Goal: Share content: Share content

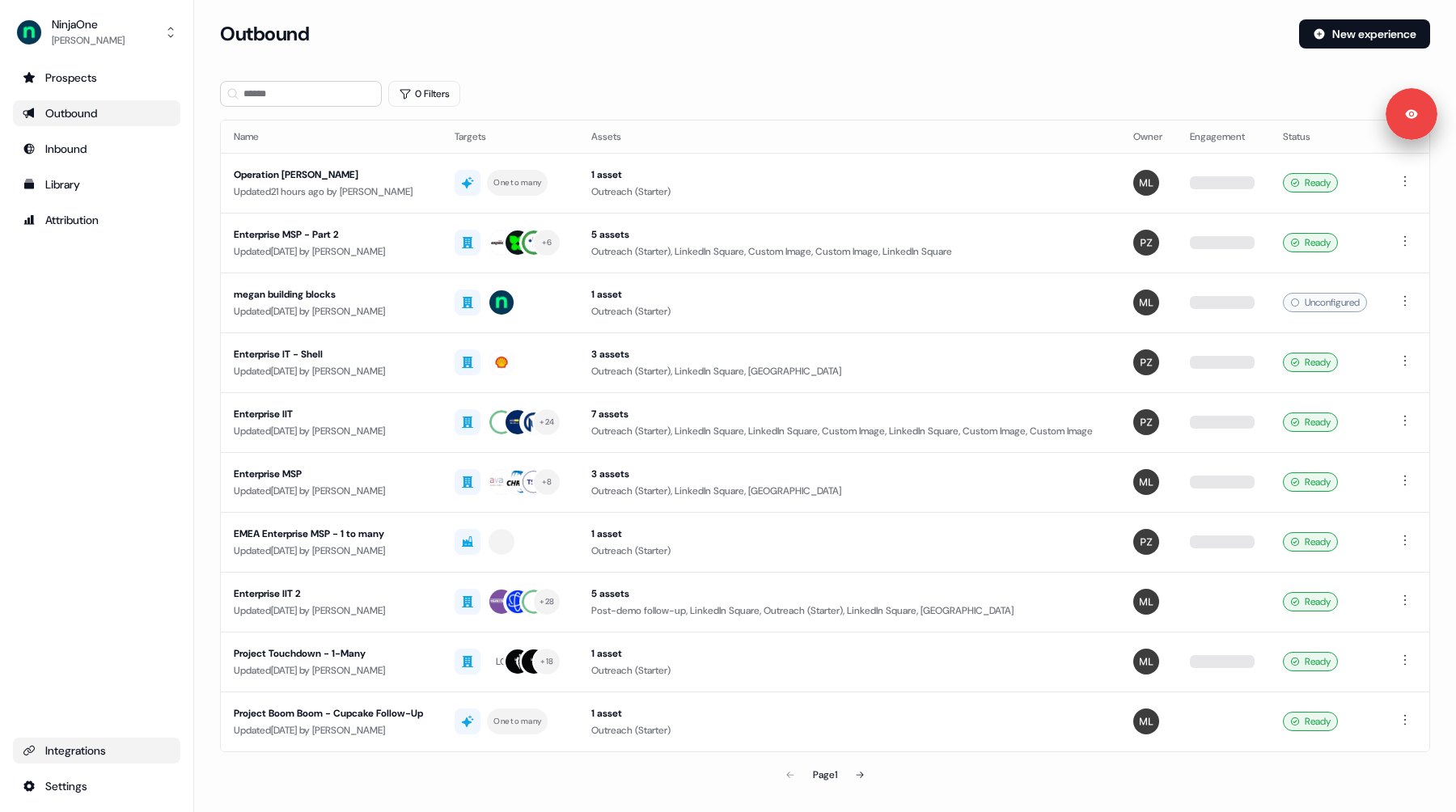
click at [79, 749] on div "Integrations" at bounding box center [96, 750] width 148 height 16
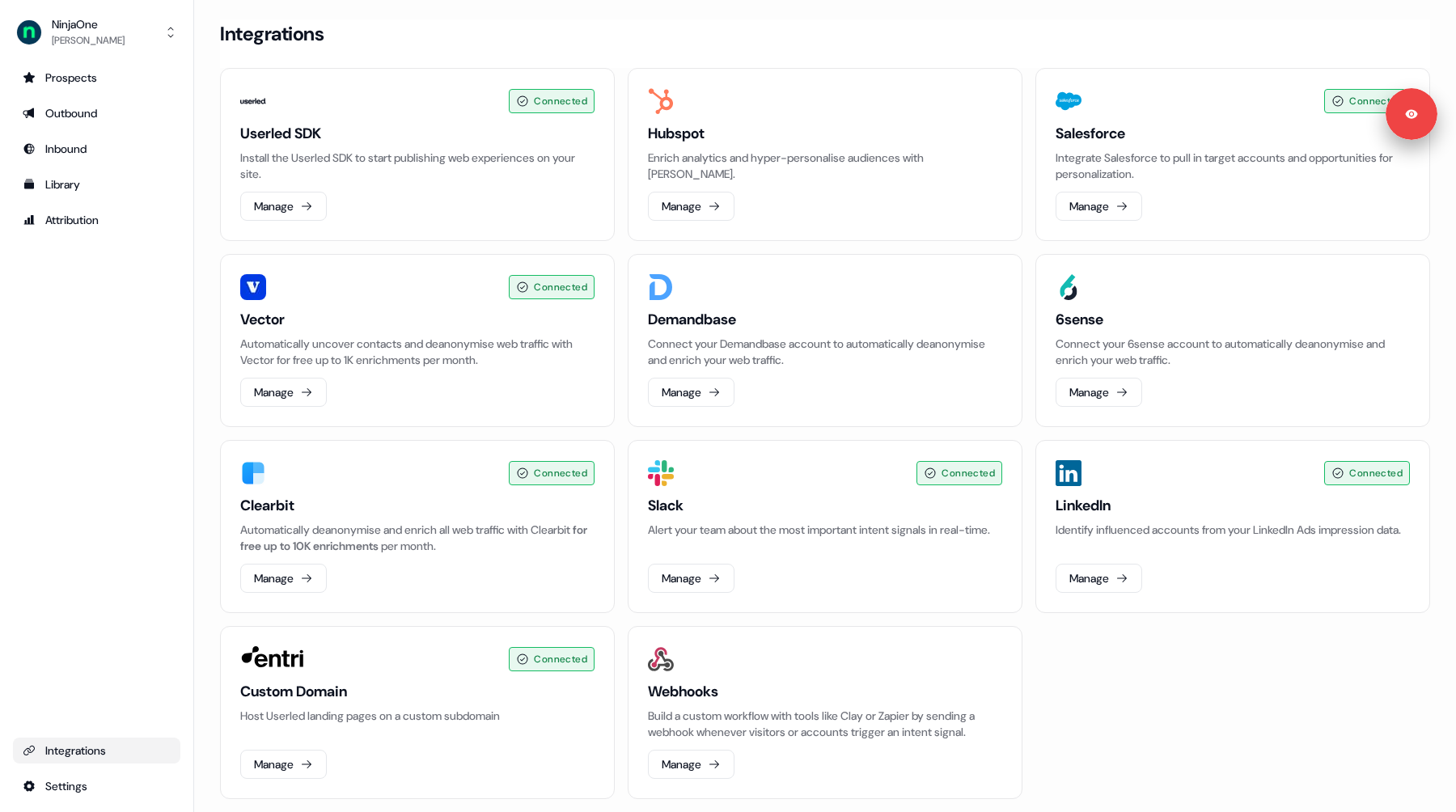
click at [75, 749] on div "Integrations" at bounding box center [96, 750] width 148 height 16
click at [678, 572] on button "Manage" at bounding box center [691, 578] width 87 height 29
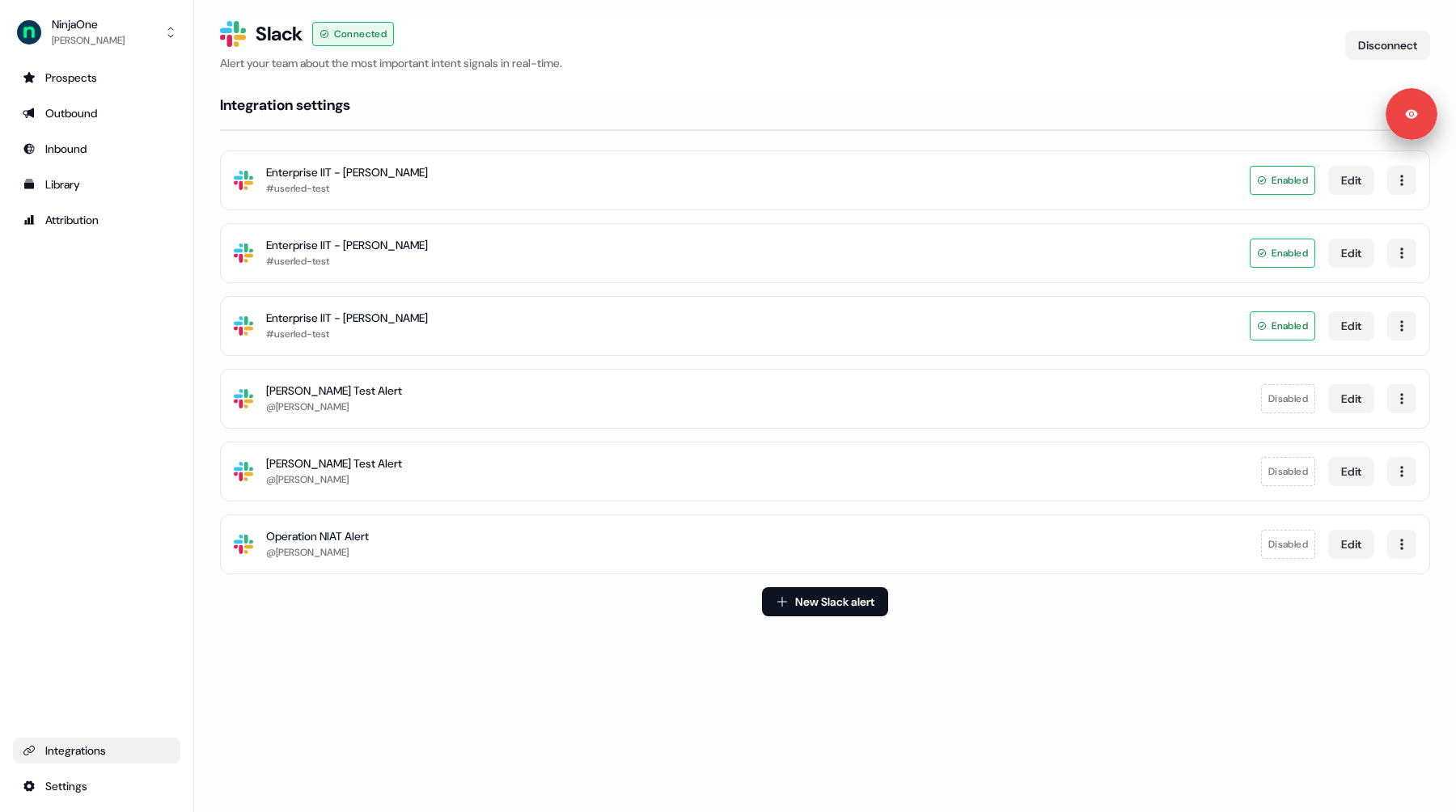
click at [330, 319] on div "Enterprise IIT - Amanda Reid" at bounding box center [347, 317] width 161 height 16
click at [483, 182] on div "Slack Logo SVG Enterprise IIT - Ernie Lozano #userled-test Enabled Edit" at bounding box center [824, 180] width 1210 height 60
click at [1353, 182] on button "Edit" at bounding box center [1351, 181] width 46 height 29
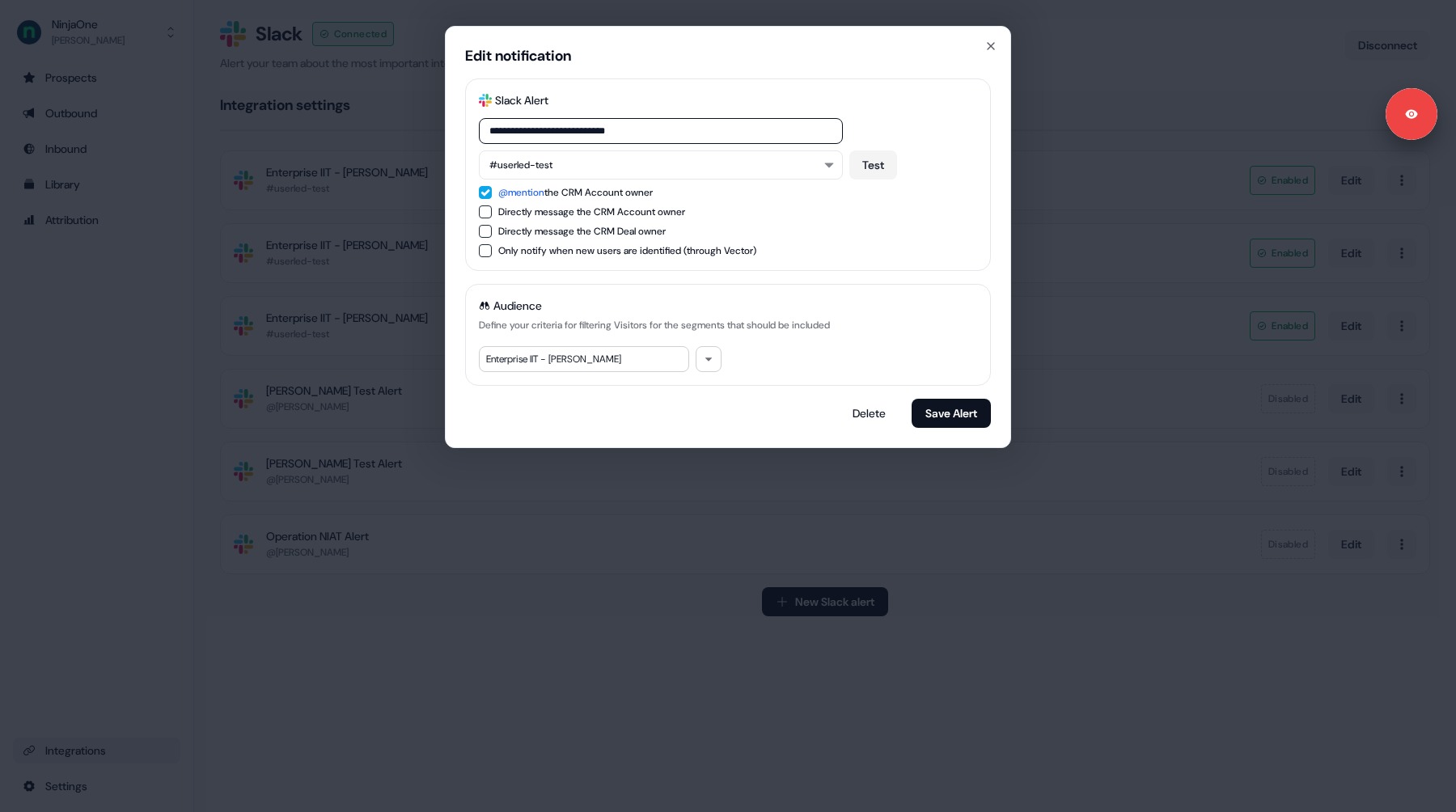
click at [536, 362] on div "Enterprise IIT - Ernie Lozano" at bounding box center [584, 358] width 210 height 26
click at [700, 361] on button "button" at bounding box center [708, 358] width 26 height 26
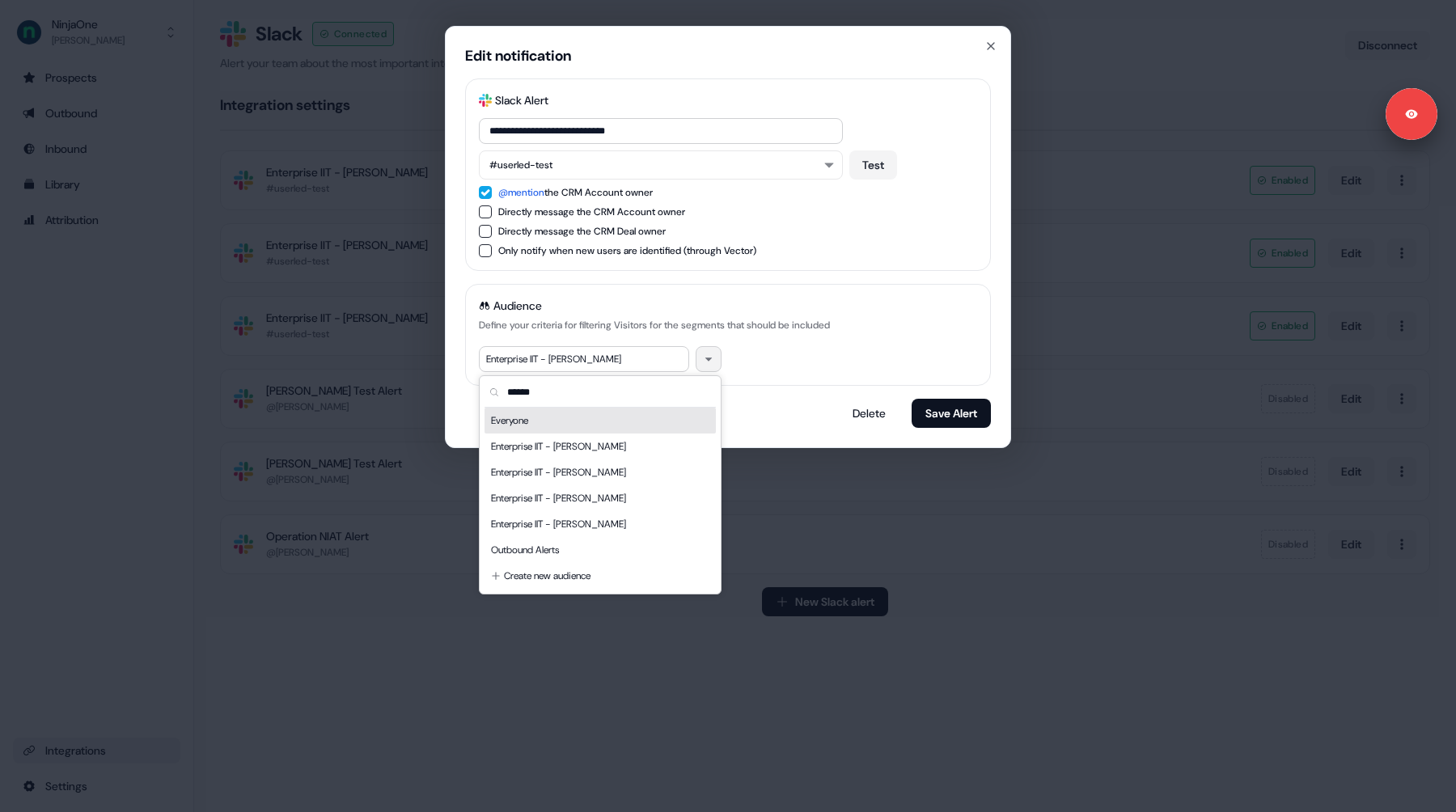
click at [471, 336] on div "Audience Define your criteria for filtering Visitors for the segments that shou…" at bounding box center [728, 334] width 525 height 102
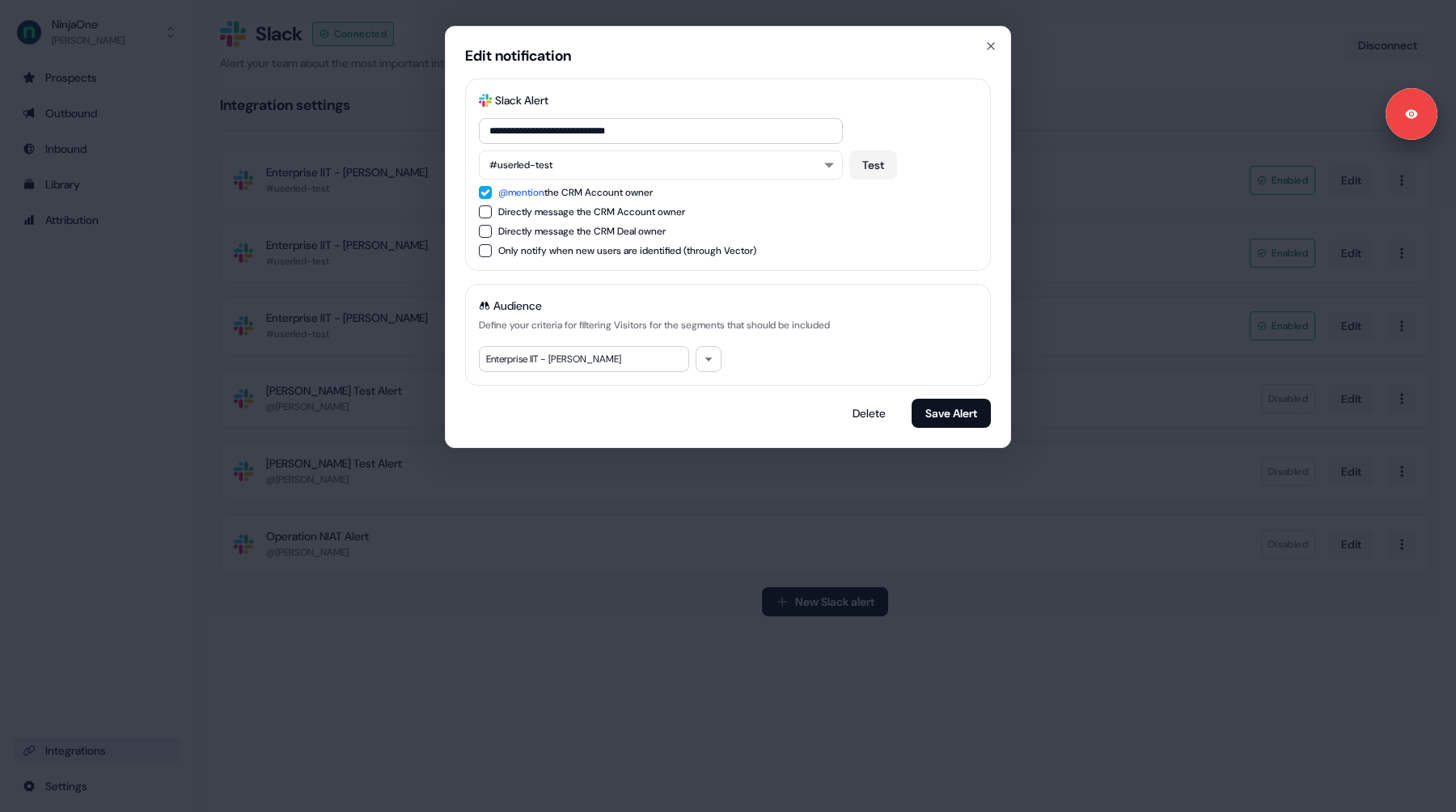
click at [129, 372] on div "**********" at bounding box center [728, 406] width 1456 height 812
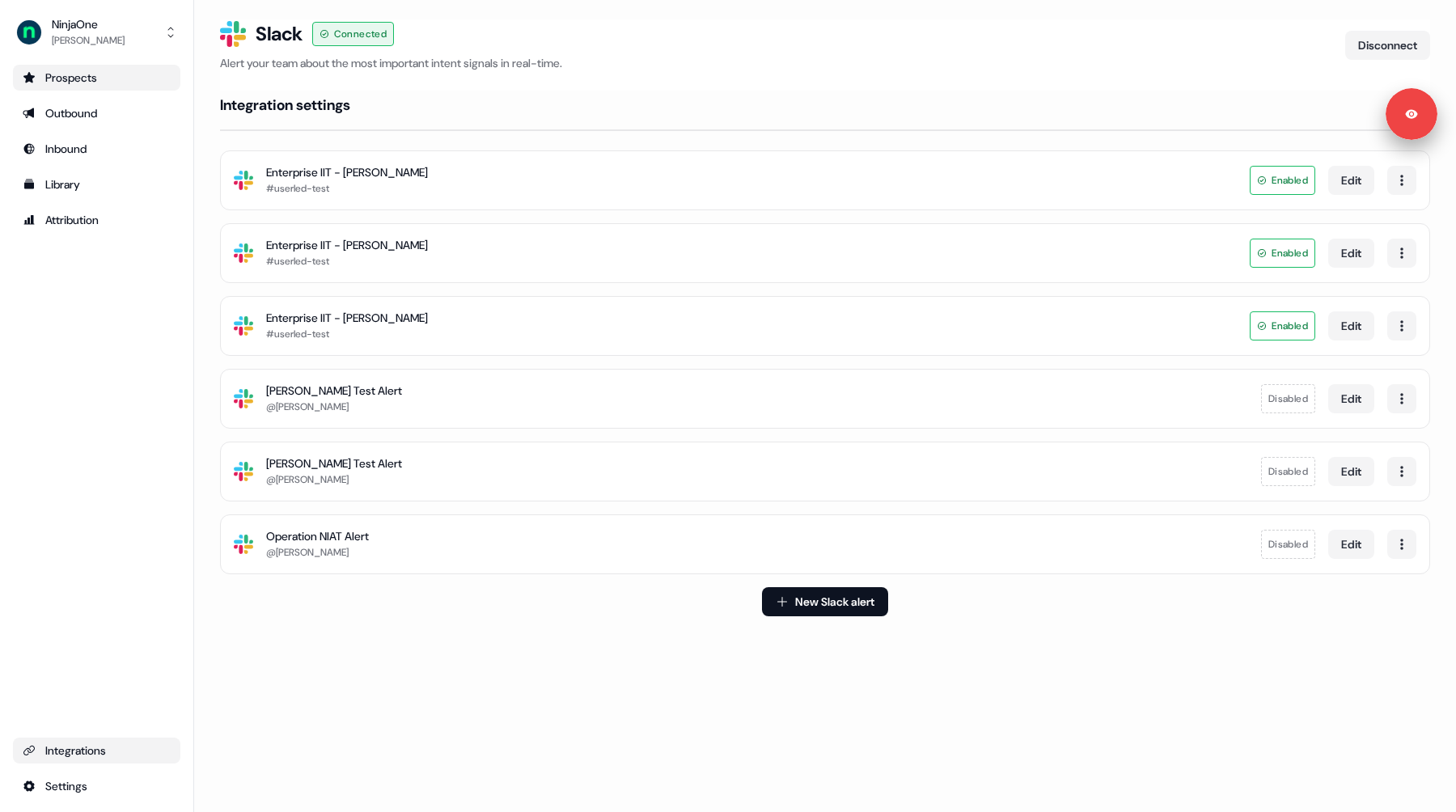
click at [61, 82] on div "Prospects" at bounding box center [96, 77] width 148 height 16
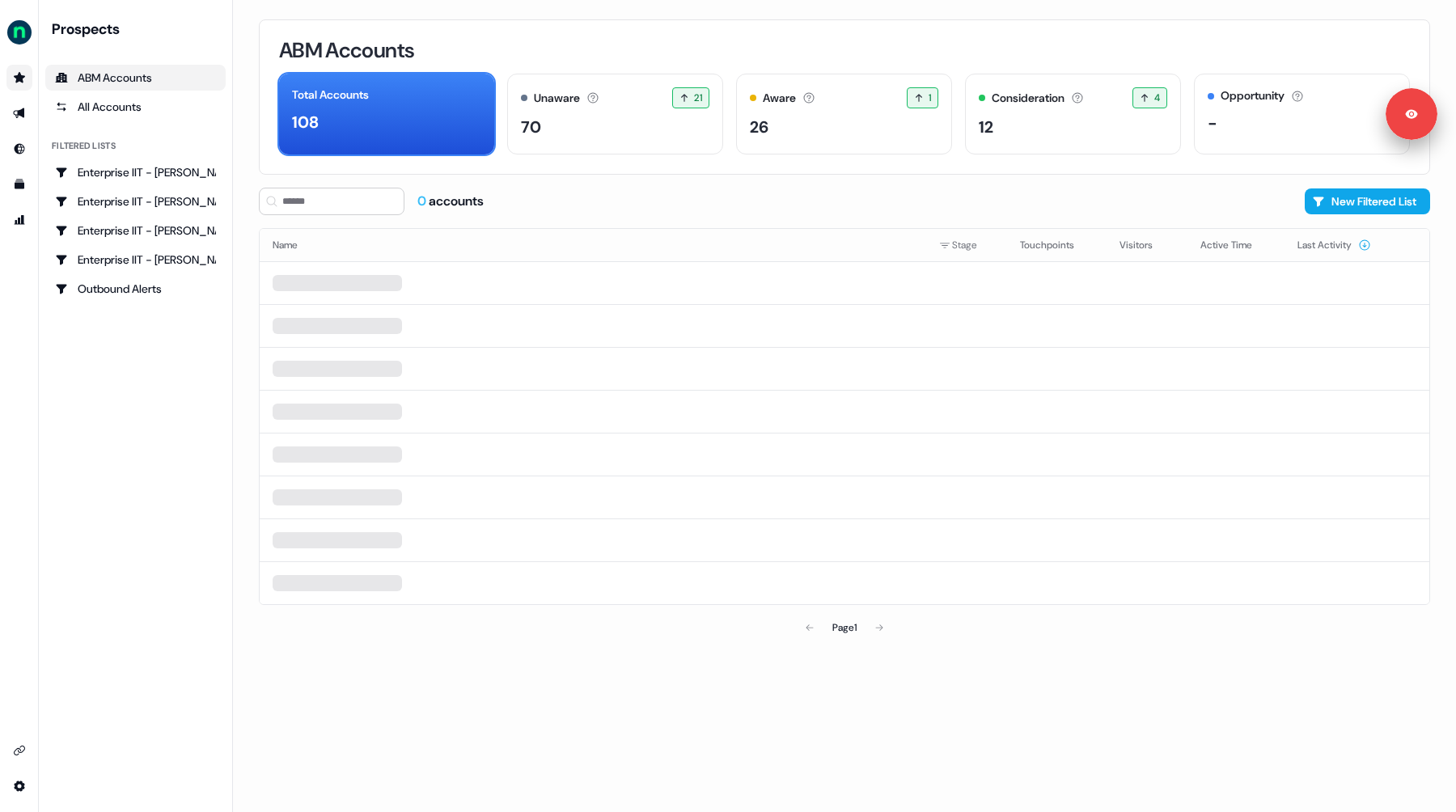
click at [778, 191] on div "0 accounts New Filtered List" at bounding box center [845, 201] width 1171 height 28
click at [123, 261] on div "Enterprise IIT - Logan Quartermus" at bounding box center [136, 259] width 161 height 16
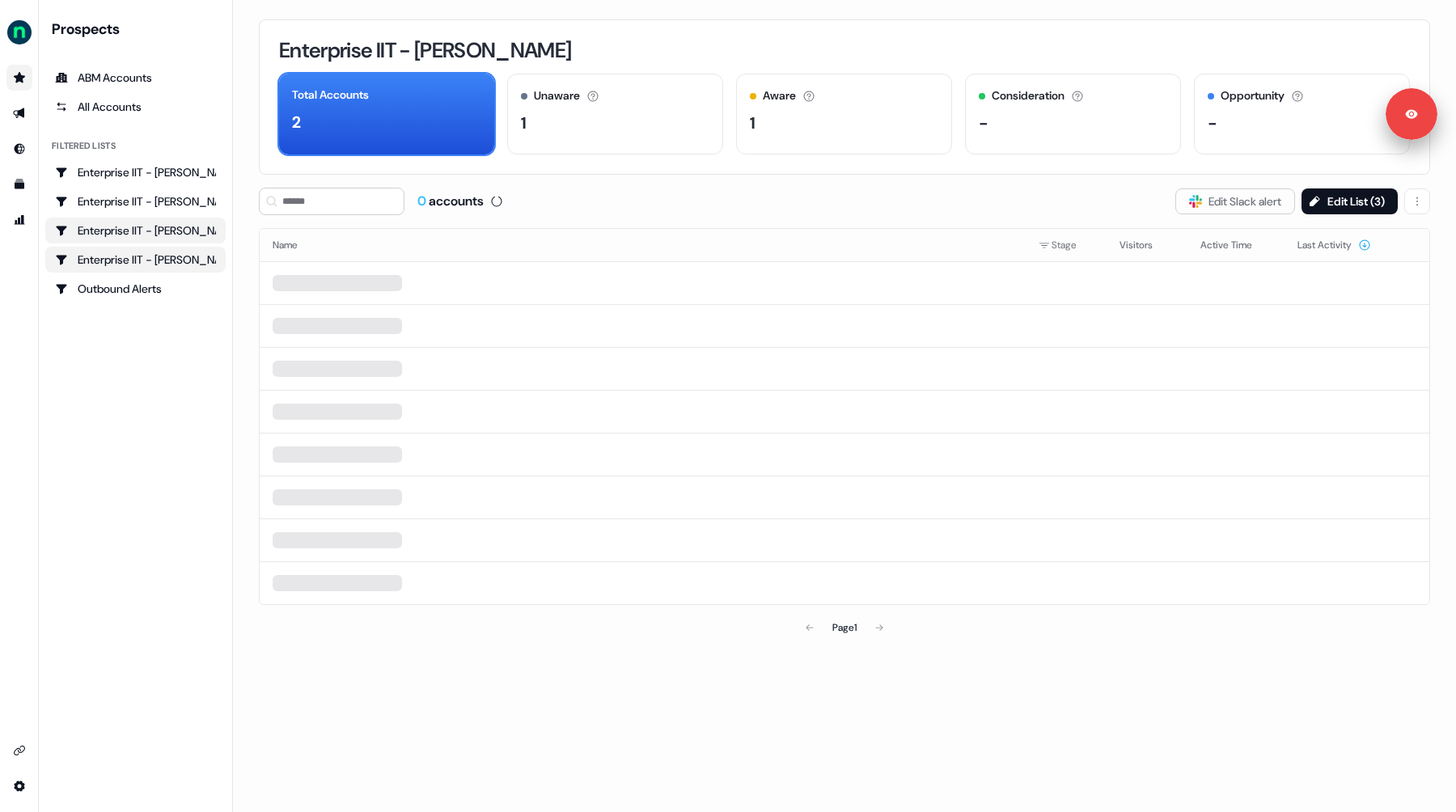
click at [135, 227] on div "Enterprise IIT - Josh Bleess" at bounding box center [136, 230] width 161 height 16
click at [130, 202] on div "Enterprise IIT - Ernie Lozano" at bounding box center [136, 201] width 161 height 16
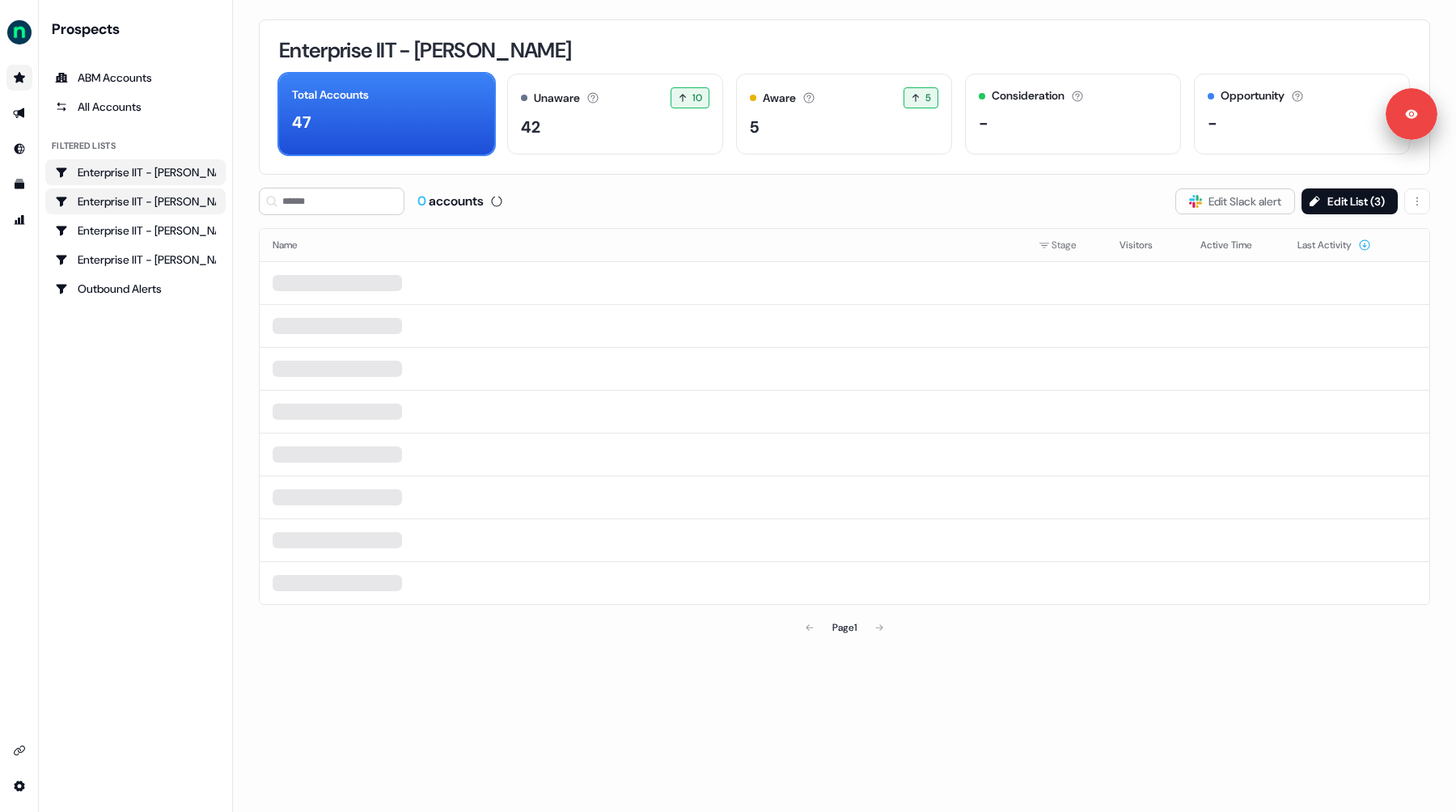
click at [134, 179] on div "Enterprise IIT - Amanda Reid" at bounding box center [136, 172] width 161 height 16
click at [119, 288] on div "Outbound Alerts" at bounding box center [136, 288] width 161 height 16
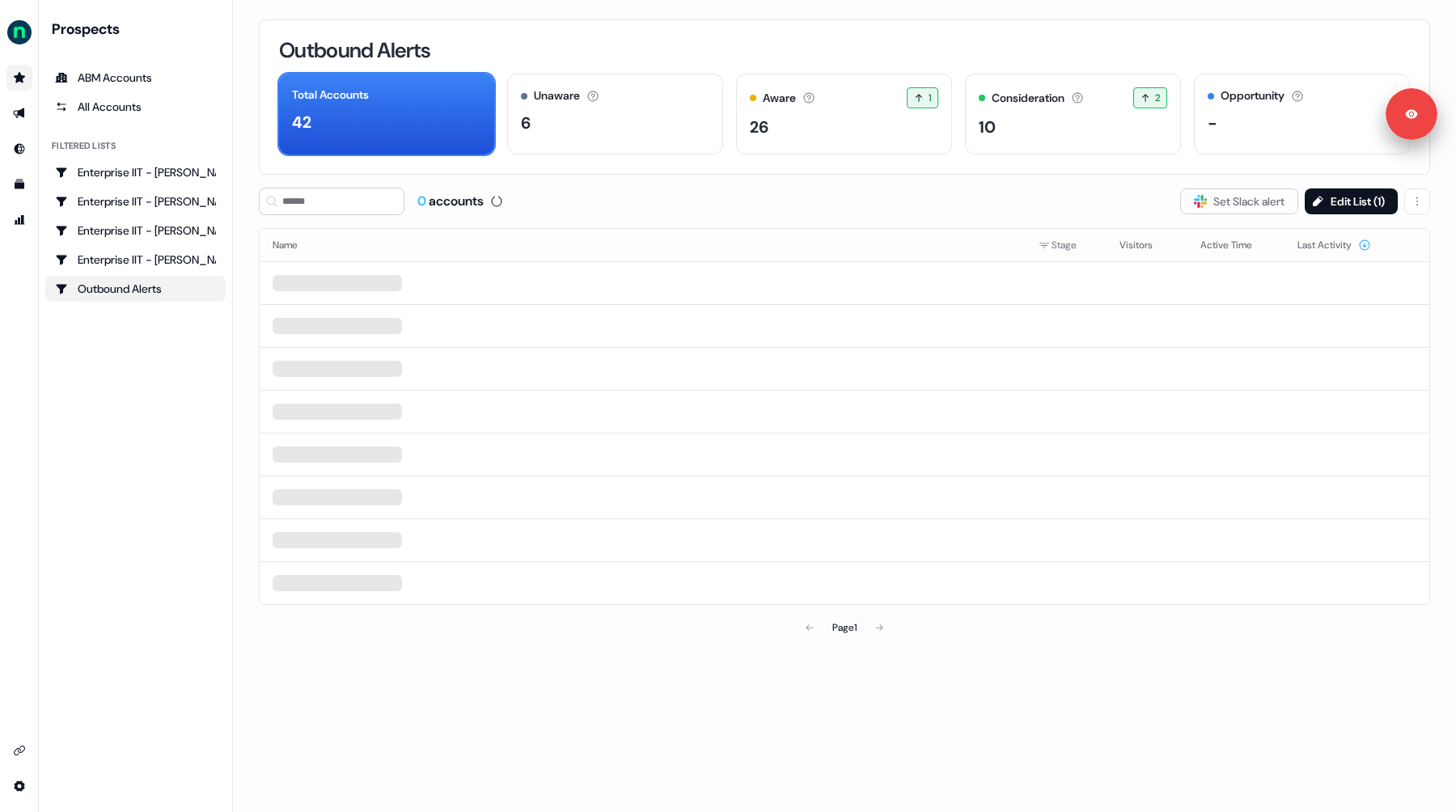
click at [800, 197] on div "0 accounts Slack Logo SVG Set Slack alert Edit List ( 1 )" at bounding box center [845, 201] width 1171 height 28
click at [104, 81] on div "ABM Accounts" at bounding box center [136, 77] width 161 height 16
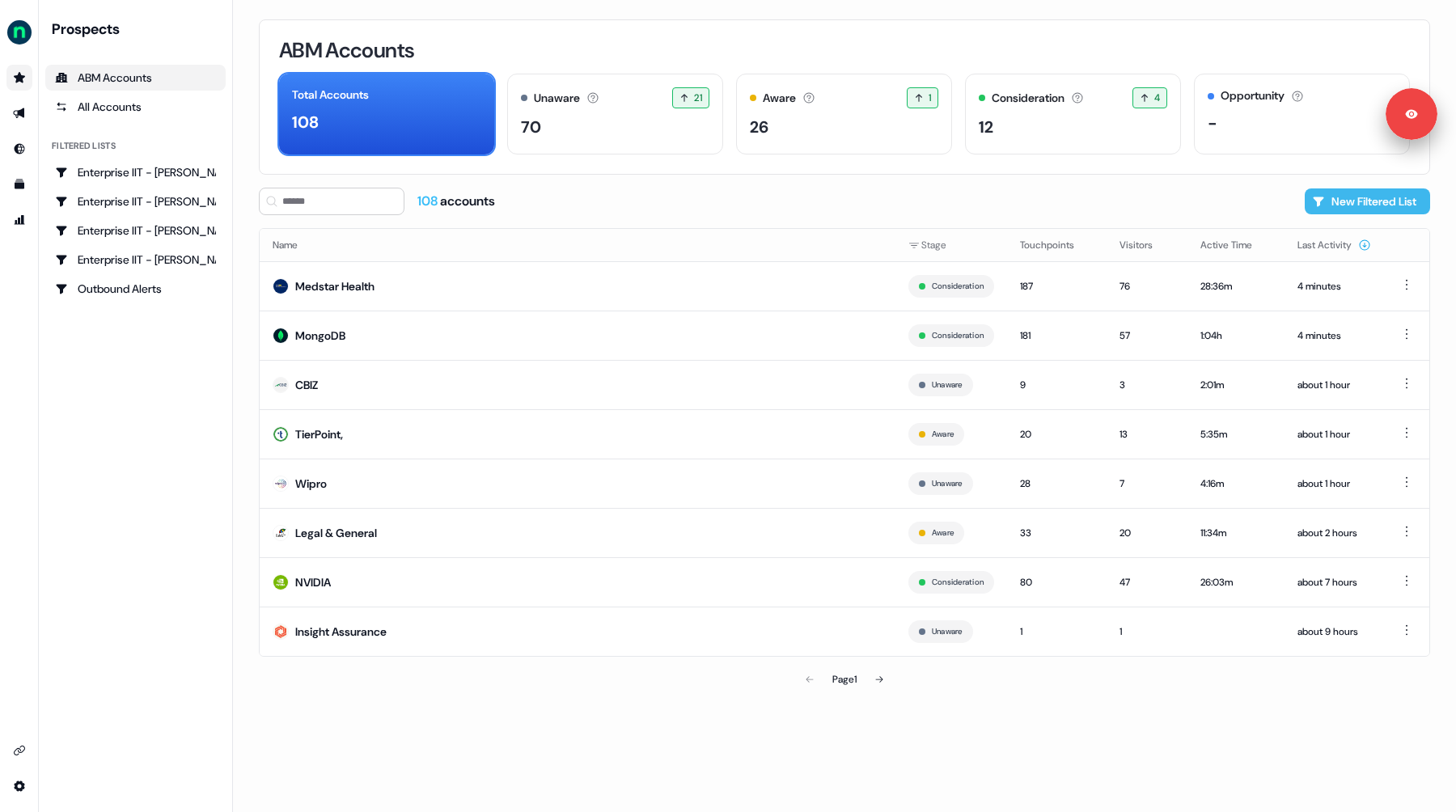
click at [1375, 203] on button "New Filtered List" at bounding box center [1367, 201] width 125 height 26
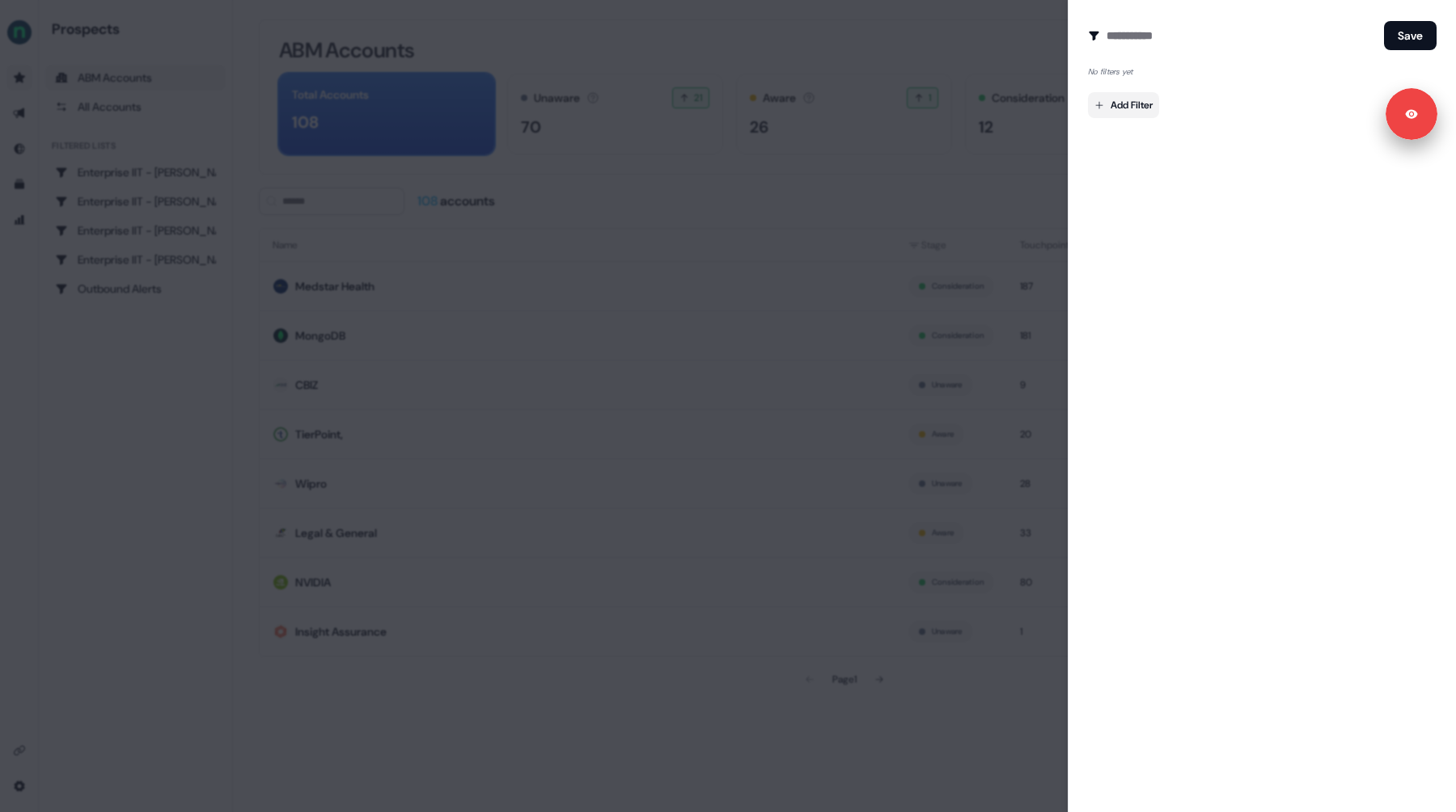
click at [1125, 108] on body "Signed in as Megan Lee Sign out For the best experience switch devices to a big…" at bounding box center [728, 406] width 1456 height 812
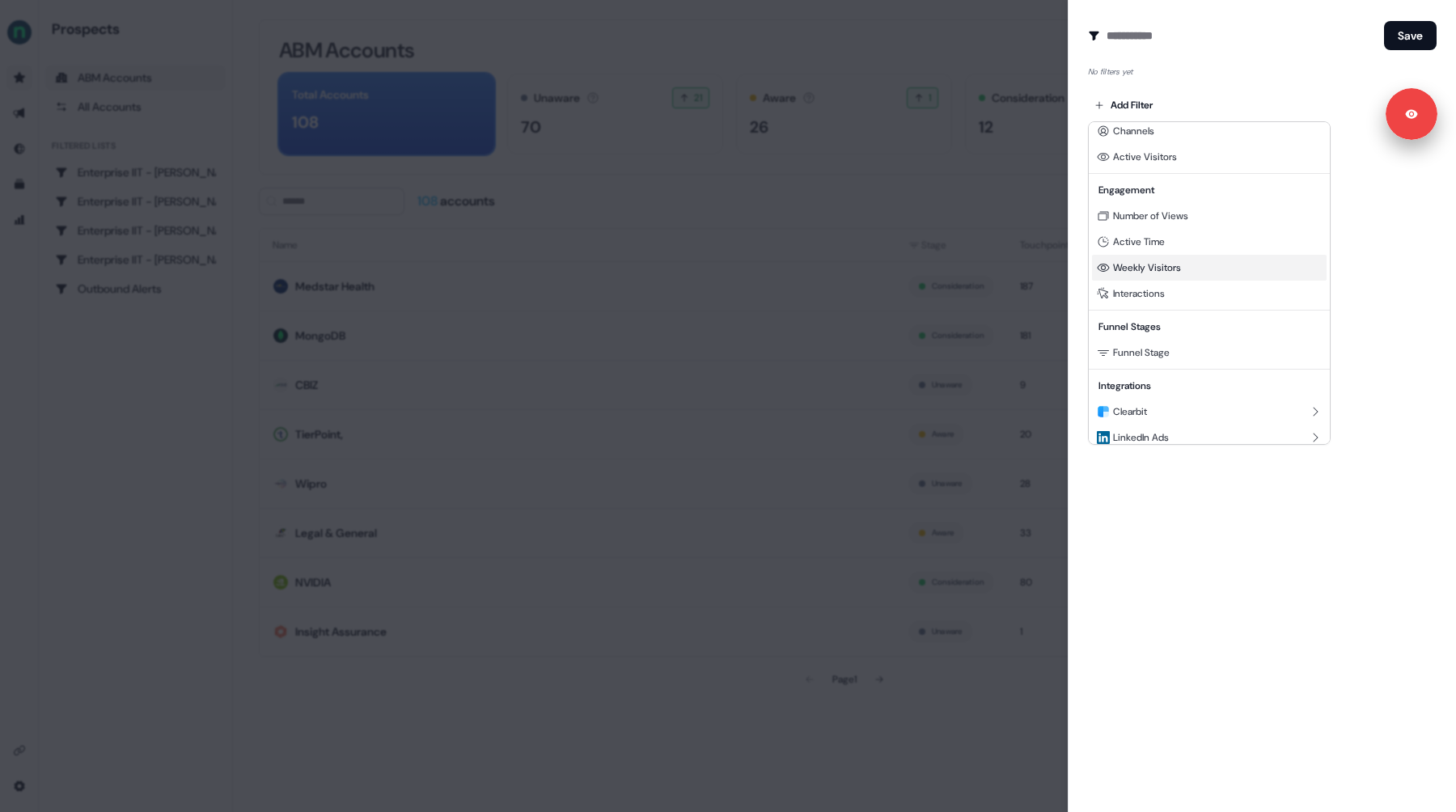
scroll to position [108, 0]
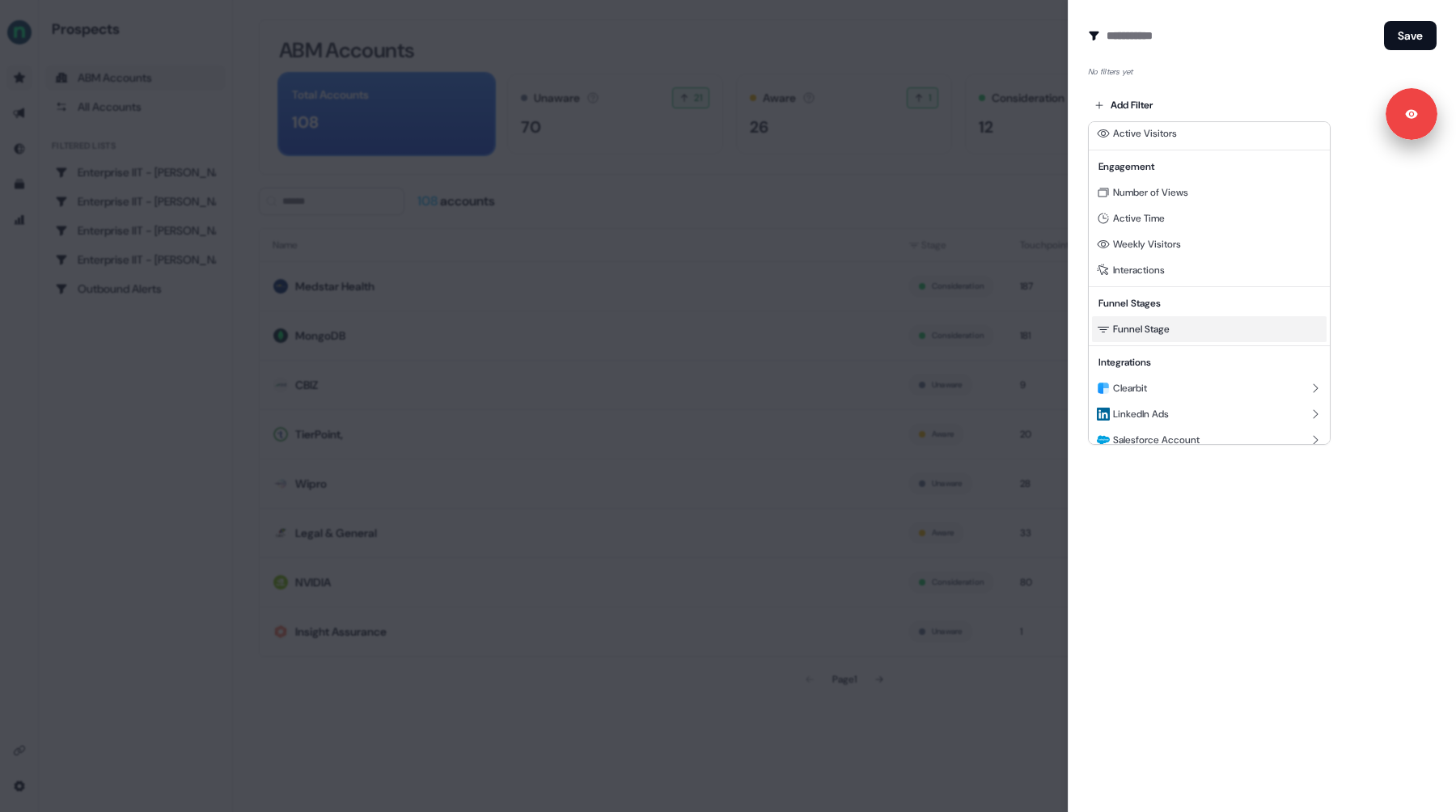
click at [1152, 327] on span "Funnel Stage" at bounding box center [1141, 330] width 56 height 13
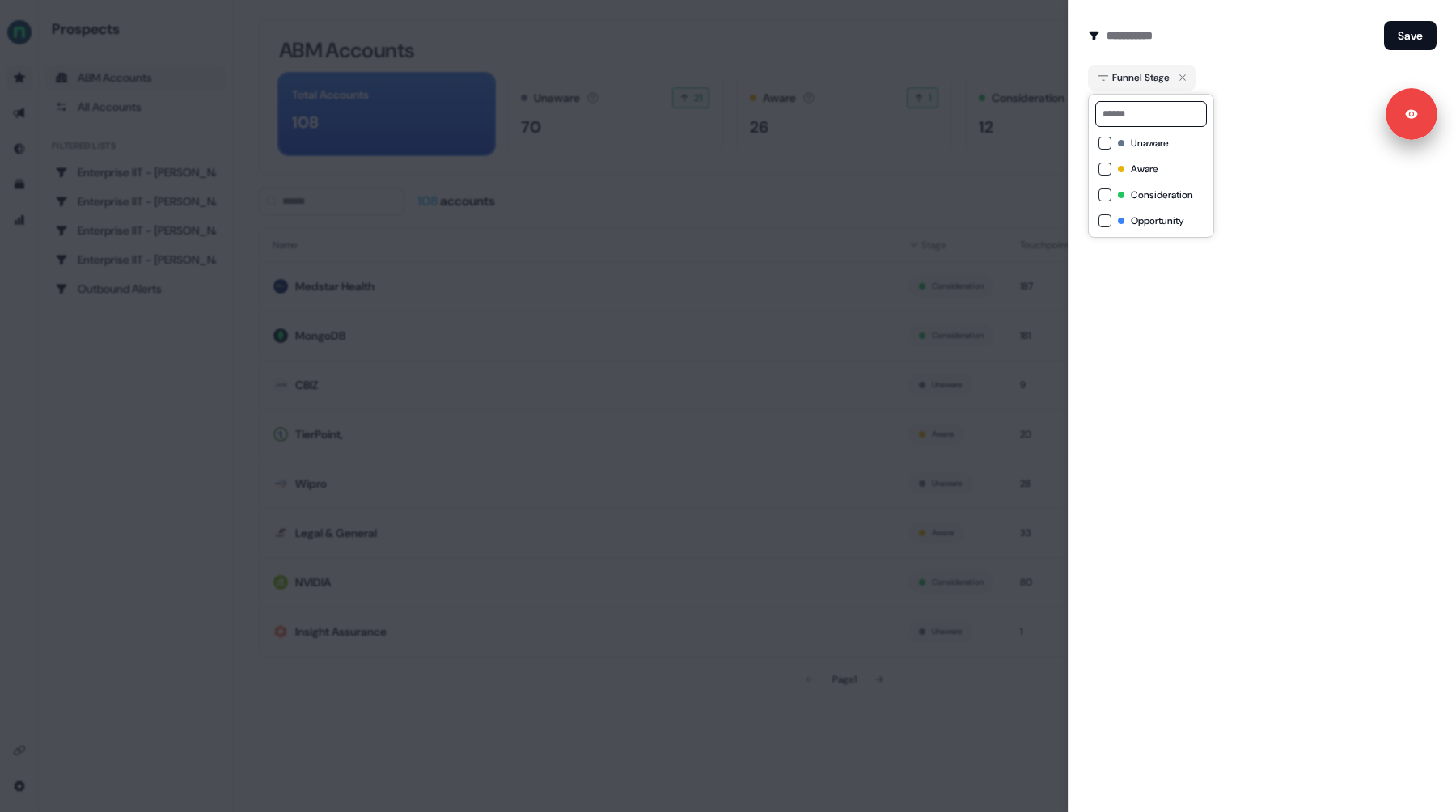
click at [1243, 283] on div "Create Audience Filter Create a new audience by setting a name and configuring …" at bounding box center [1262, 406] width 388 height 812
click at [1008, 44] on div at bounding box center [728, 406] width 1456 height 812
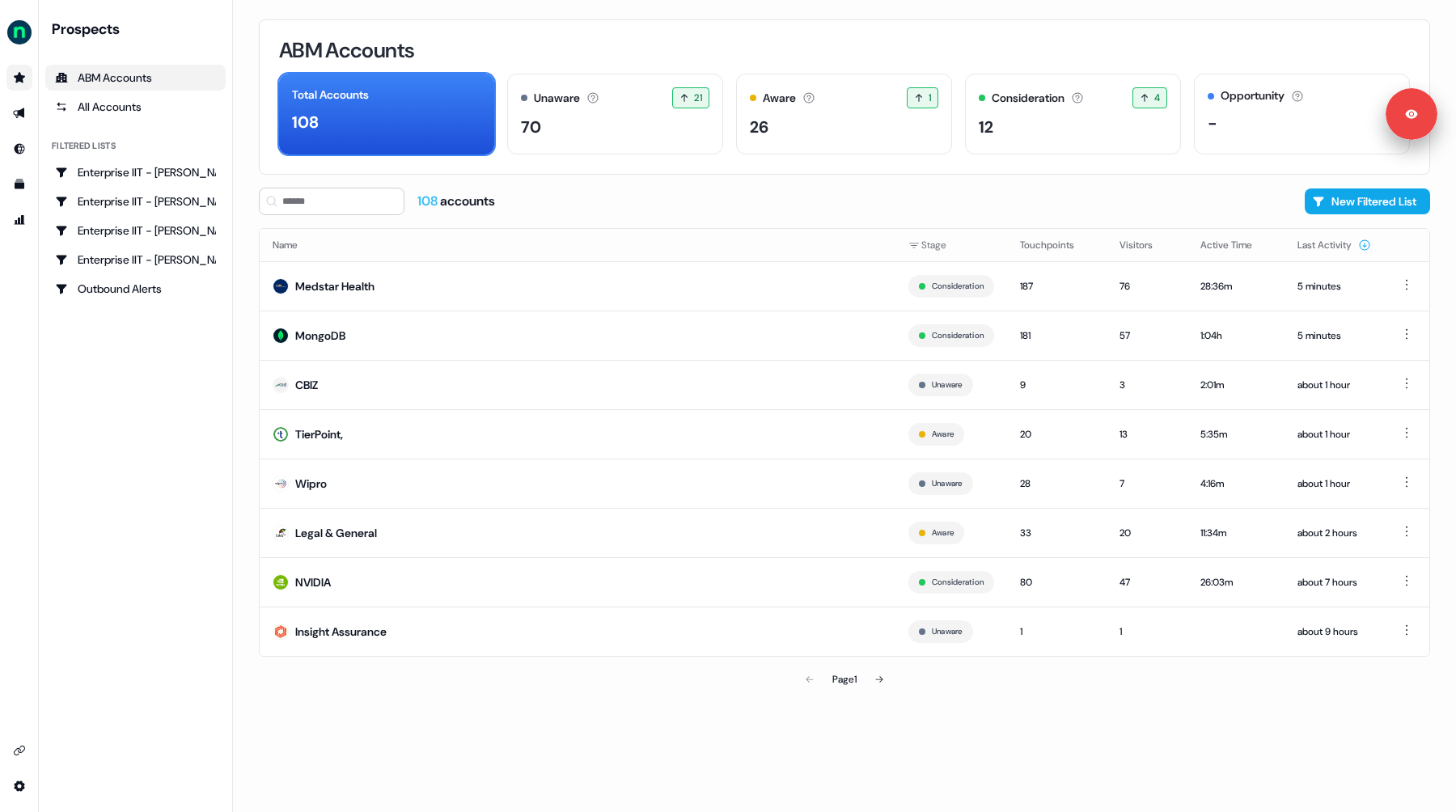
click at [741, 48] on div "ABM Accounts" at bounding box center [845, 50] width 1131 height 21
click at [748, 47] on div "ABM Accounts" at bounding box center [845, 50] width 1131 height 21
click at [518, 51] on div "ABM Accounts" at bounding box center [845, 50] width 1131 height 21
click at [1026, 50] on div "ABM Accounts" at bounding box center [845, 50] width 1131 height 21
click at [781, 46] on div "ABM Accounts" at bounding box center [845, 50] width 1131 height 21
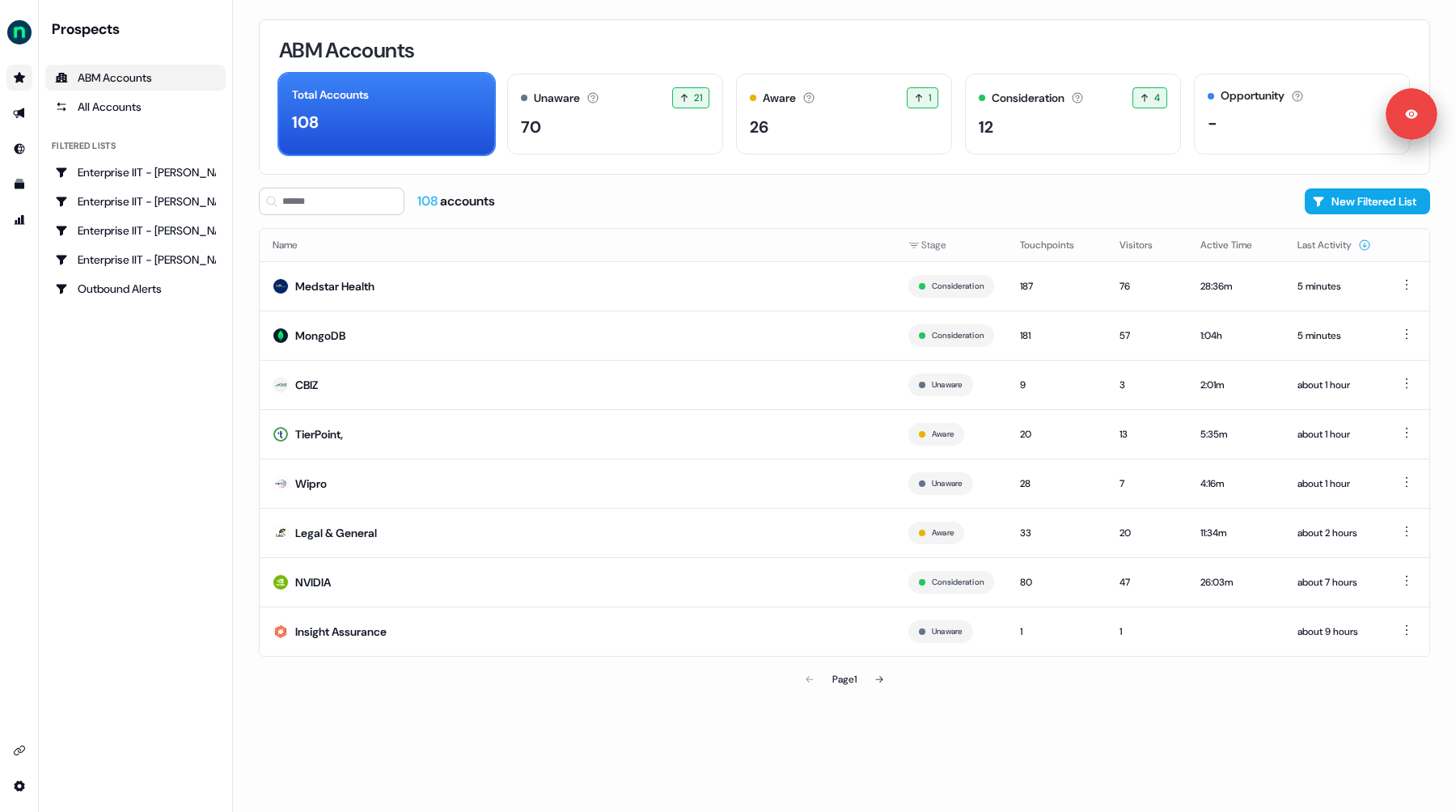
click at [818, 166] on div "ABM Accounts Total Accounts 108 Unaware The default stage all accounts start in…" at bounding box center [845, 96] width 1171 height 156
click at [871, 199] on div "108 accounts New Filtered List" at bounding box center [845, 201] width 1171 height 28
click at [1355, 198] on button "New Filtered List" at bounding box center [1367, 201] width 125 height 26
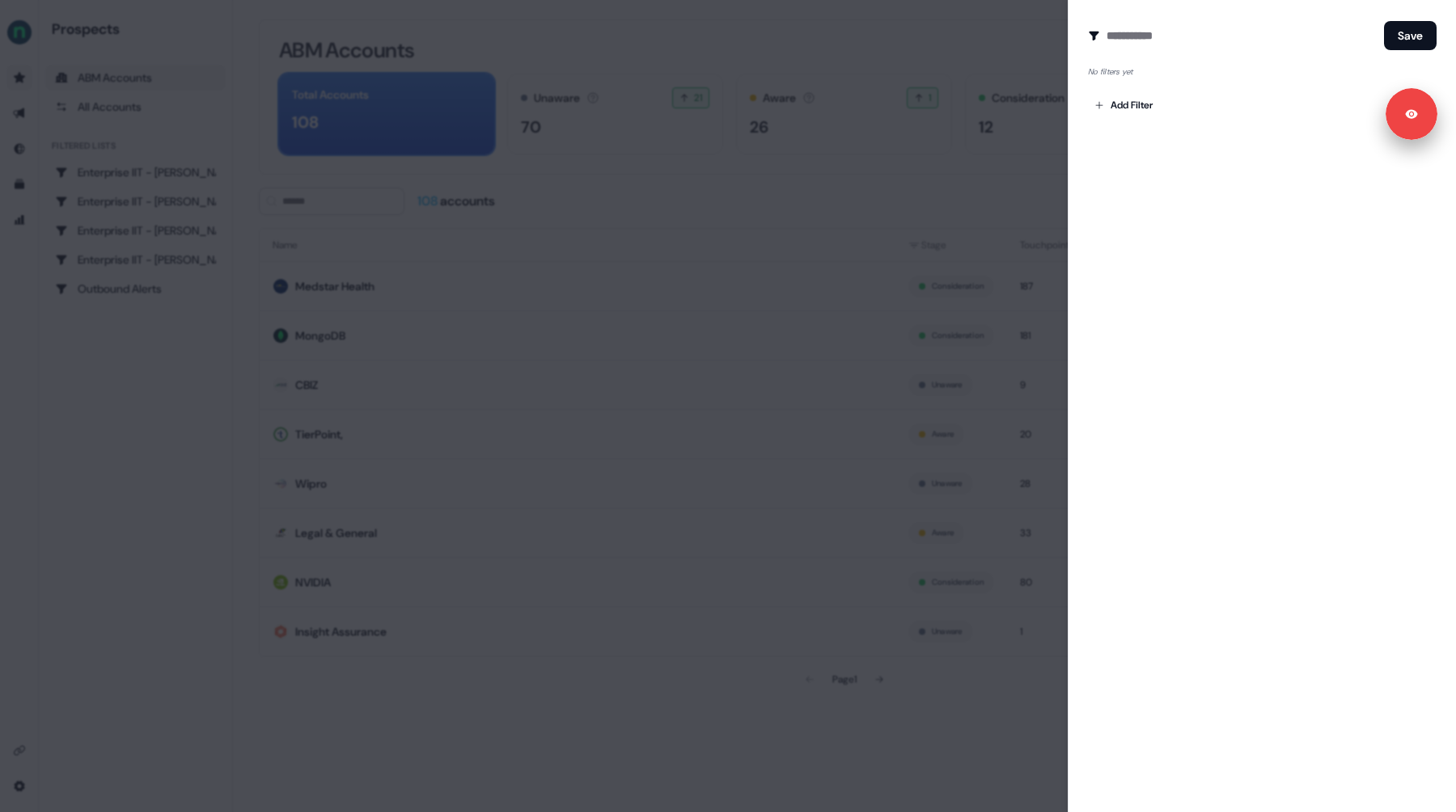
click at [812, 283] on div at bounding box center [728, 406] width 1456 height 812
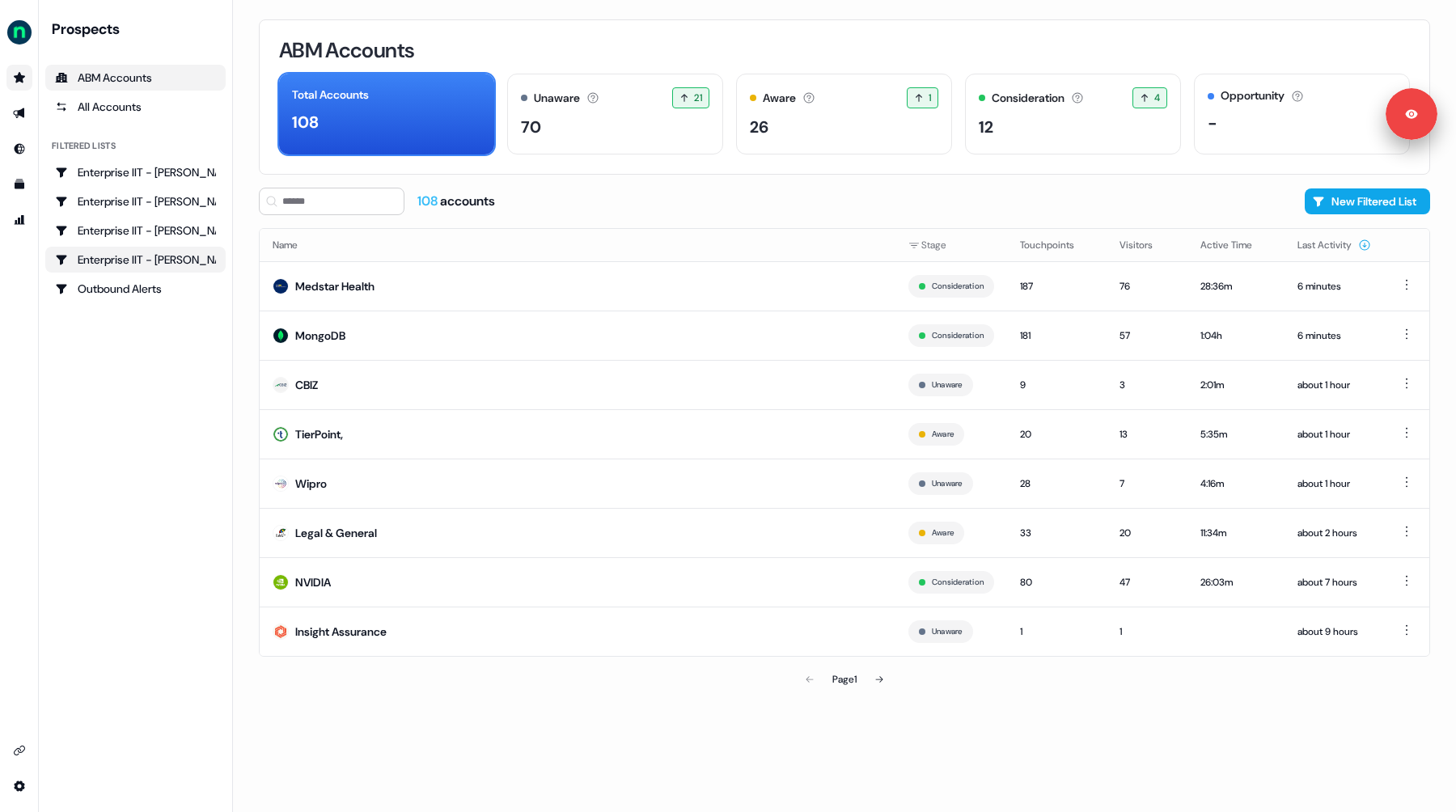
click at [150, 268] on link "Enterprise IIT - Logan Quartermus" at bounding box center [135, 259] width 181 height 26
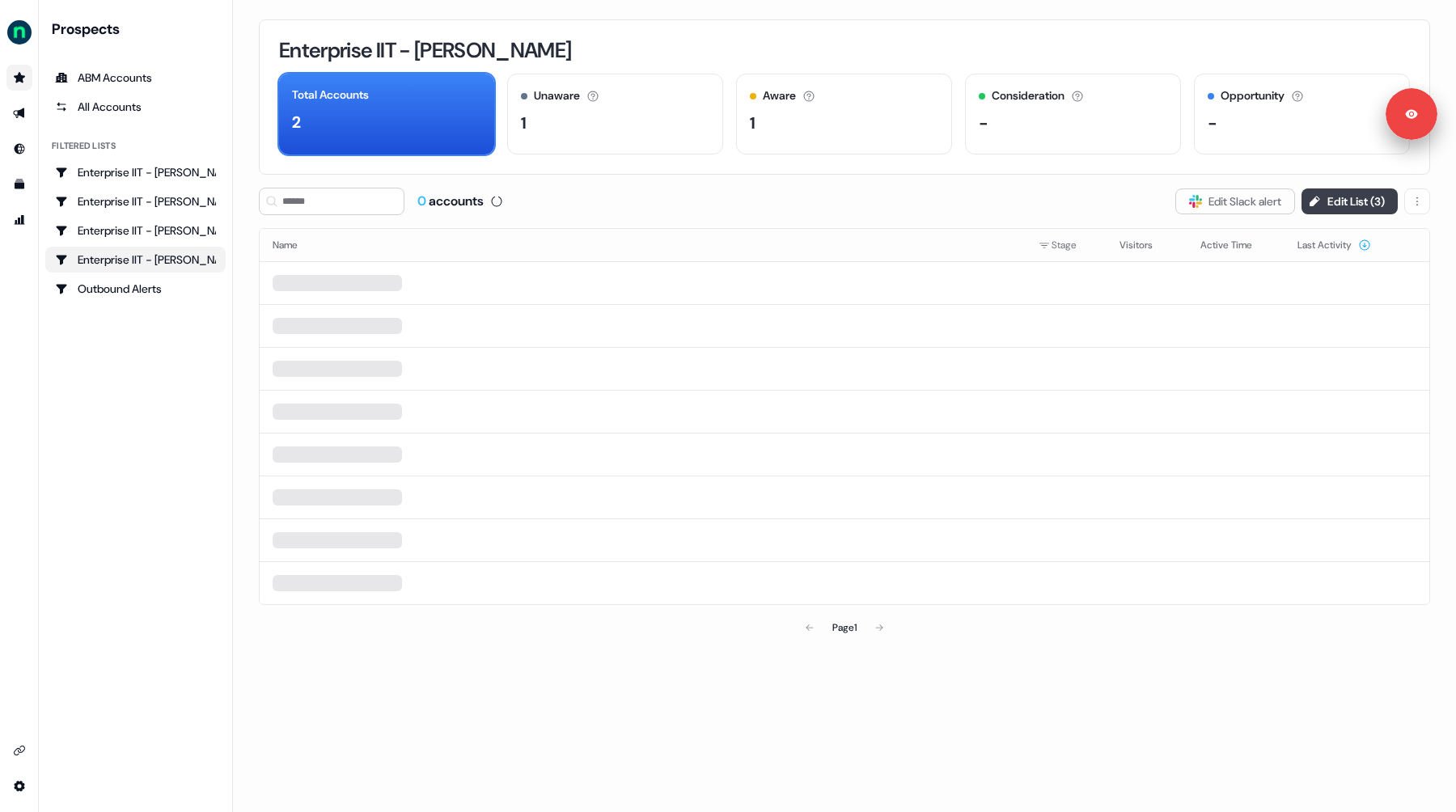
click at [1332, 198] on button "Edit List ( 3 )" at bounding box center [1349, 201] width 96 height 26
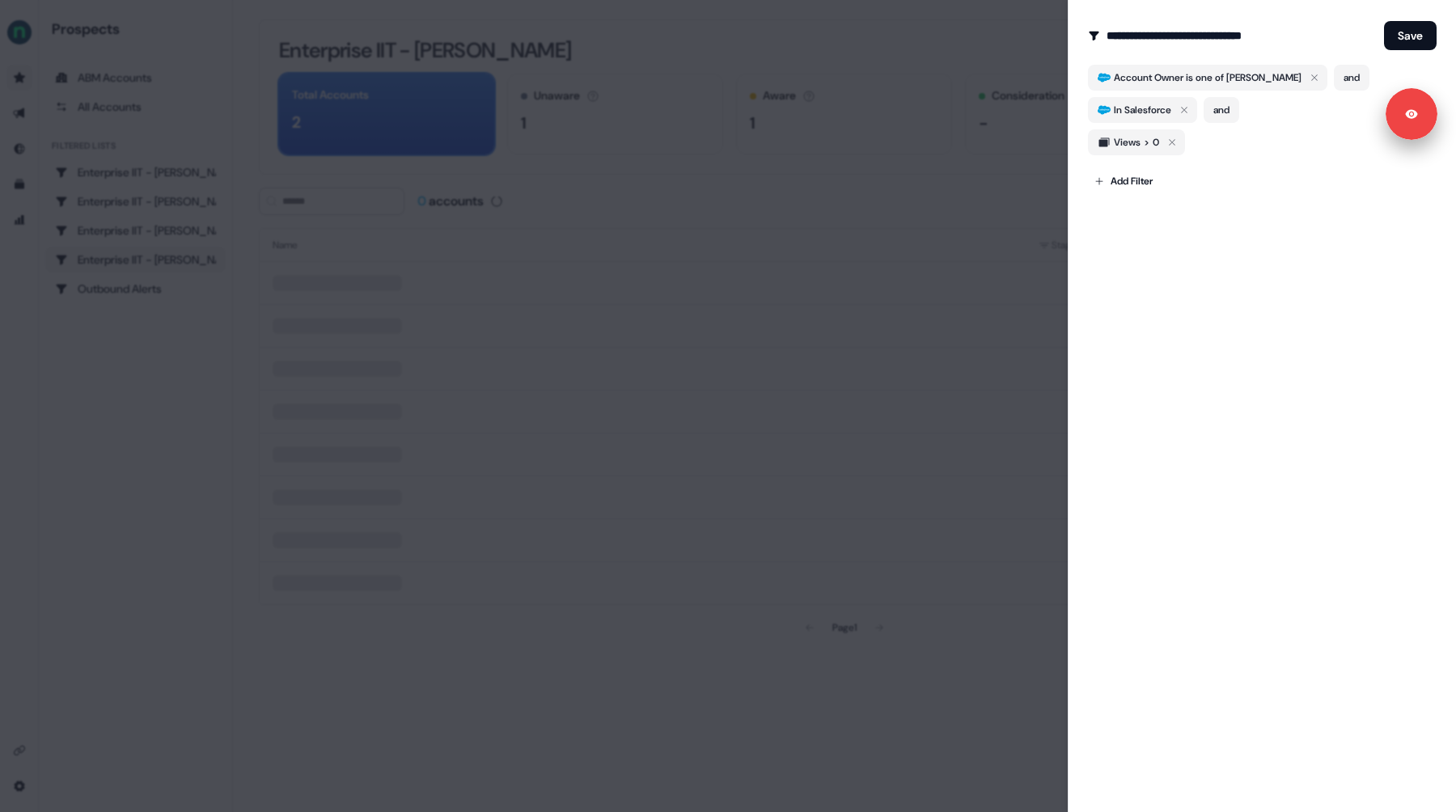
click at [1154, 234] on div "**********" at bounding box center [1262, 406] width 388 height 812
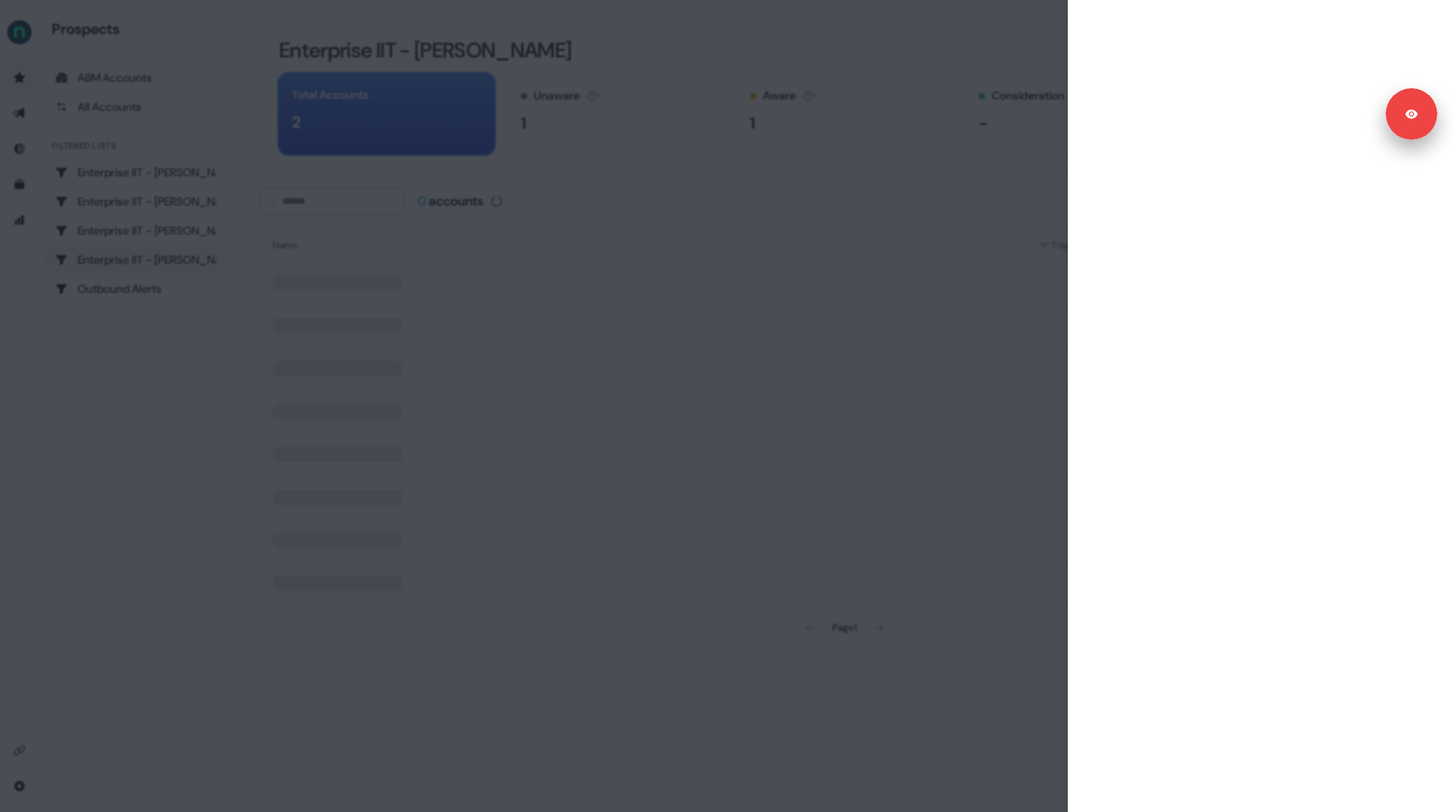
click at [975, 29] on div at bounding box center [728, 406] width 1456 height 812
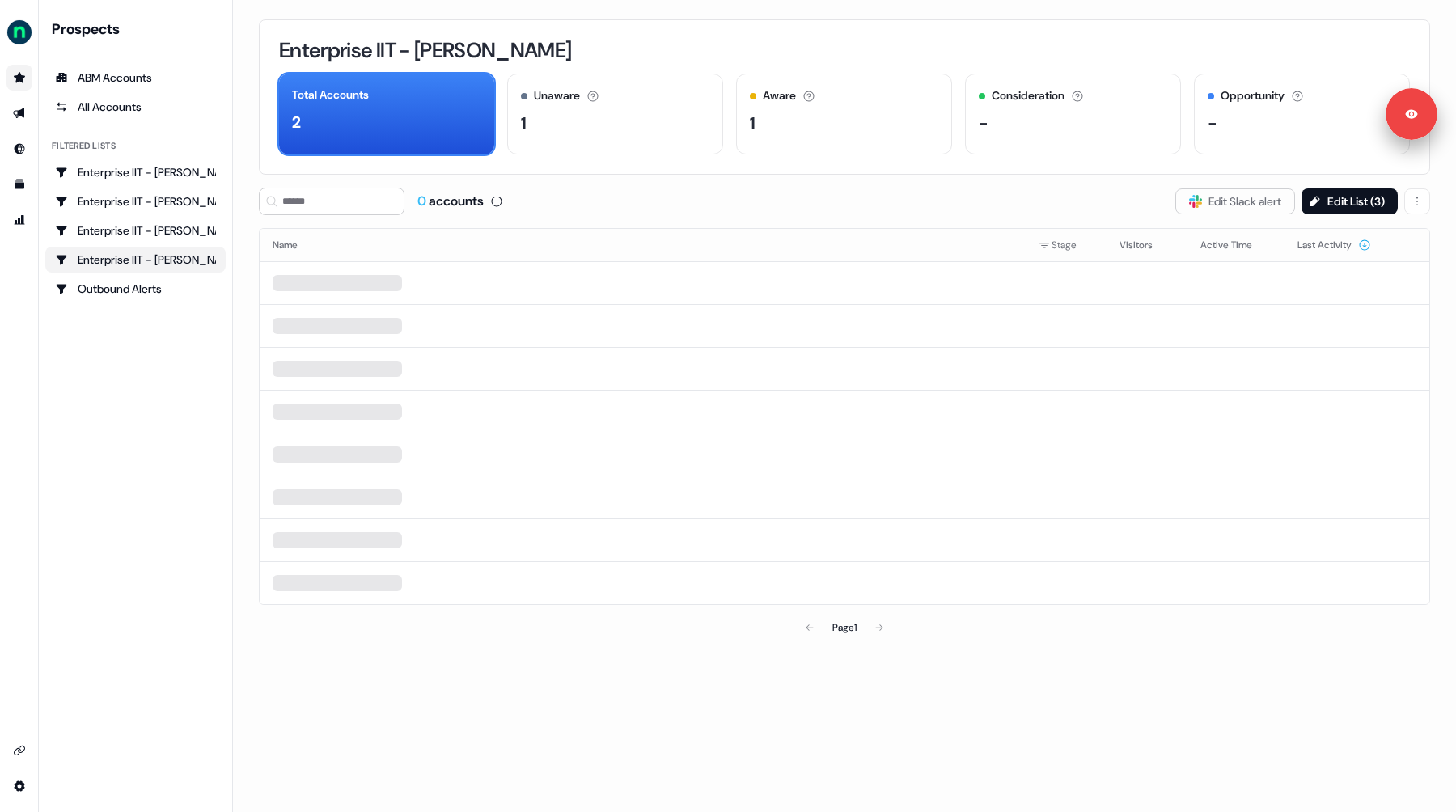
click at [118, 398] on div "Prospects ABM Accounts All Accounts Filtered lists Enterprise IIT - Amanda Reid…" at bounding box center [135, 405] width 181 height 773
click at [151, 230] on div "Enterprise IIT - Josh Bleess" at bounding box center [136, 230] width 161 height 16
click at [23, 747] on icon "Go to integrations" at bounding box center [20, 751] width 13 height 13
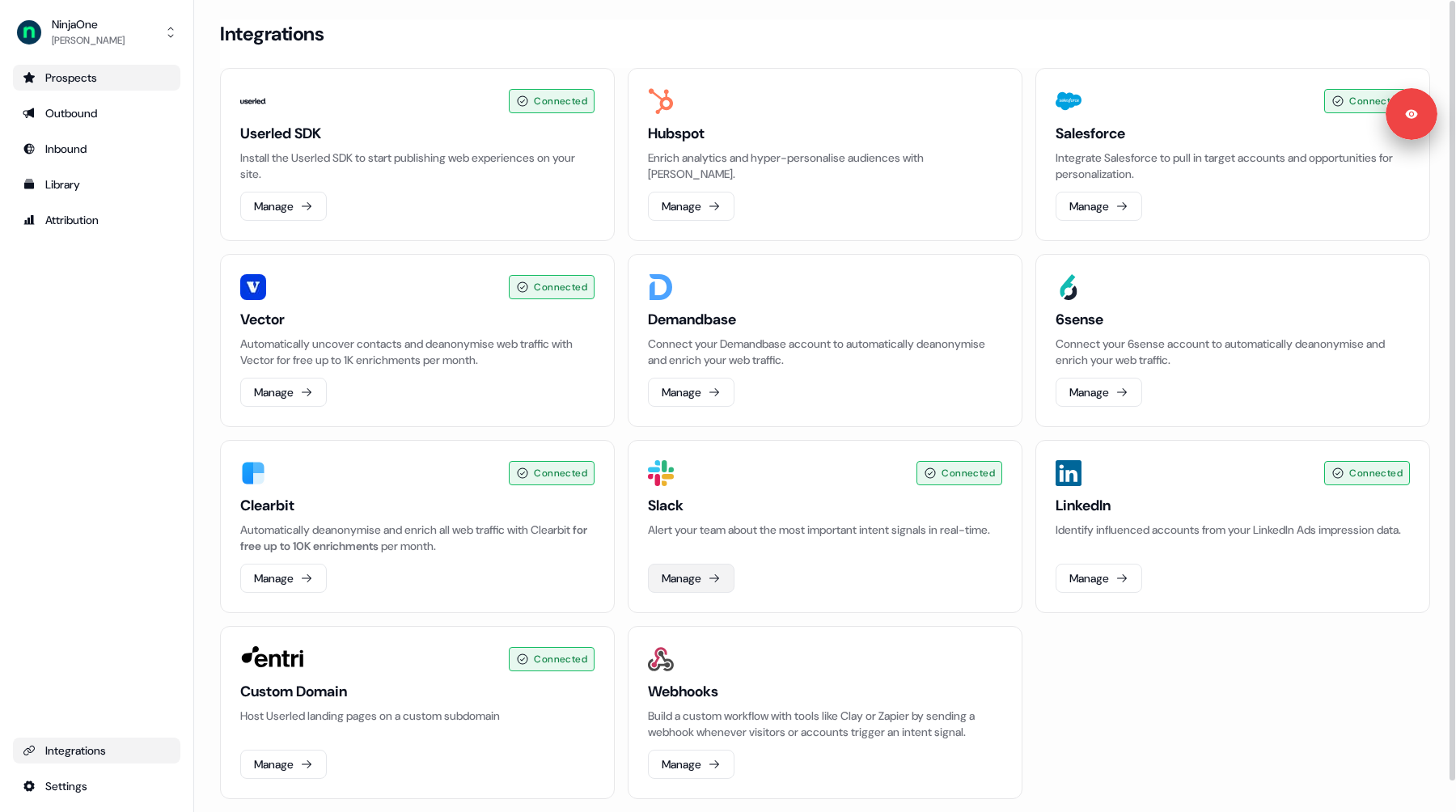
click at [677, 581] on button "Manage" at bounding box center [691, 578] width 87 height 29
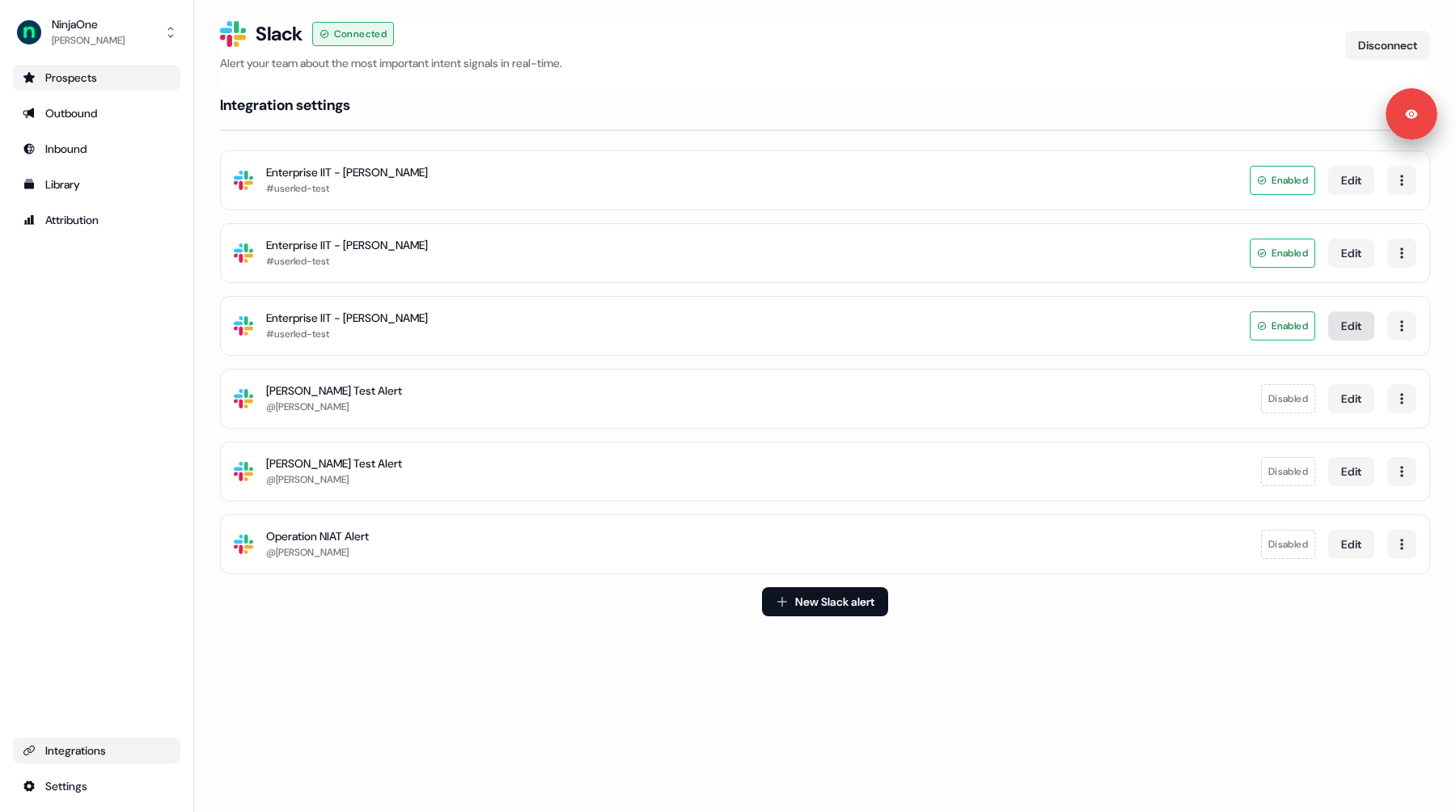
click at [1359, 319] on button "Edit" at bounding box center [1351, 326] width 46 height 29
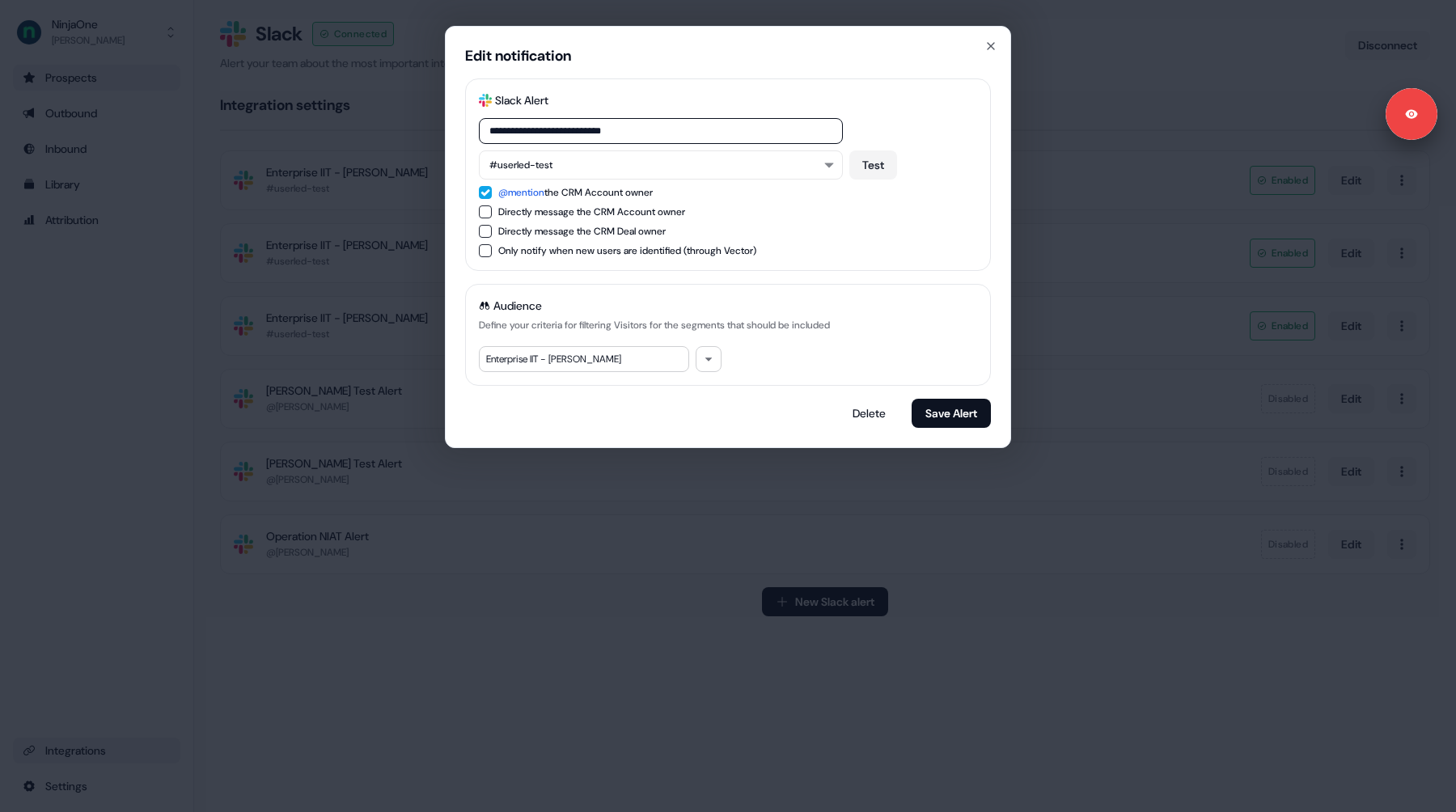
click at [619, 363] on div "Enterprise IIT - Amanda Reid" at bounding box center [584, 358] width 210 height 26
click at [706, 361] on icon "button" at bounding box center [709, 359] width 10 height 10
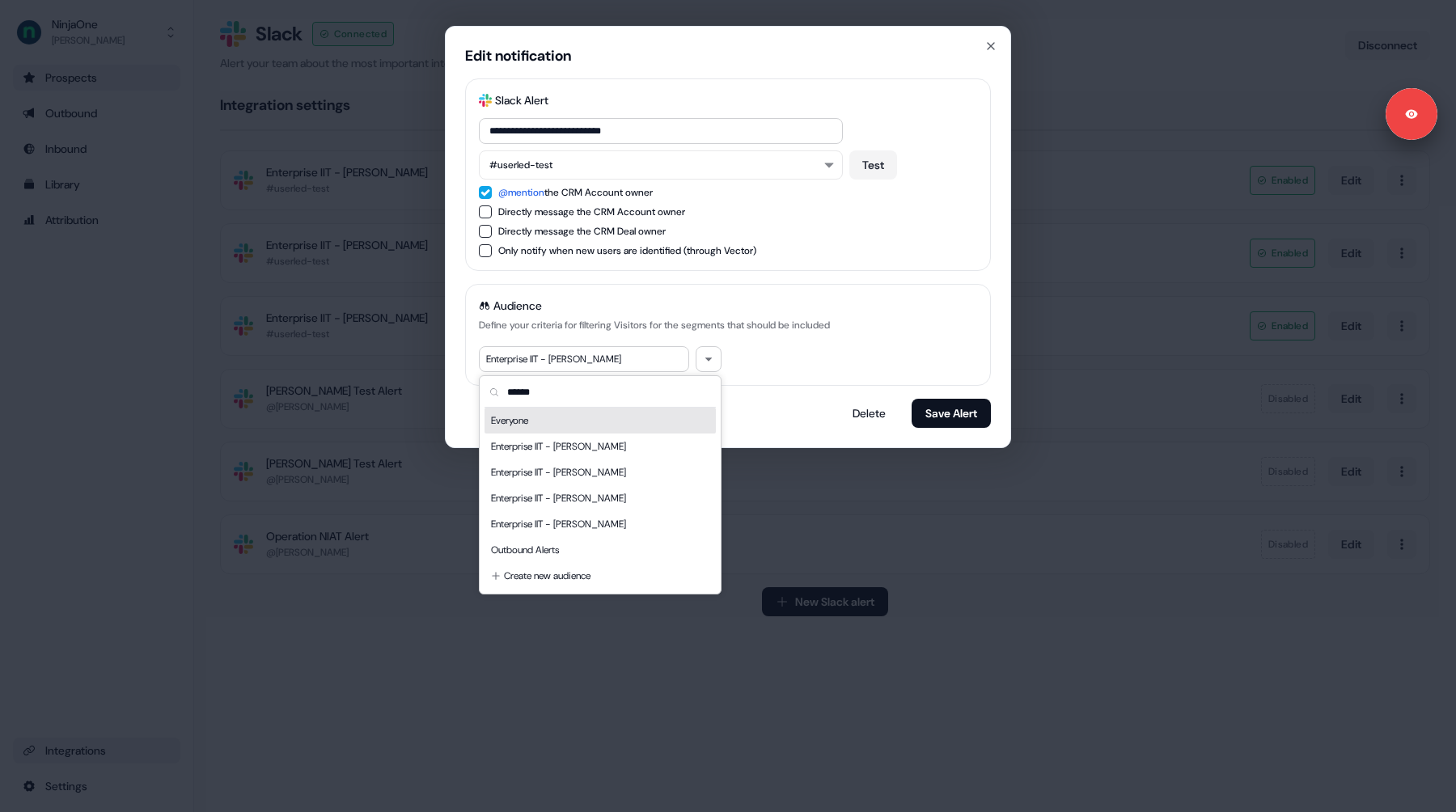
click at [783, 359] on div "Audience Define your criteria for filtering Visitors for the segments that shou…" at bounding box center [728, 334] width 525 height 102
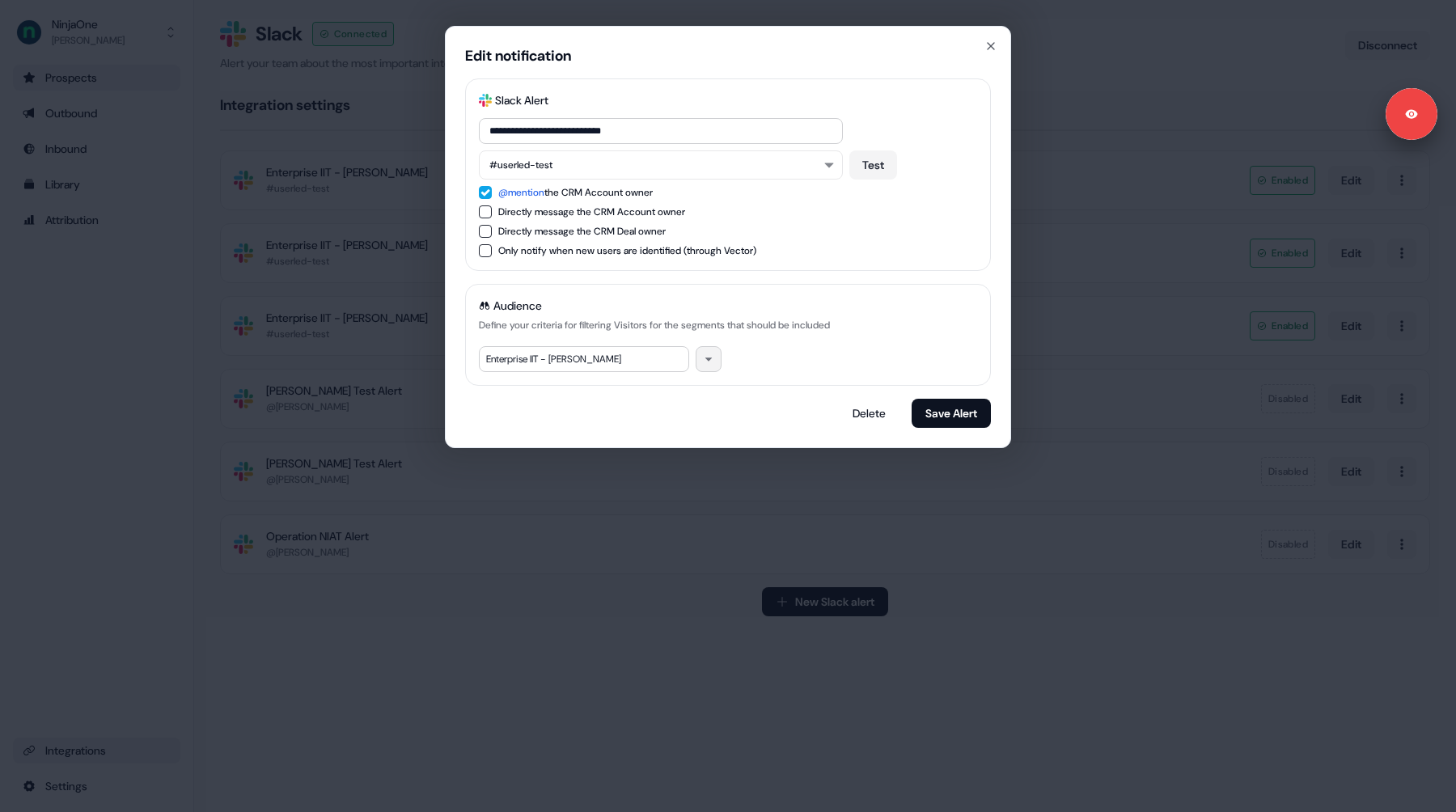
click at [705, 359] on icon "button" at bounding box center [709, 359] width 10 height 10
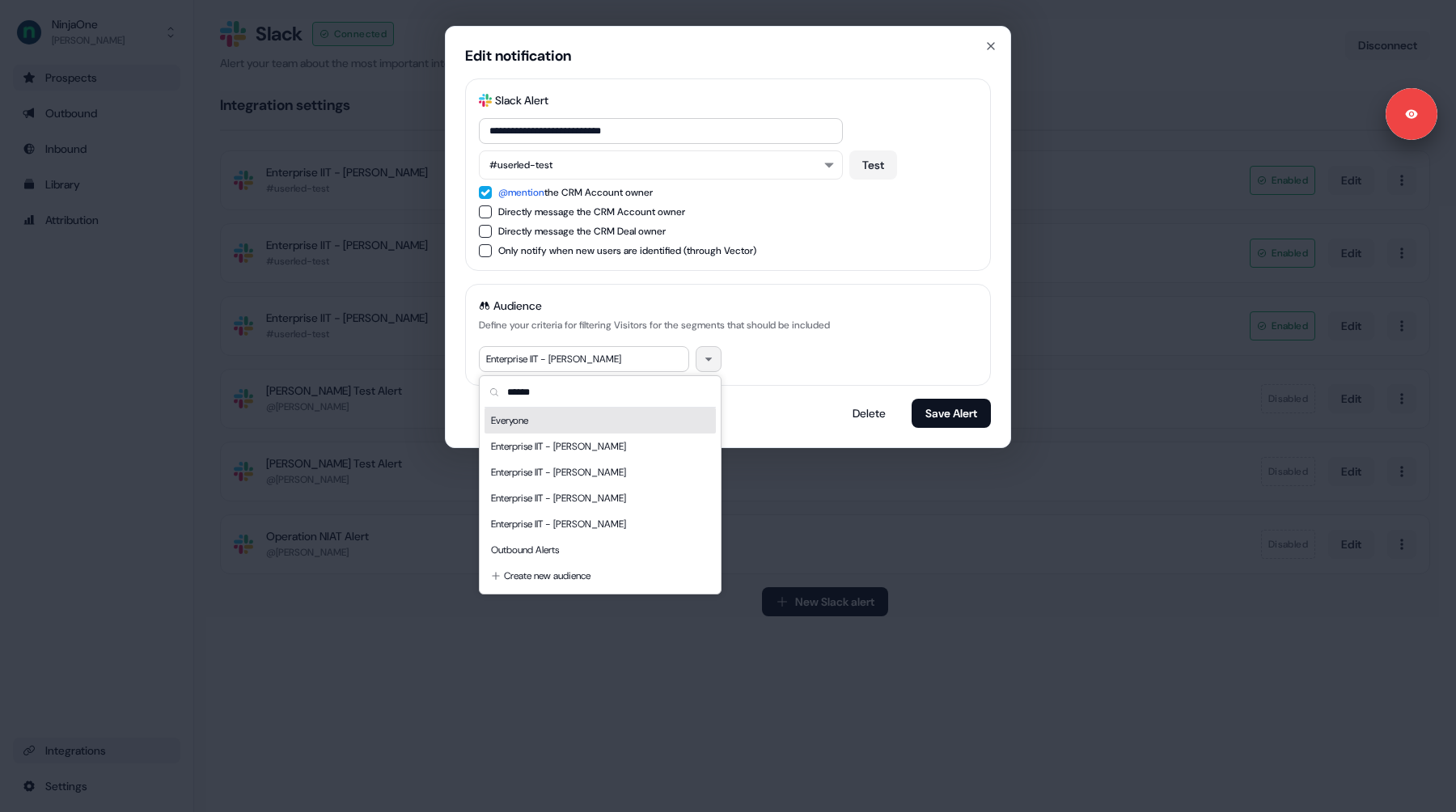
click at [708, 278] on div "**********" at bounding box center [728, 253] width 525 height 350
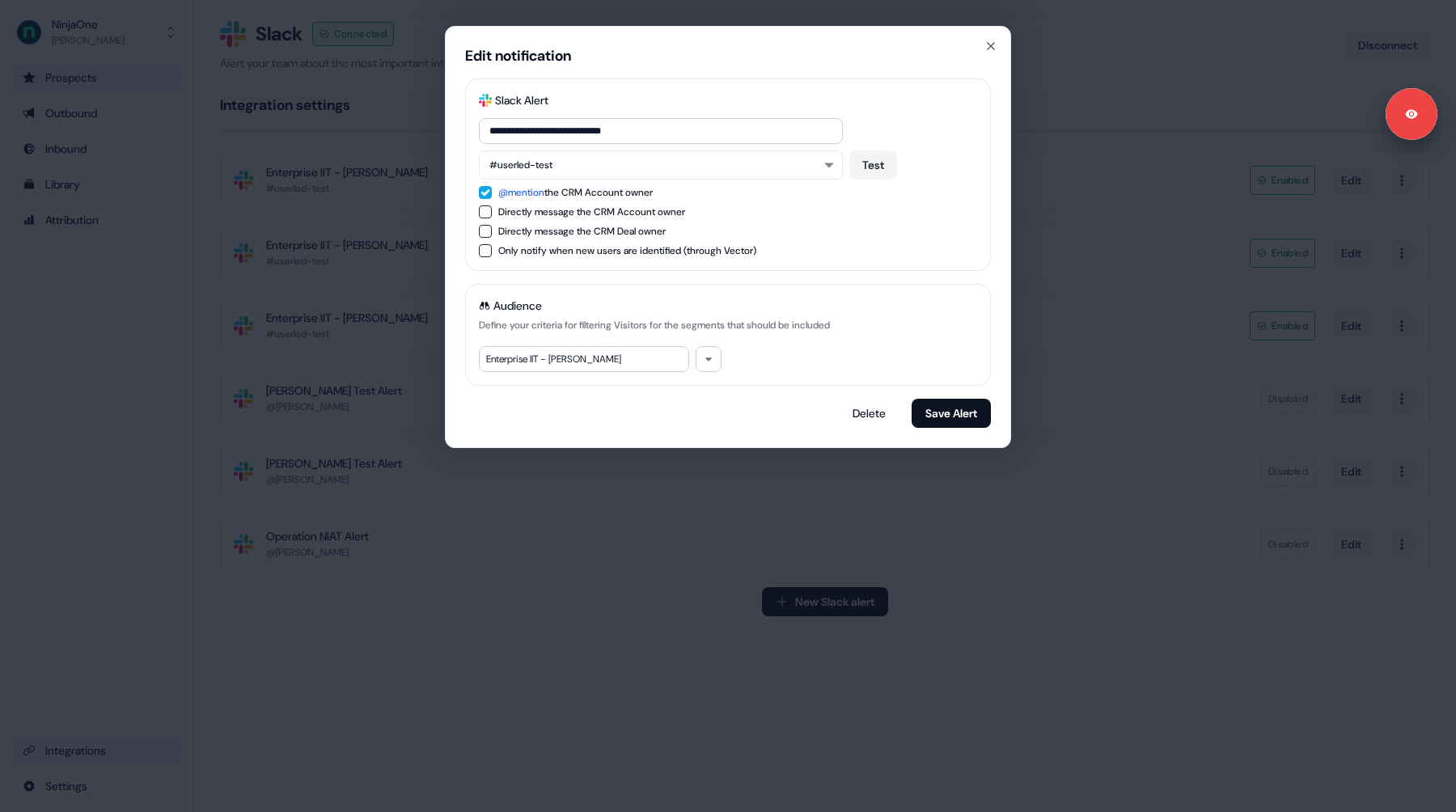
click at [789, 507] on div "**********" at bounding box center [728, 406] width 1456 height 812
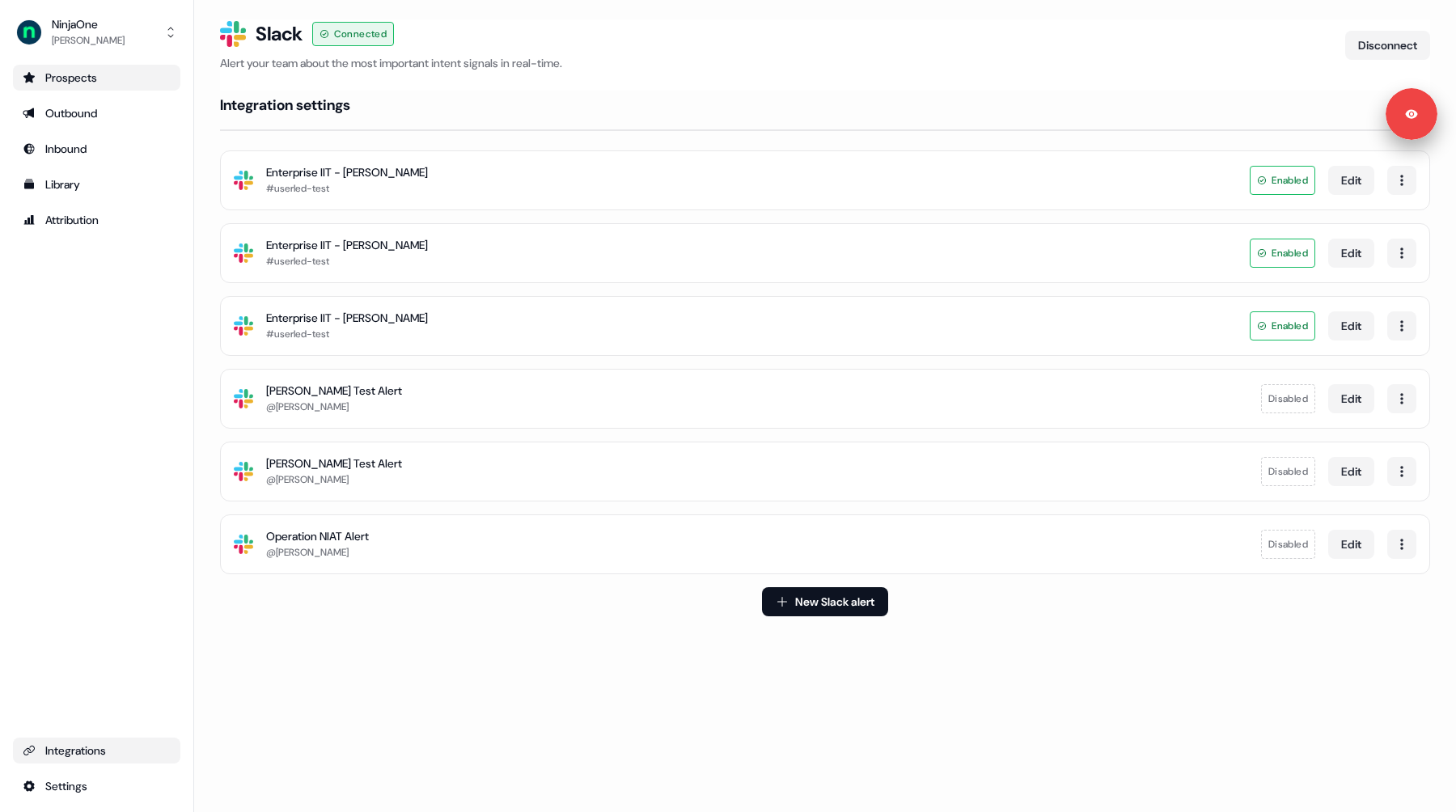
click at [325, 176] on div "Enterprise IIT - Ernie Lozano" at bounding box center [347, 172] width 161 height 16
click at [368, 190] on div "#userled-test" at bounding box center [347, 188] width 161 height 16
click at [1362, 180] on button "Edit" at bounding box center [1351, 181] width 46 height 29
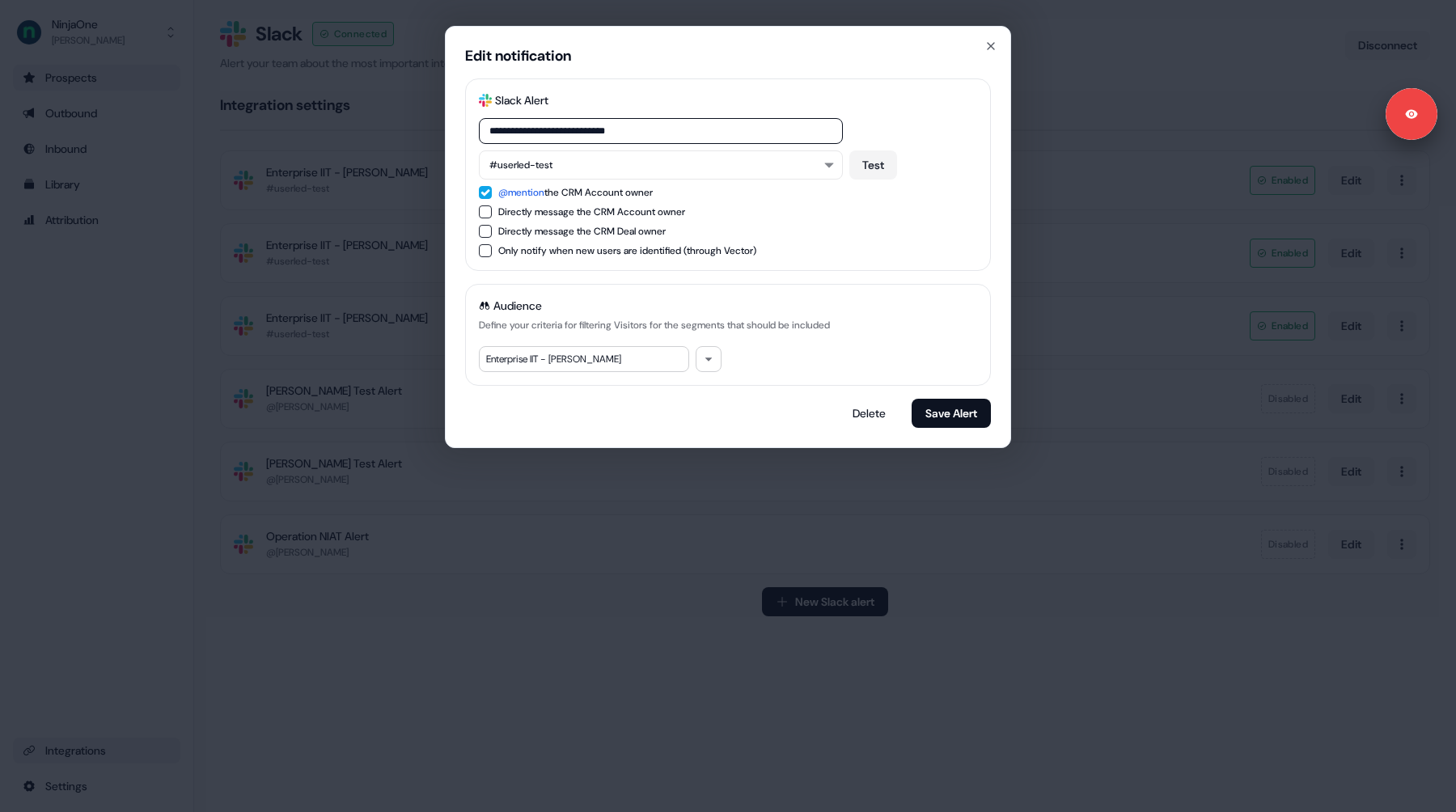
click at [613, 361] on div "Enterprise IIT - Ernie Lozano" at bounding box center [584, 358] width 210 height 26
click at [989, 49] on icon "button" at bounding box center [991, 46] width 13 height 13
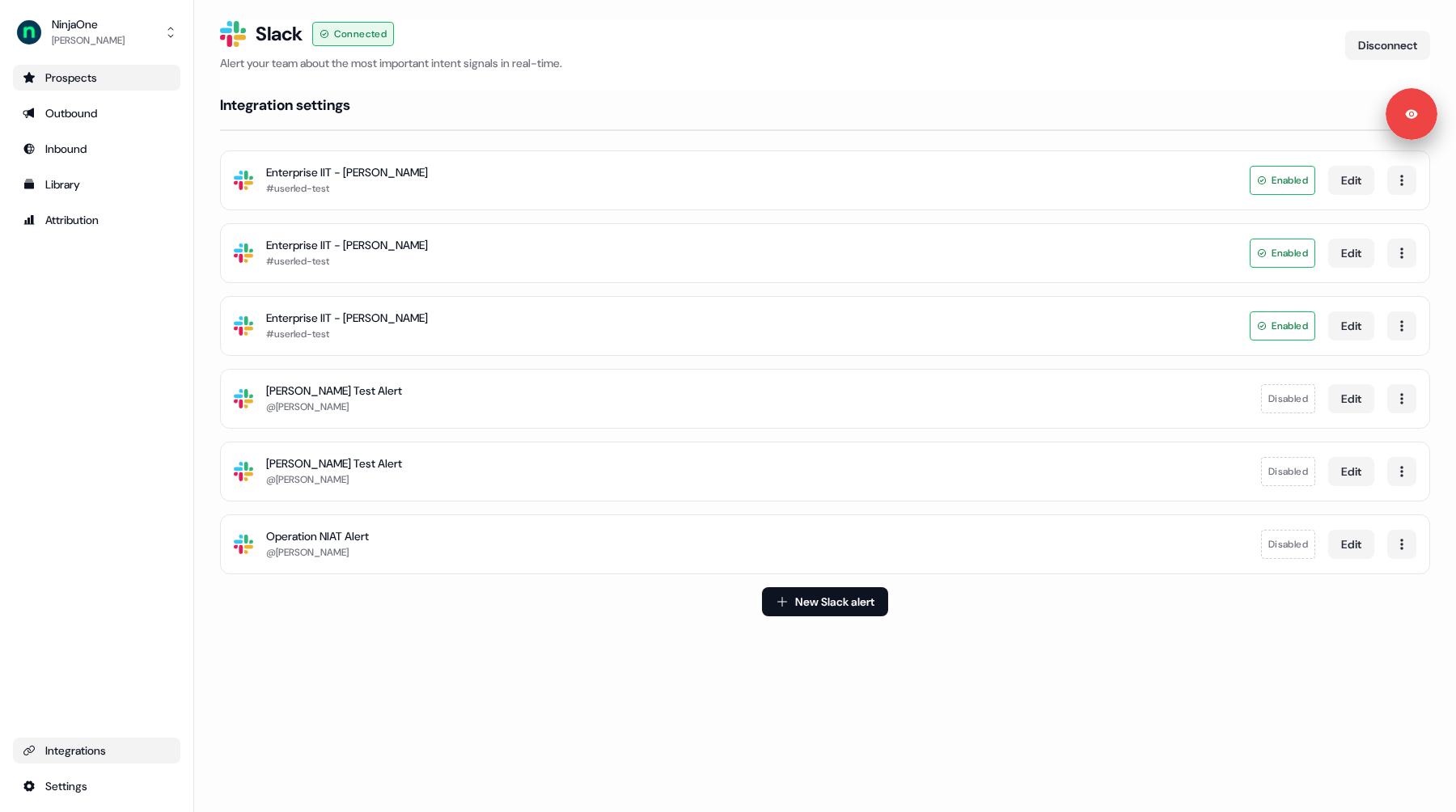
click at [205, 193] on section "Loading... Slack Logo SVG Slack Connected Alert your team about the most import…" at bounding box center [824, 340] width 1262 height 642
click at [209, 173] on section "Loading... Slack Logo SVG Slack Connected Alert your team about the most import…" at bounding box center [824, 340] width 1262 height 642
click at [1348, 183] on button "Edit" at bounding box center [1351, 181] width 46 height 29
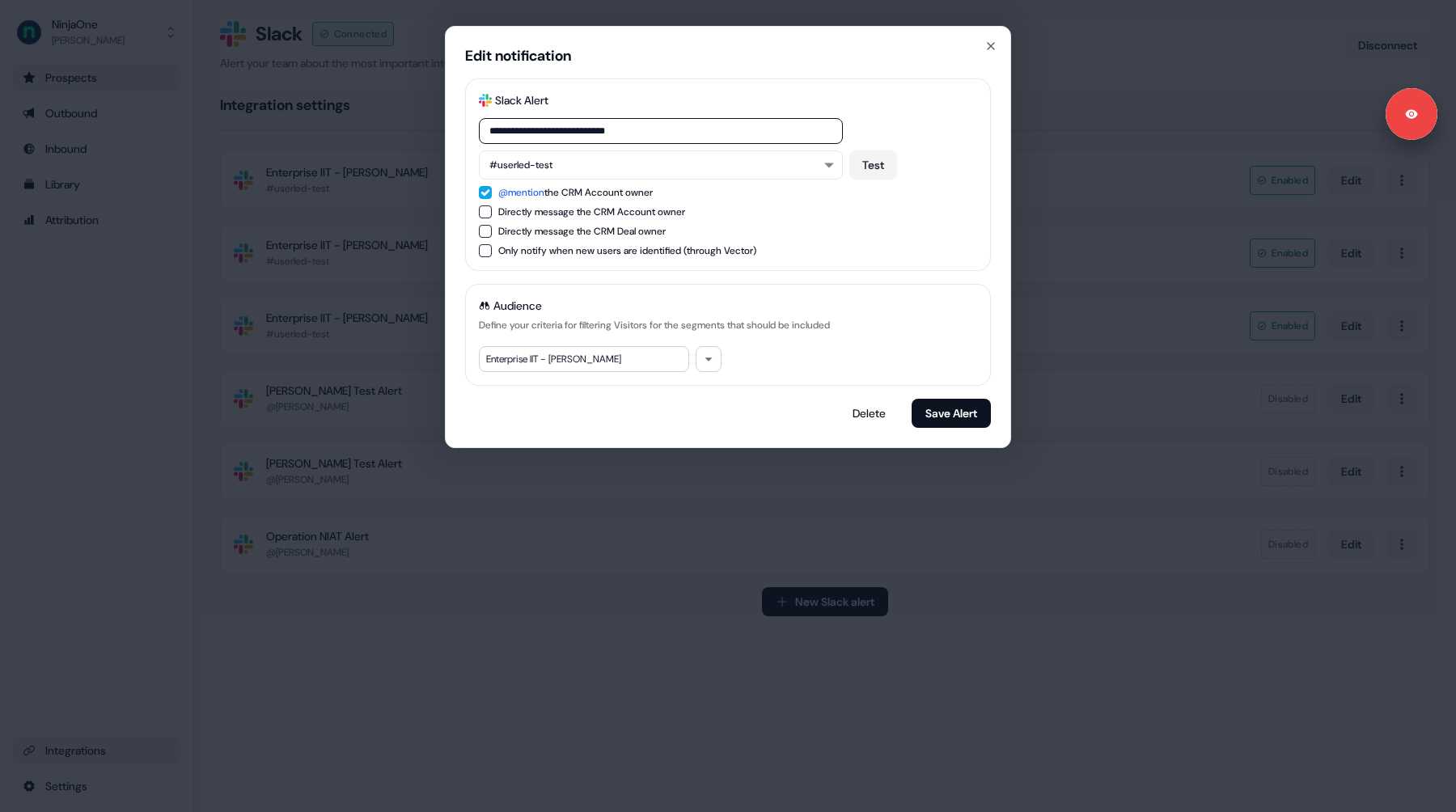
click at [1063, 184] on div "**********" at bounding box center [728, 406] width 1456 height 812
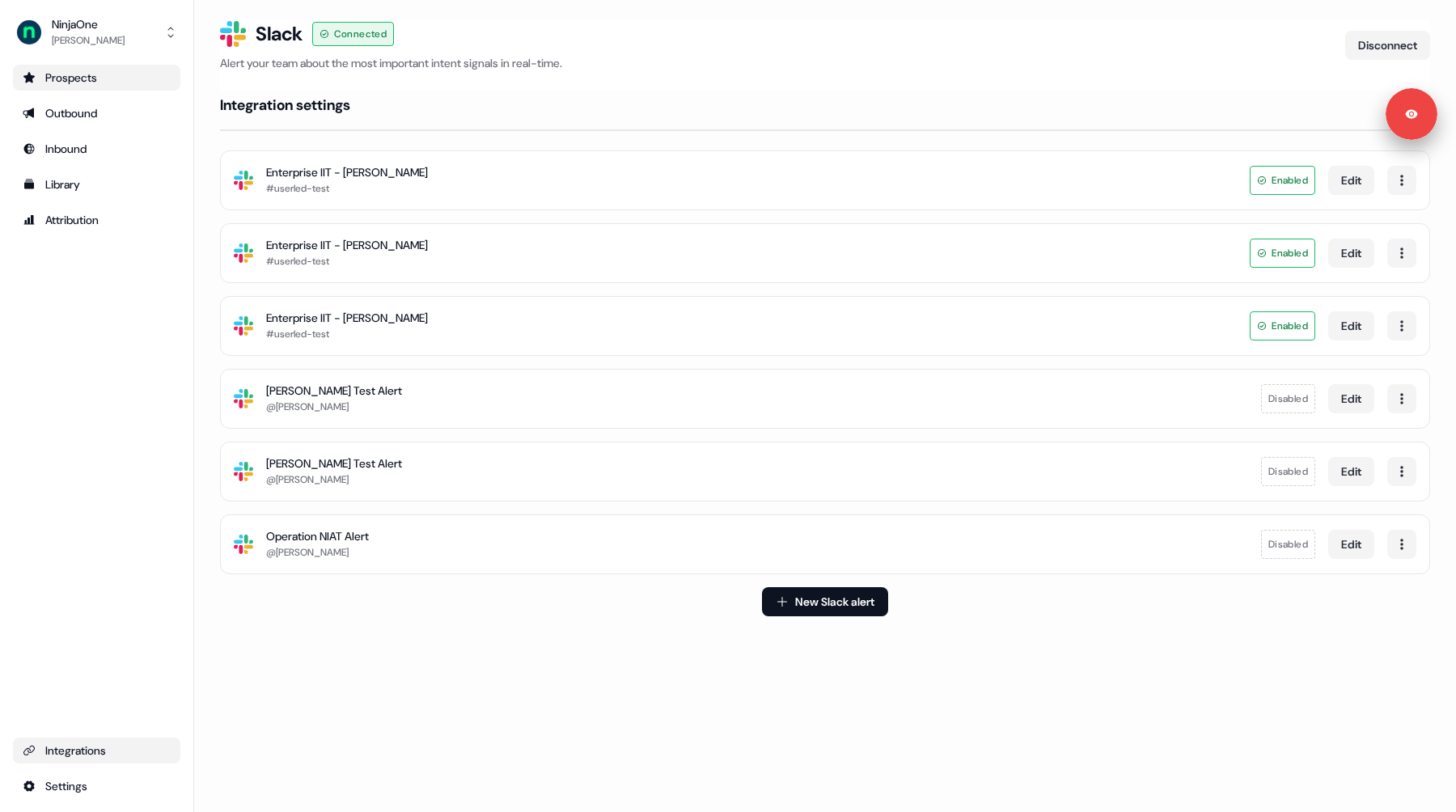
click at [203, 179] on section "Loading... Slack Logo SVG Slack Connected Alert your team about the most import…" at bounding box center [824, 340] width 1262 height 642
click at [81, 756] on div "Integrations" at bounding box center [96, 750] width 148 height 16
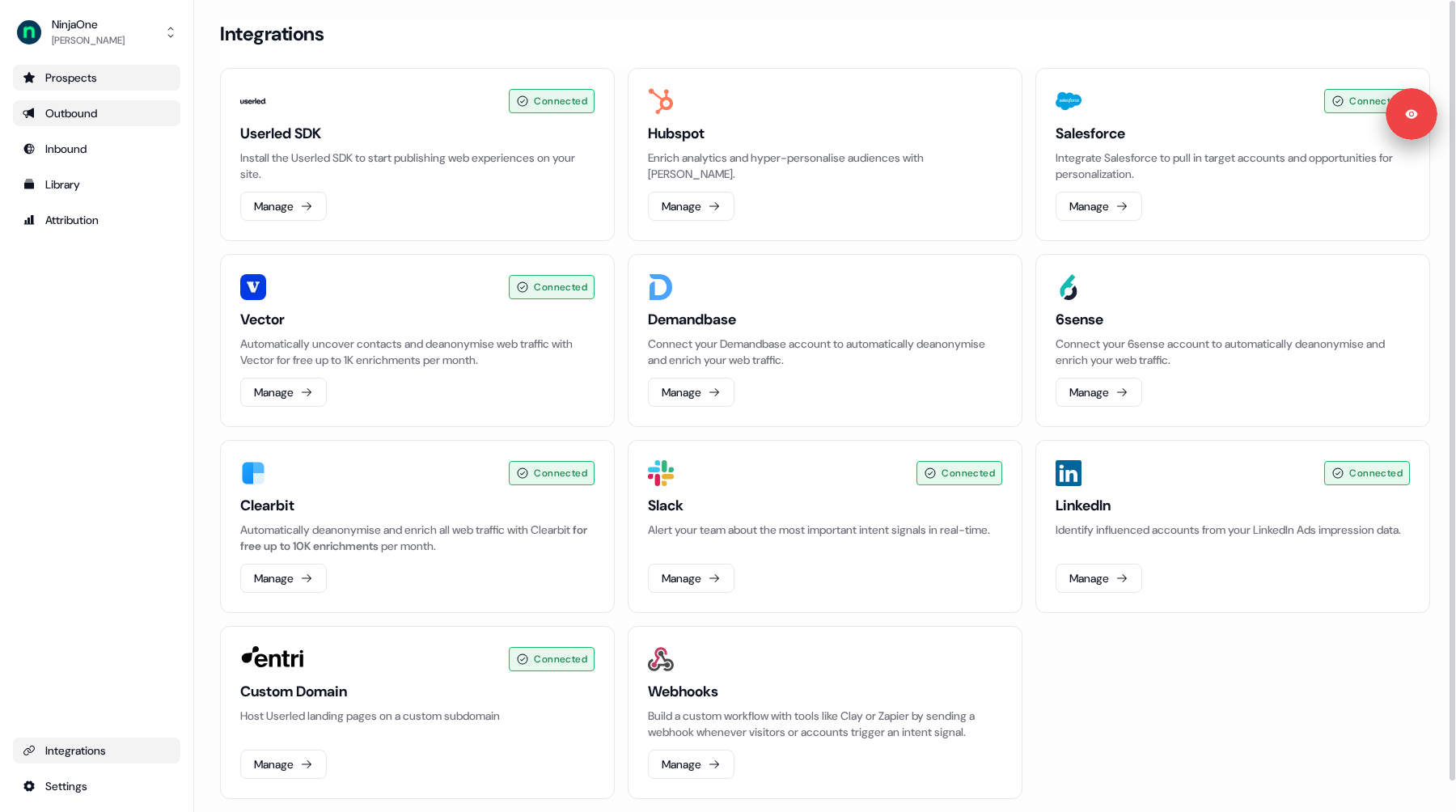
click at [98, 118] on div "Outbound" at bounding box center [96, 113] width 148 height 16
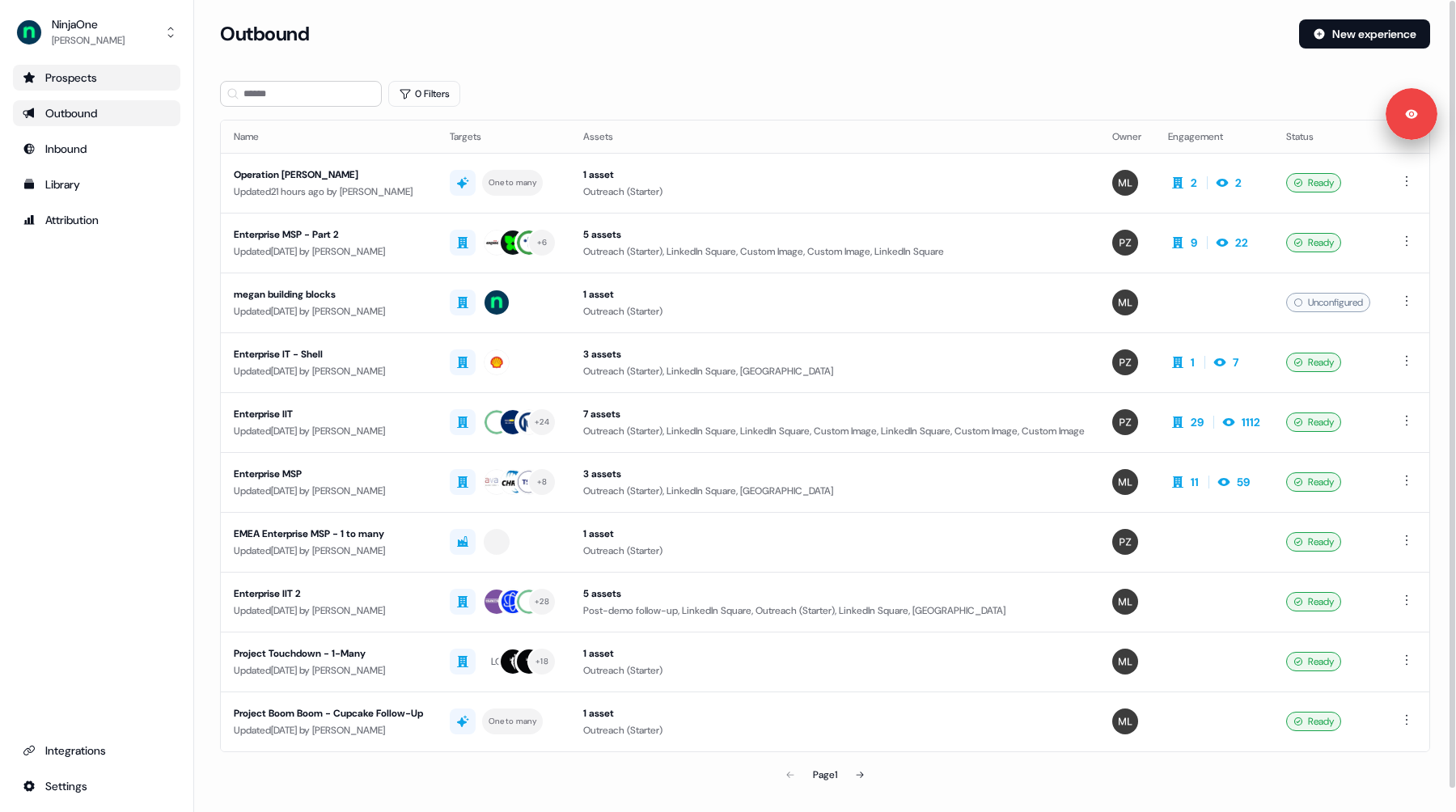
click at [66, 82] on div "Prospects" at bounding box center [96, 77] width 148 height 16
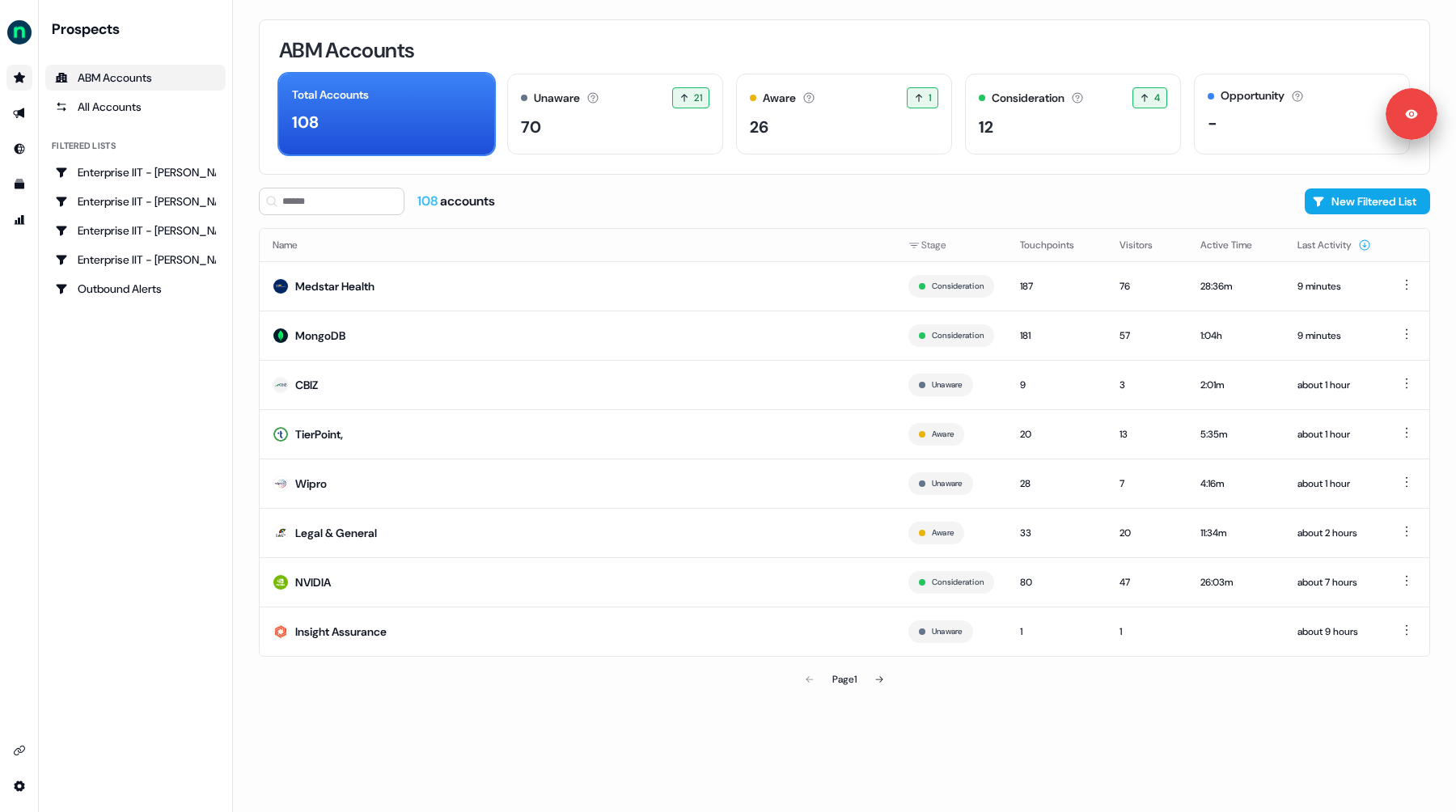
click at [742, 201] on div "108 accounts New Filtered List" at bounding box center [845, 201] width 1171 height 28
click at [629, 118] on div "70" at bounding box center [614, 126] width 188 height 24
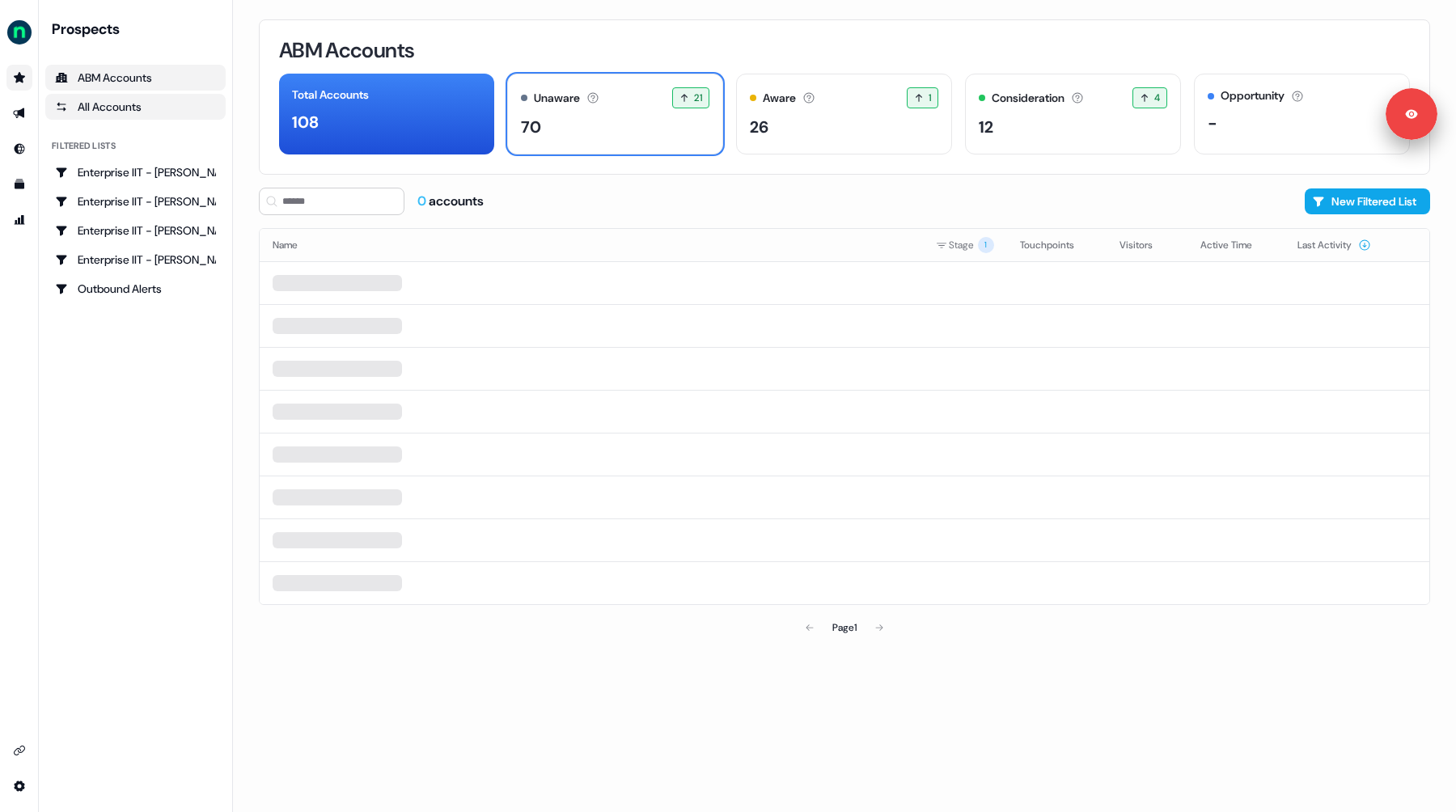
click at [96, 99] on div "All Accounts" at bounding box center [136, 106] width 161 height 16
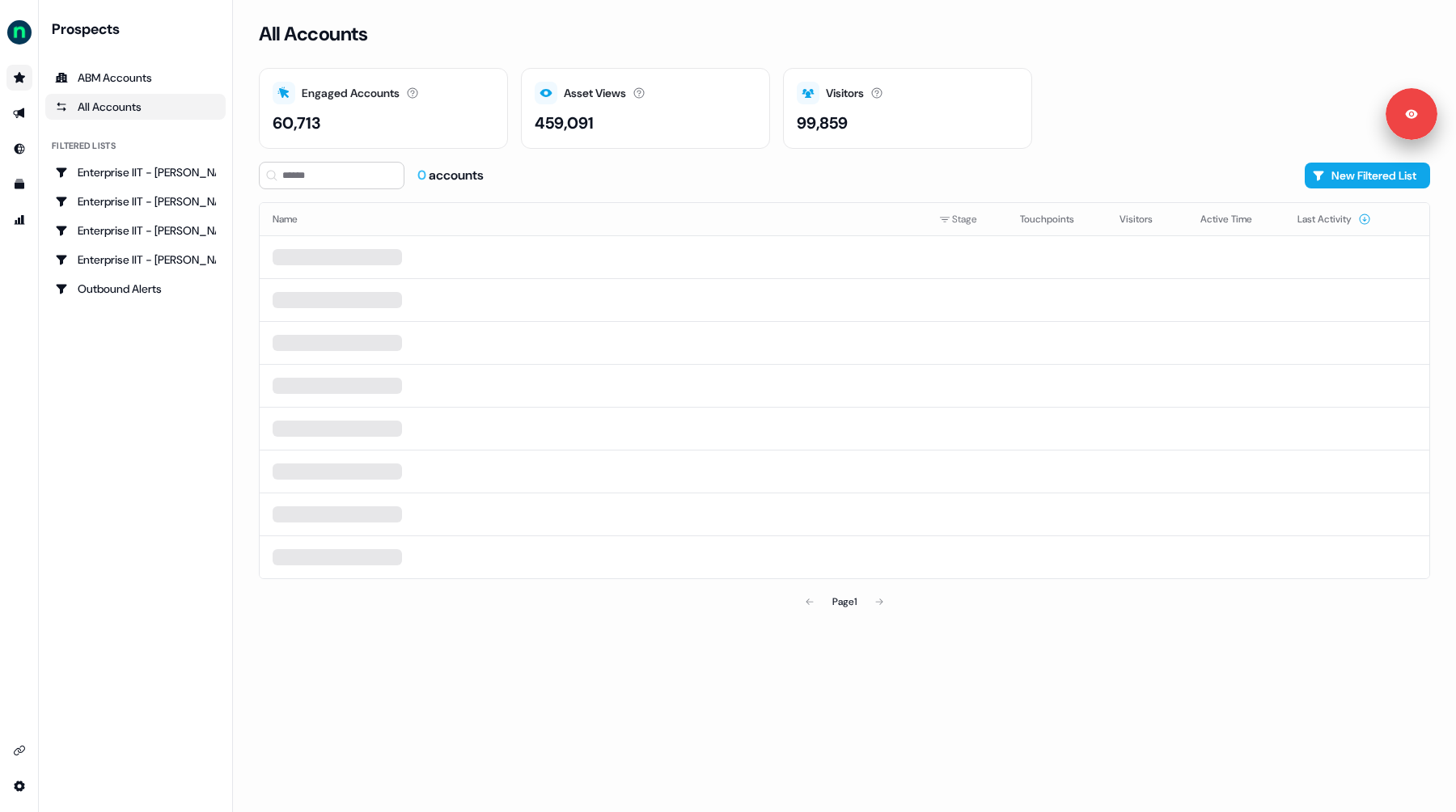
click at [298, 126] on div "60,713" at bounding box center [296, 122] width 48 height 24
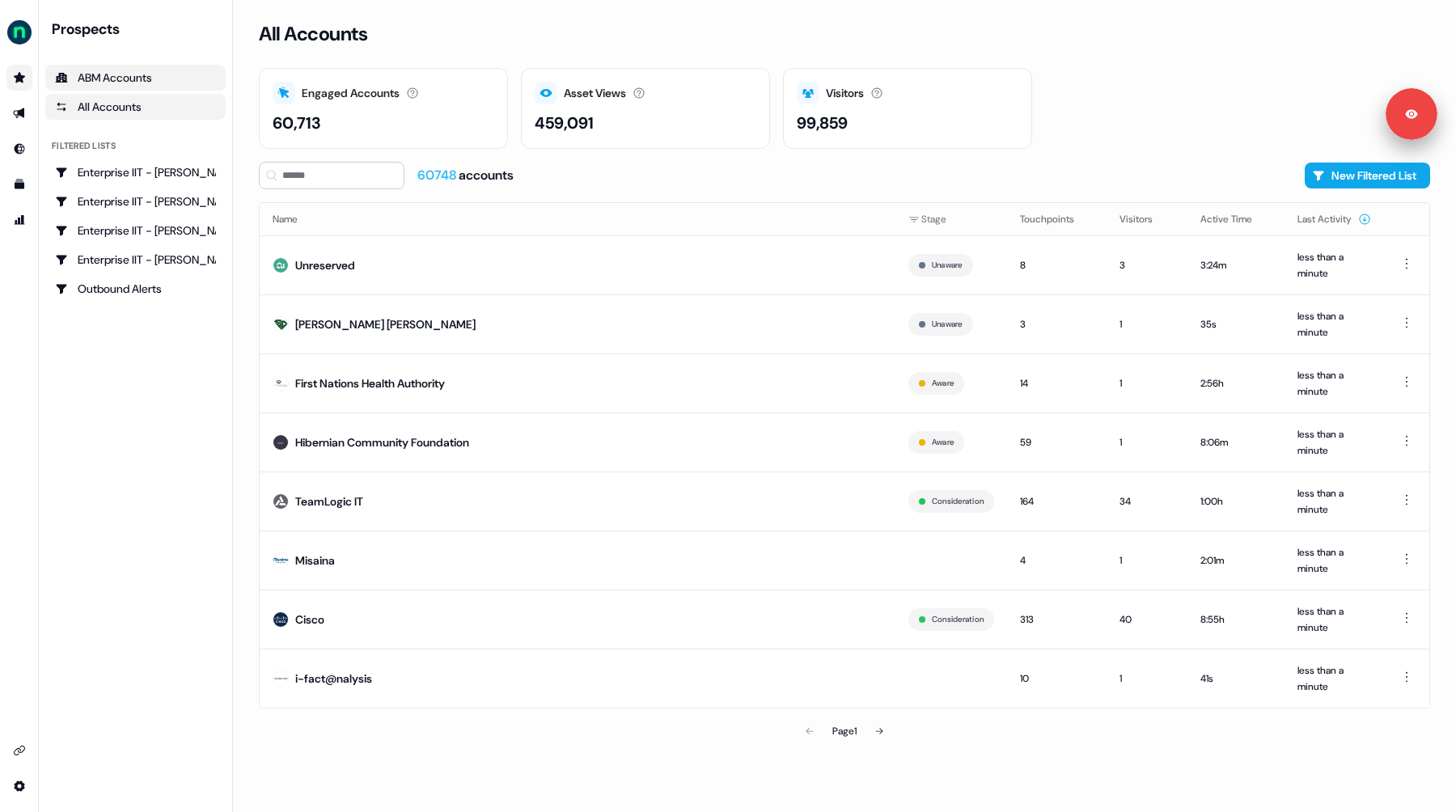
click at [102, 75] on div "ABM Accounts" at bounding box center [136, 77] width 161 height 16
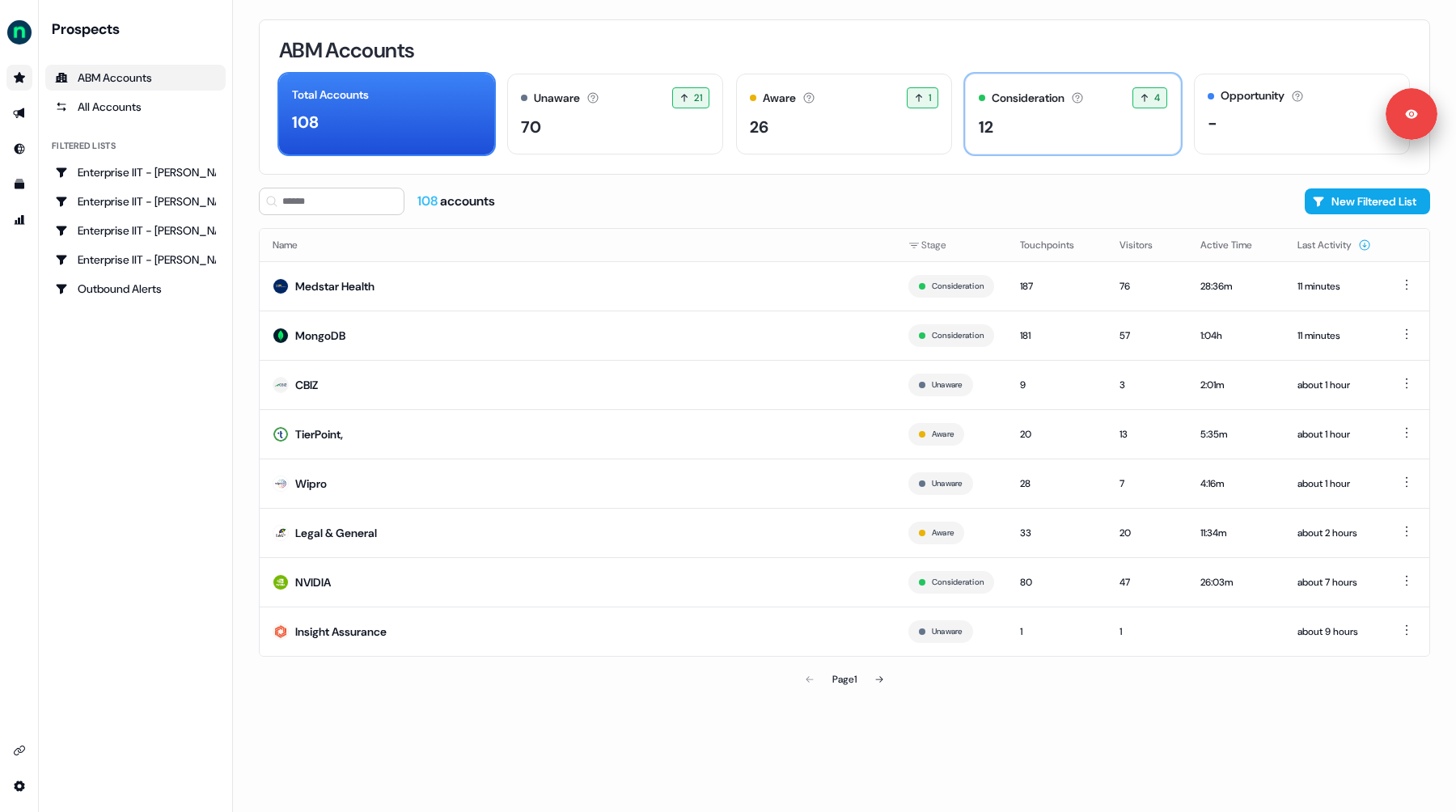
click at [1031, 131] on div "12" at bounding box center [1073, 126] width 188 height 24
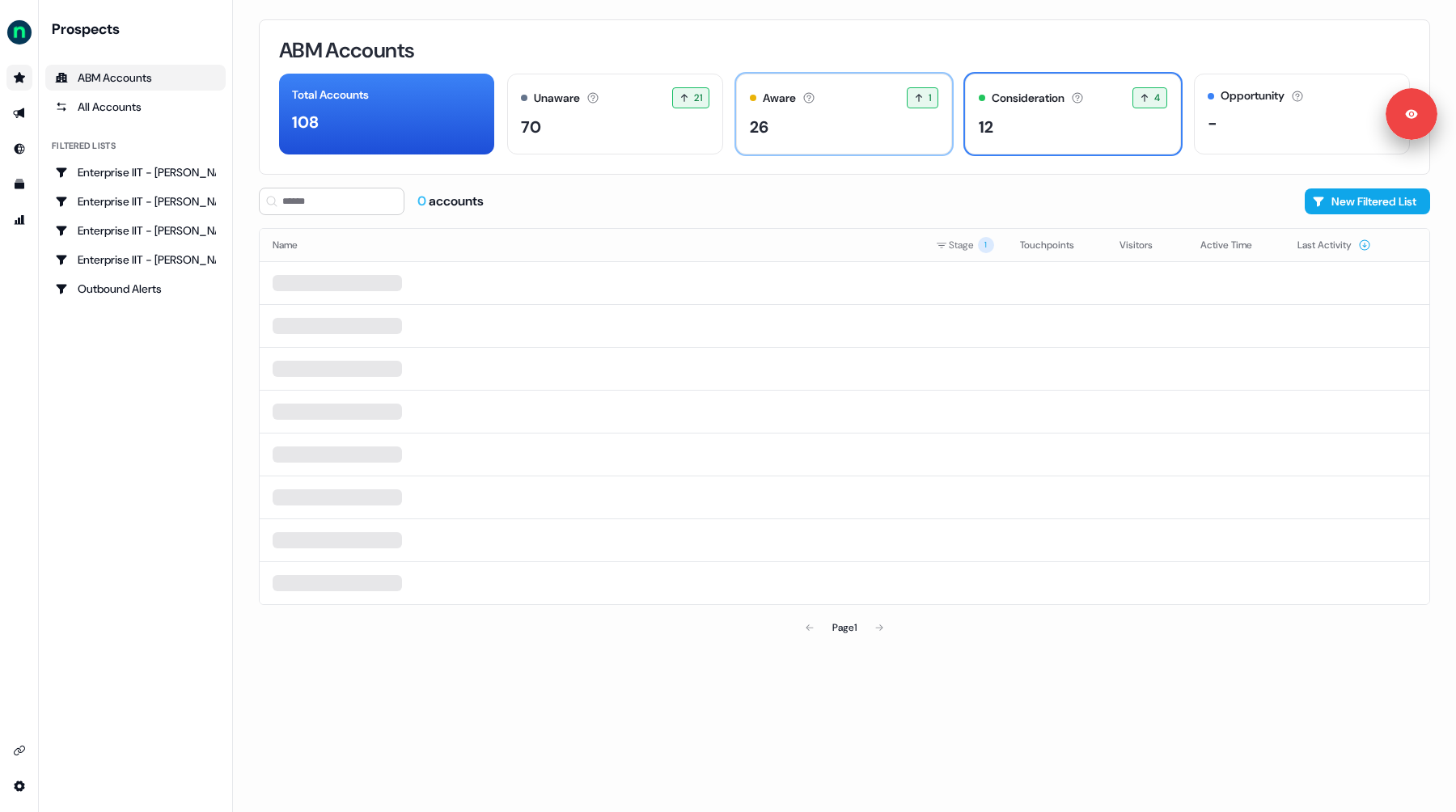
click at [846, 103] on div "Aware Accounts with 5+ minutes of usage or significant LinkedIn ad engagement! …" at bounding box center [844, 97] width 188 height 21
click at [1089, 114] on div "Consideration Accounts with 25+ minutes of usage and 2+ visitors in the last 60…" at bounding box center [1073, 114] width 216 height 81
click at [831, 128] on div "26" at bounding box center [844, 126] width 188 height 24
click at [1075, 116] on div "12" at bounding box center [1073, 126] width 188 height 24
click at [448, 108] on div "Total Accounts 108" at bounding box center [386, 114] width 215 height 81
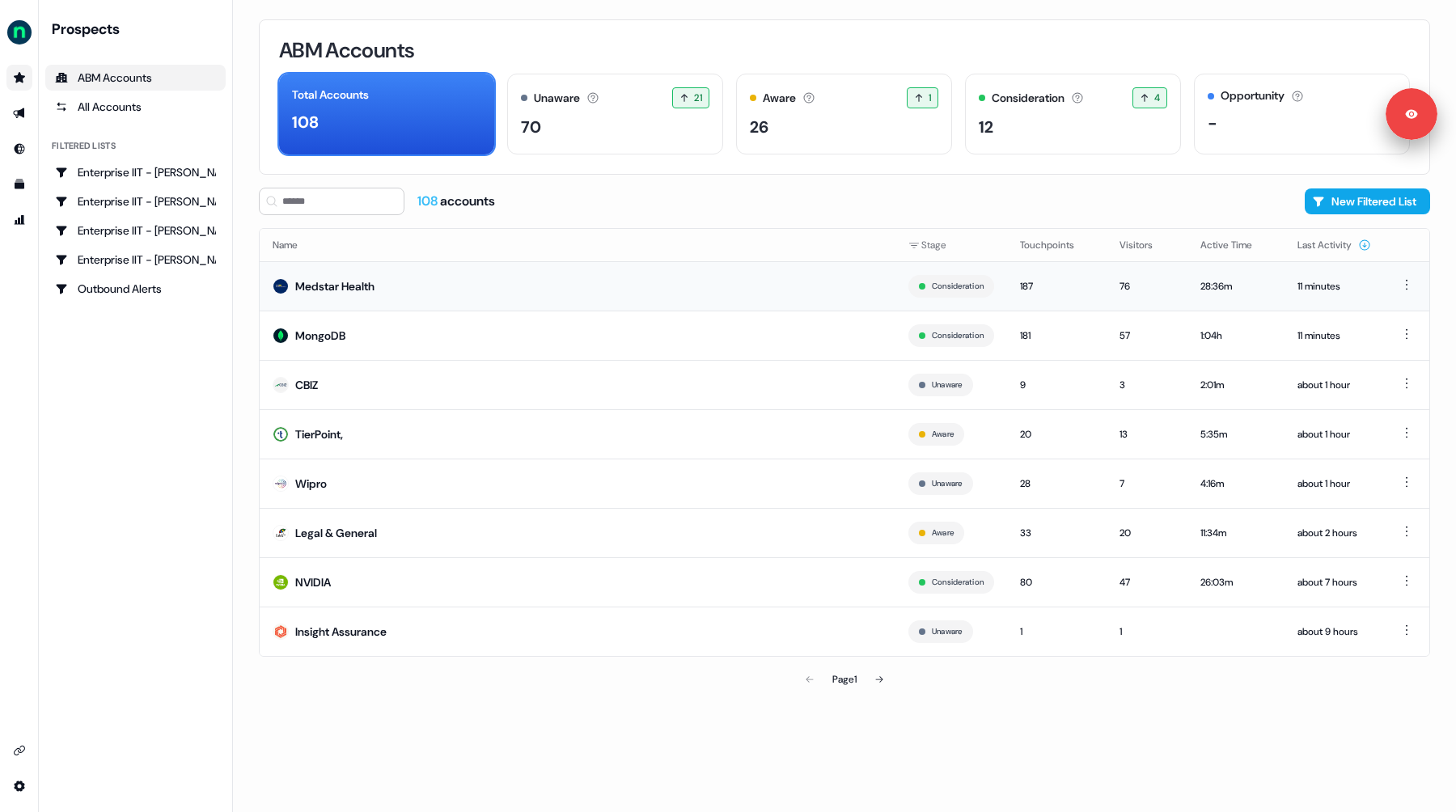
click at [798, 296] on td "Medstar Health" at bounding box center [578, 286] width 636 height 50
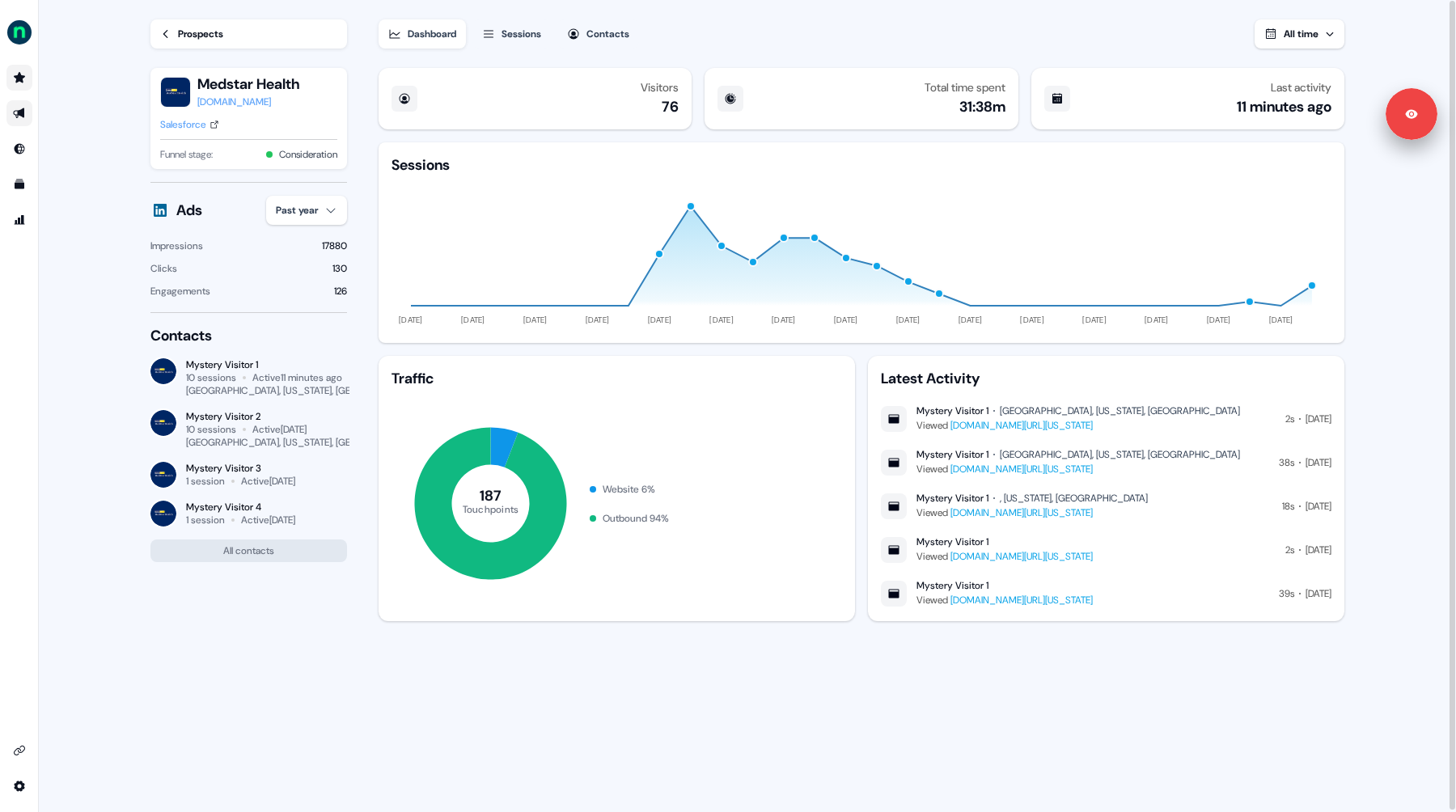
click at [11, 118] on link "Go to outbound experience" at bounding box center [19, 113] width 26 height 26
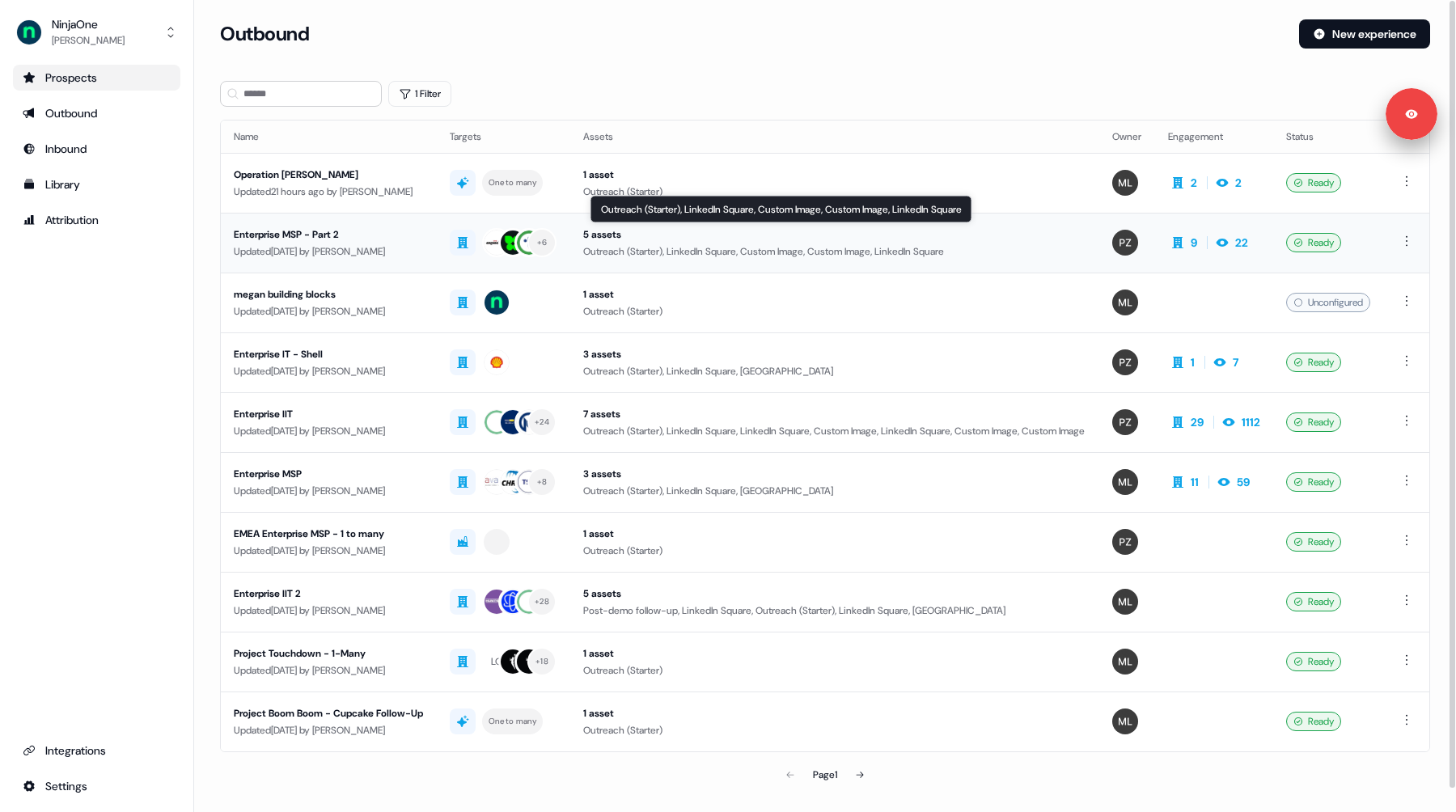
click at [733, 235] on div "5 assets" at bounding box center [834, 234] width 503 height 16
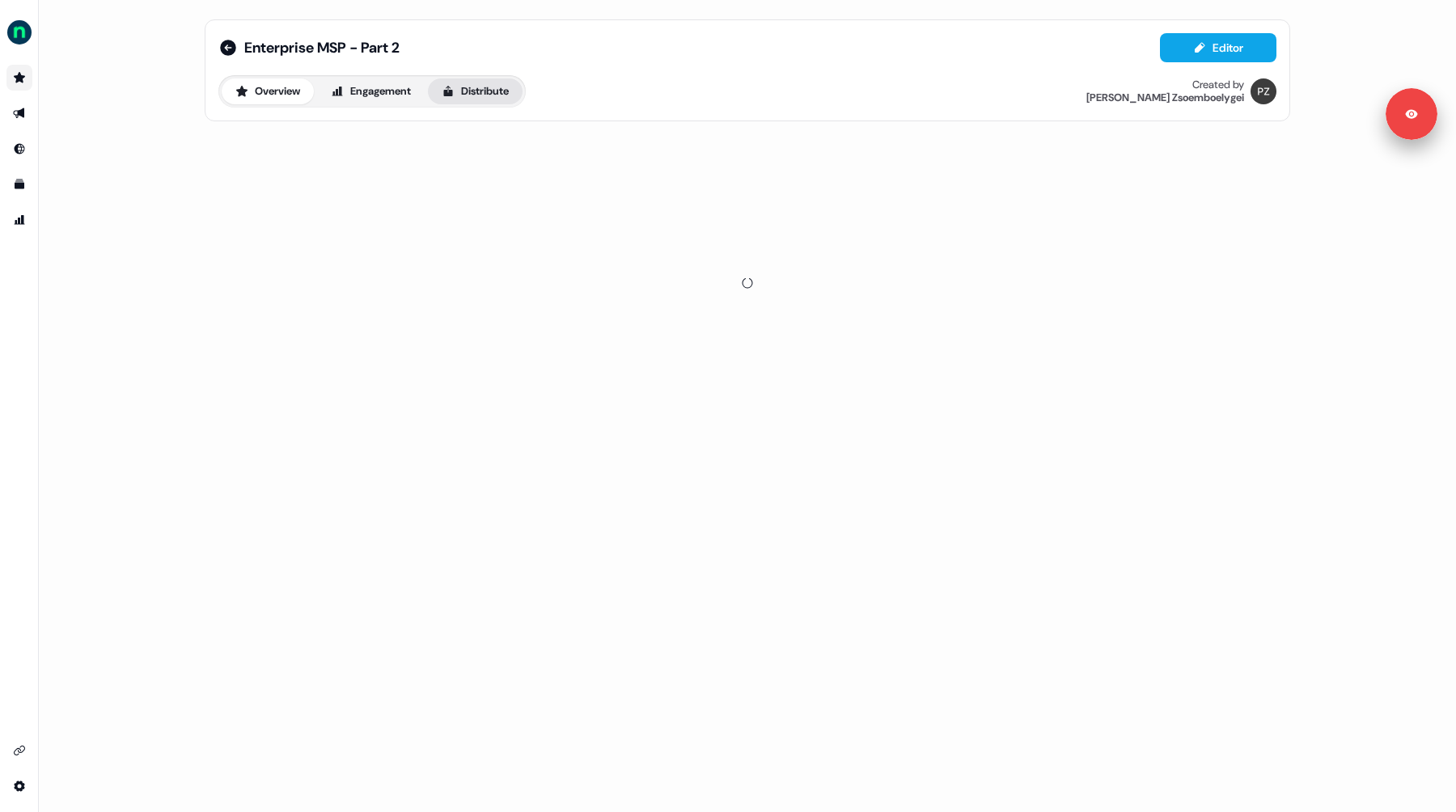
click at [499, 93] on button "Distribute" at bounding box center [475, 91] width 95 height 26
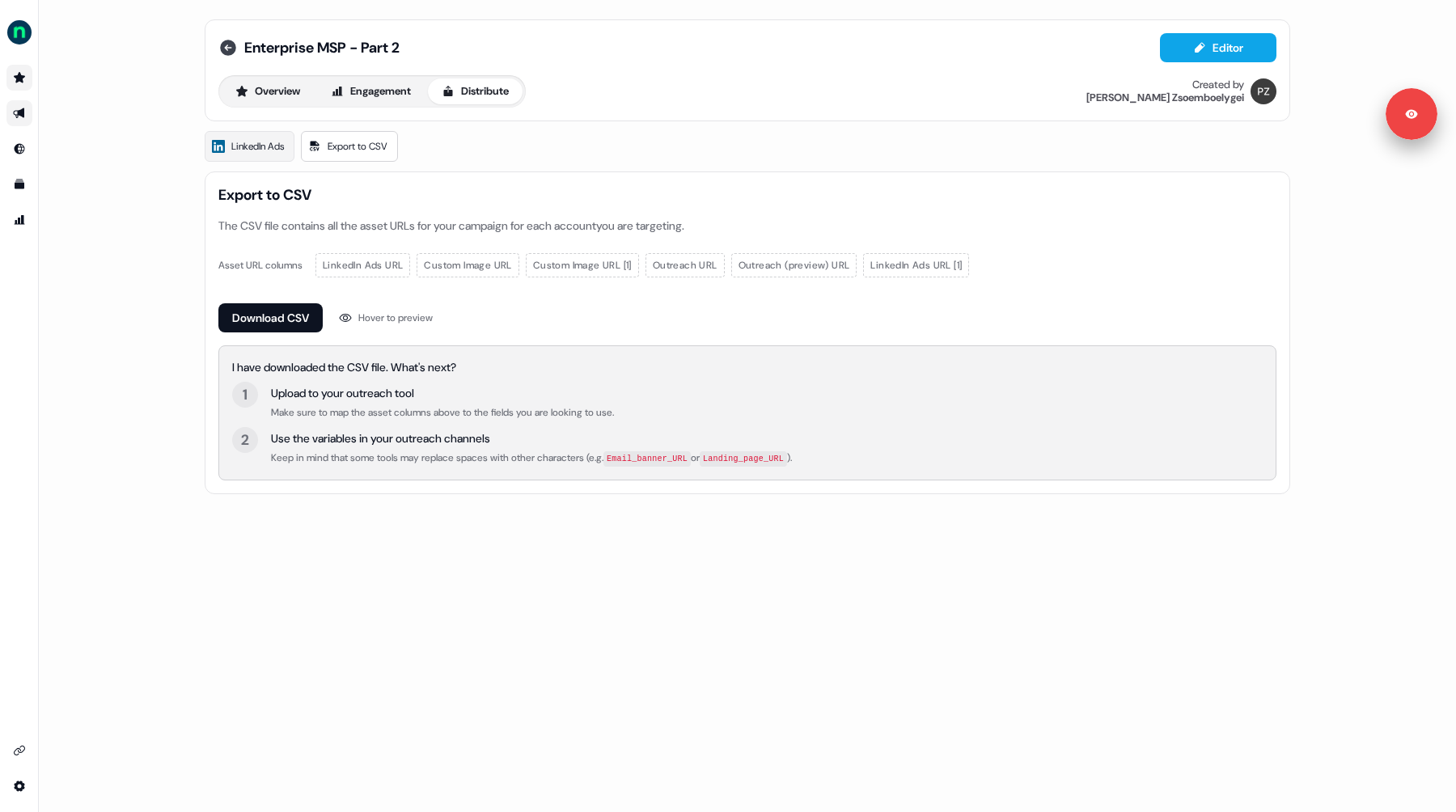
click at [225, 52] on icon at bounding box center [227, 47] width 16 height 16
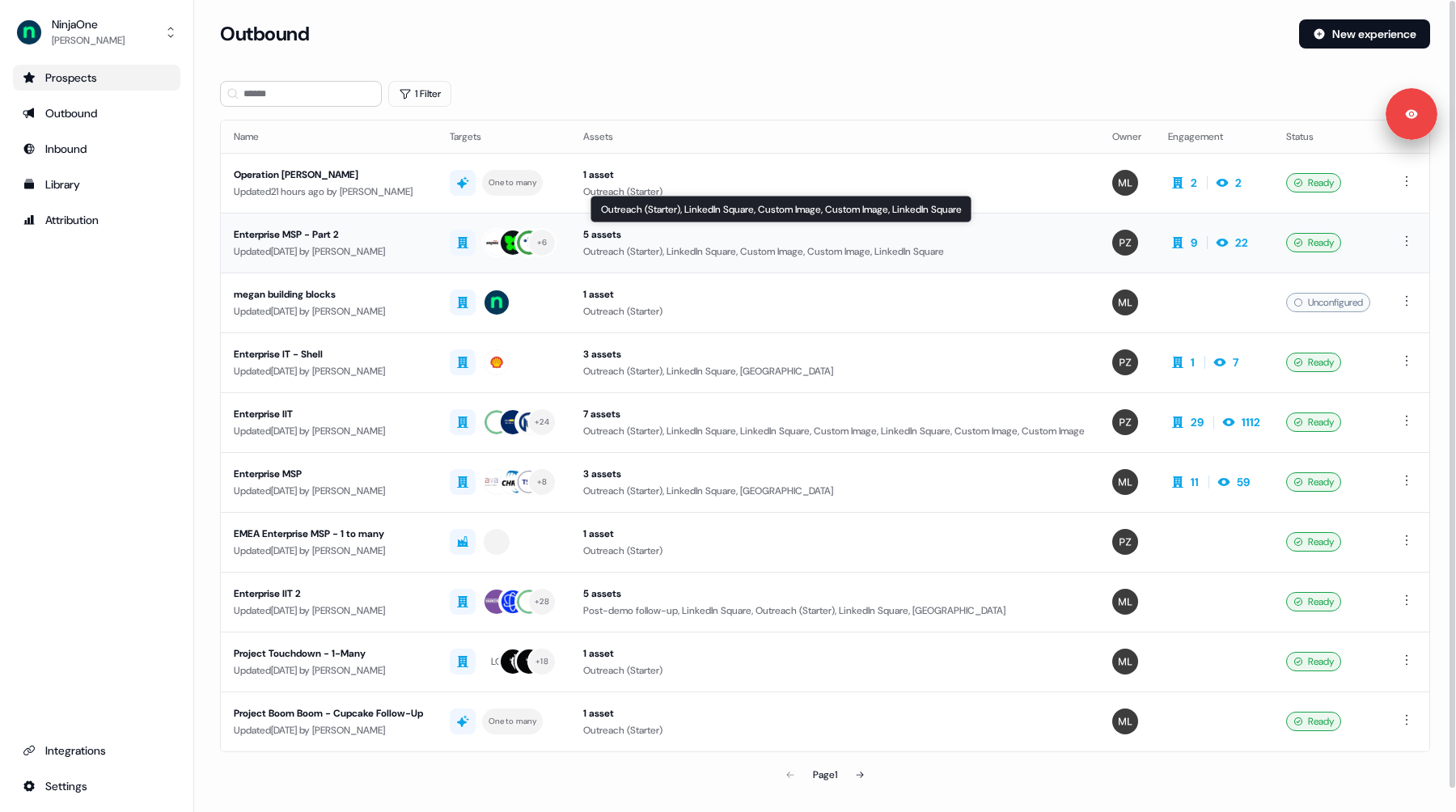
click at [844, 244] on div "Outreach (Starter), LinkedIn Square, Custom Image, Custom Image, LinkedIn Square" at bounding box center [834, 251] width 503 height 16
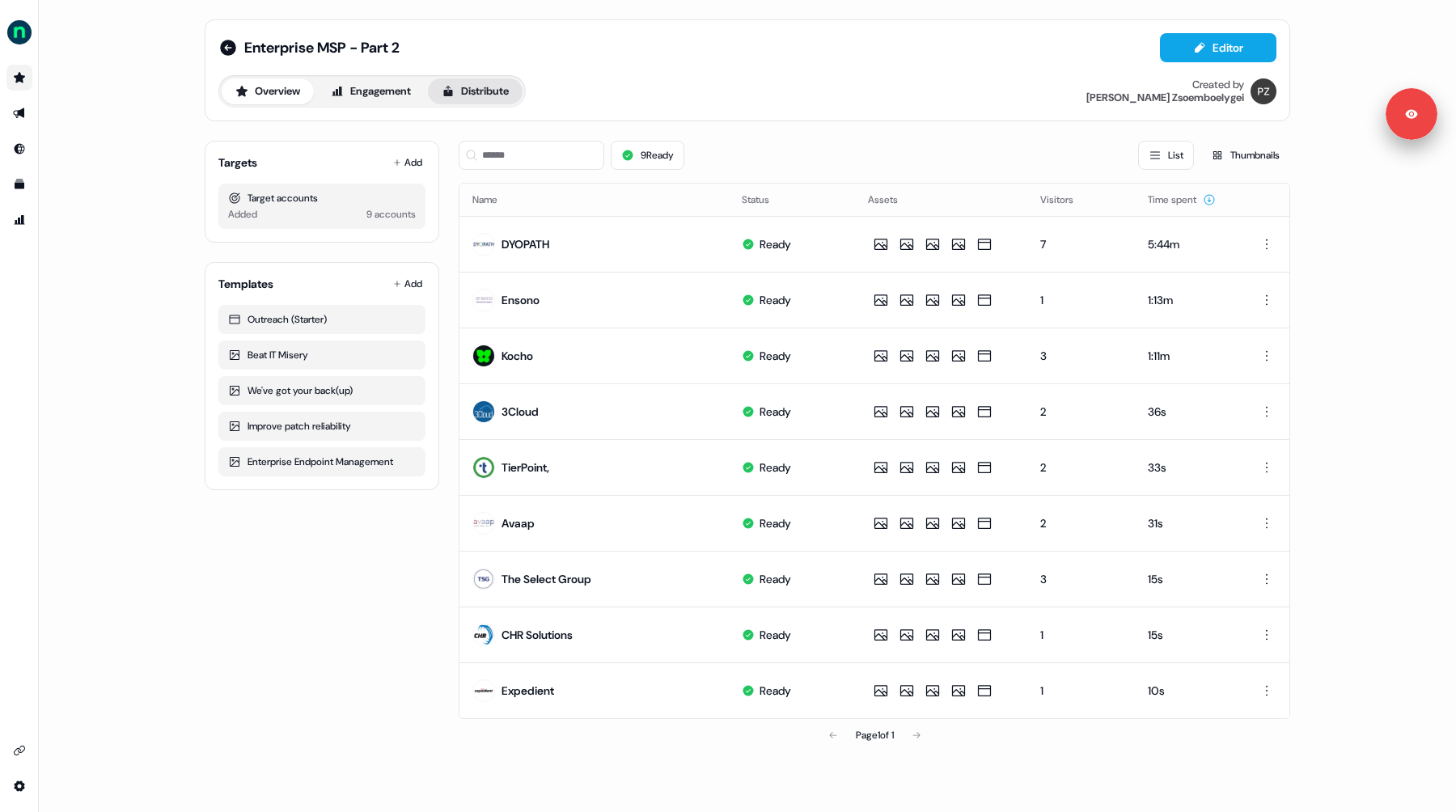
click at [478, 91] on button "Distribute" at bounding box center [475, 91] width 95 height 26
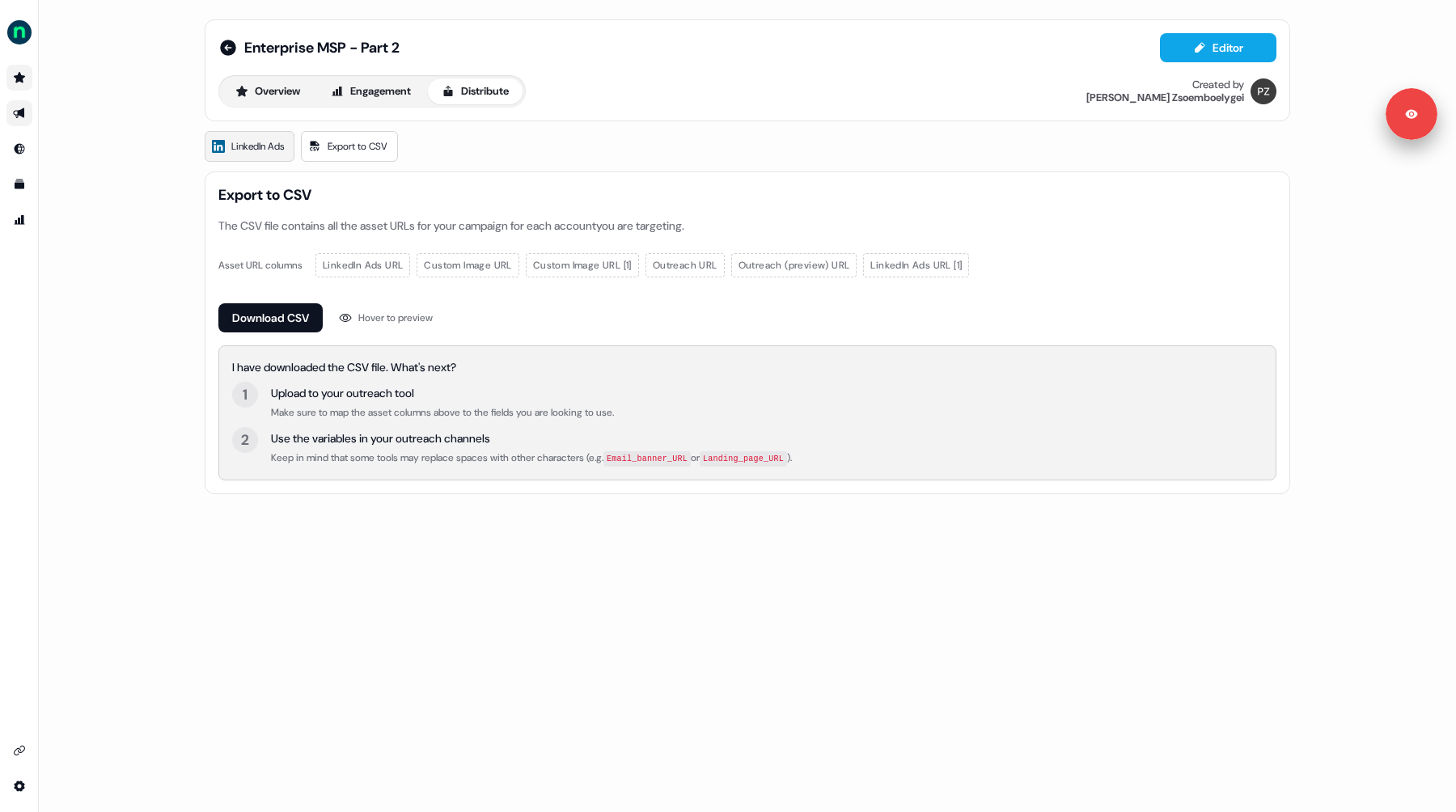
click at [275, 145] on span "LinkedIn Ads" at bounding box center [257, 146] width 53 height 16
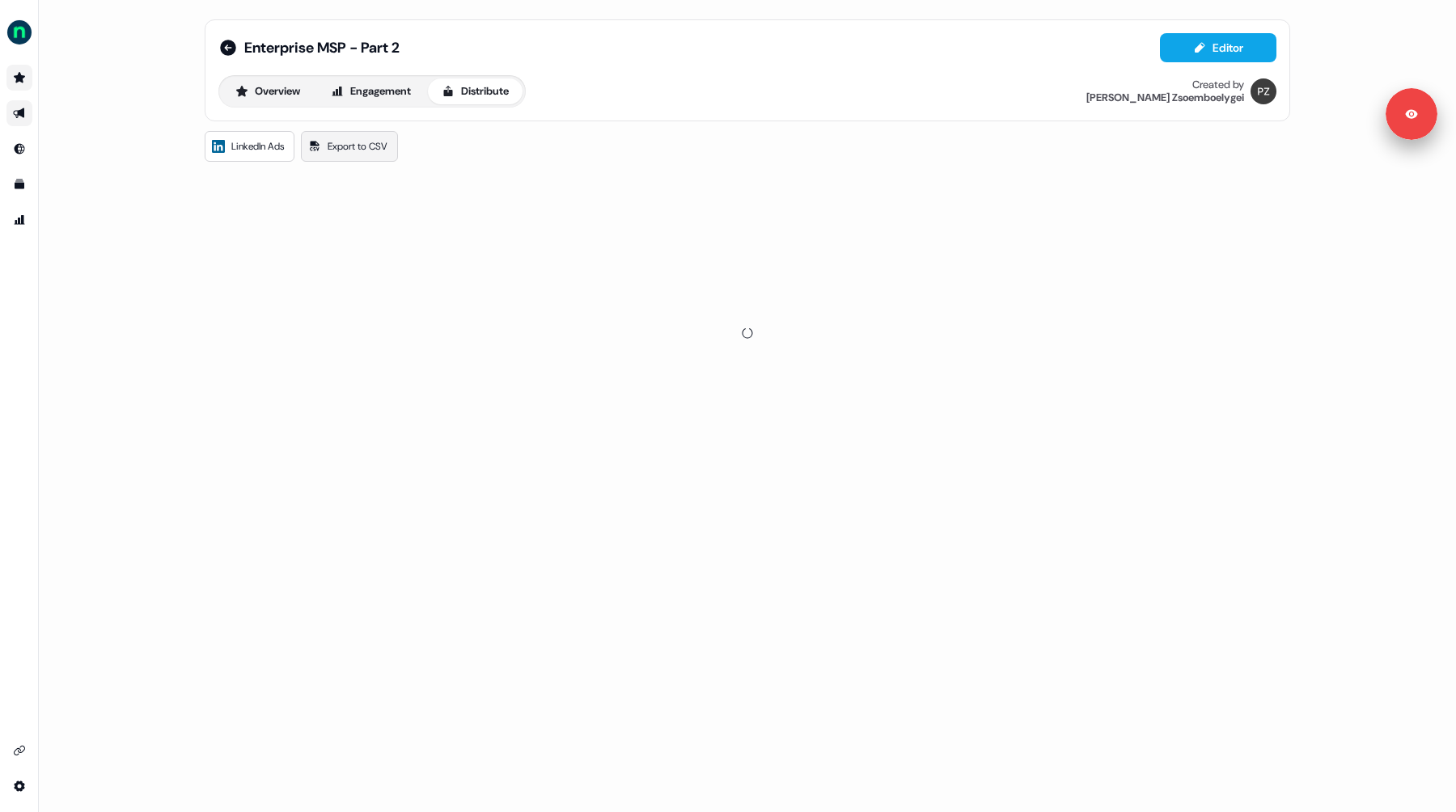
click at [356, 149] on span "Export to CSV" at bounding box center [357, 146] width 60 height 16
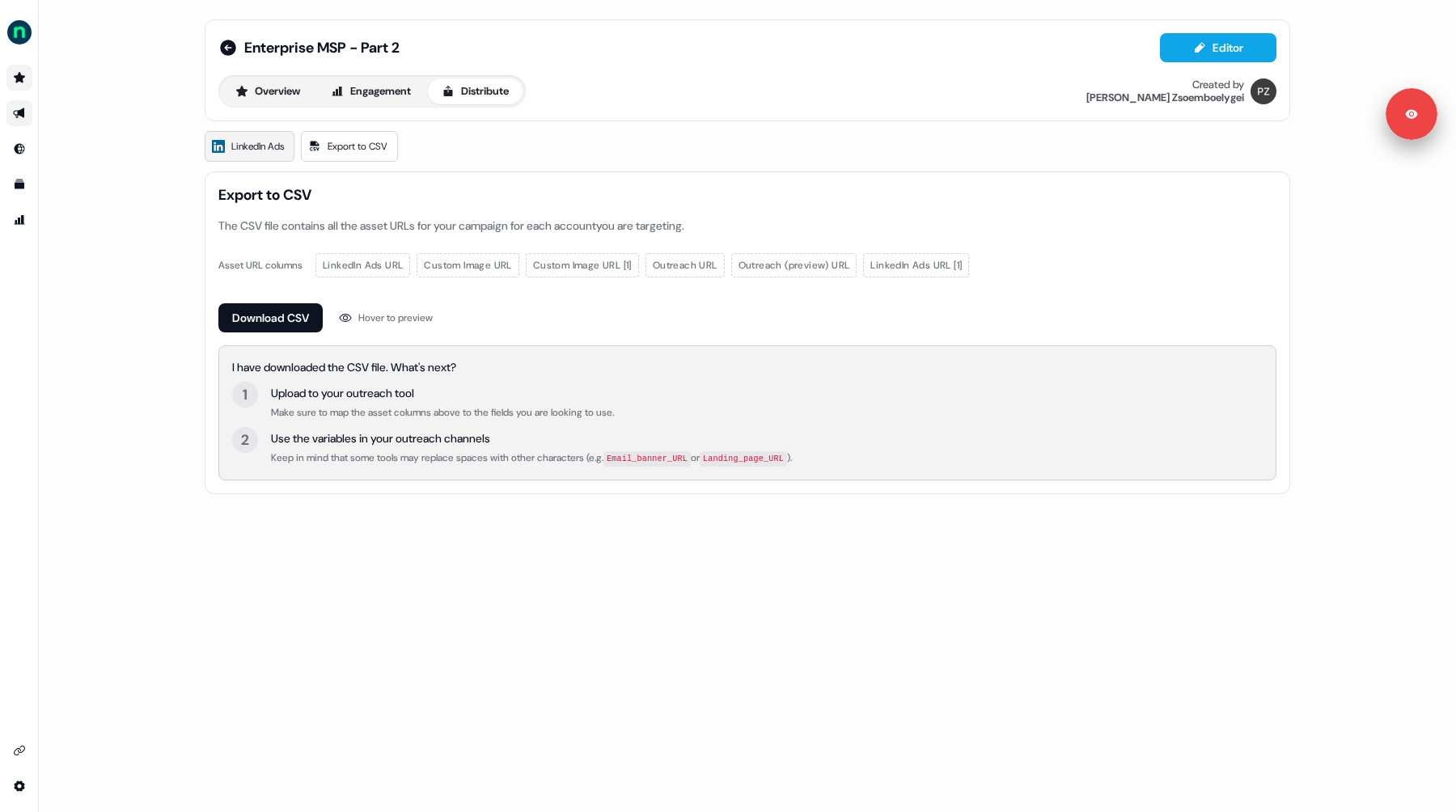
click at [267, 145] on span "LinkedIn Ads" at bounding box center [257, 146] width 53 height 16
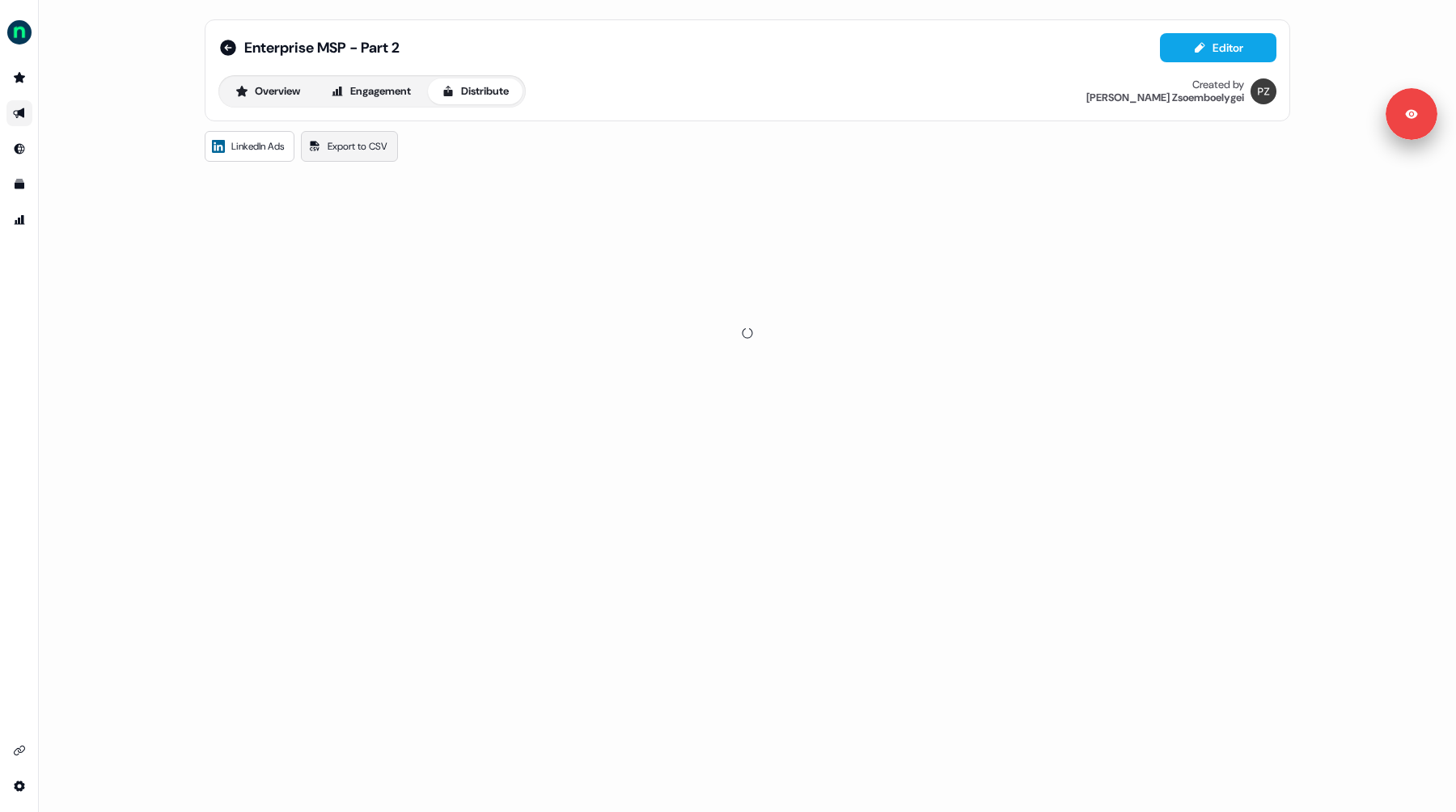
click at [363, 146] on span "Export to CSV" at bounding box center [357, 146] width 60 height 16
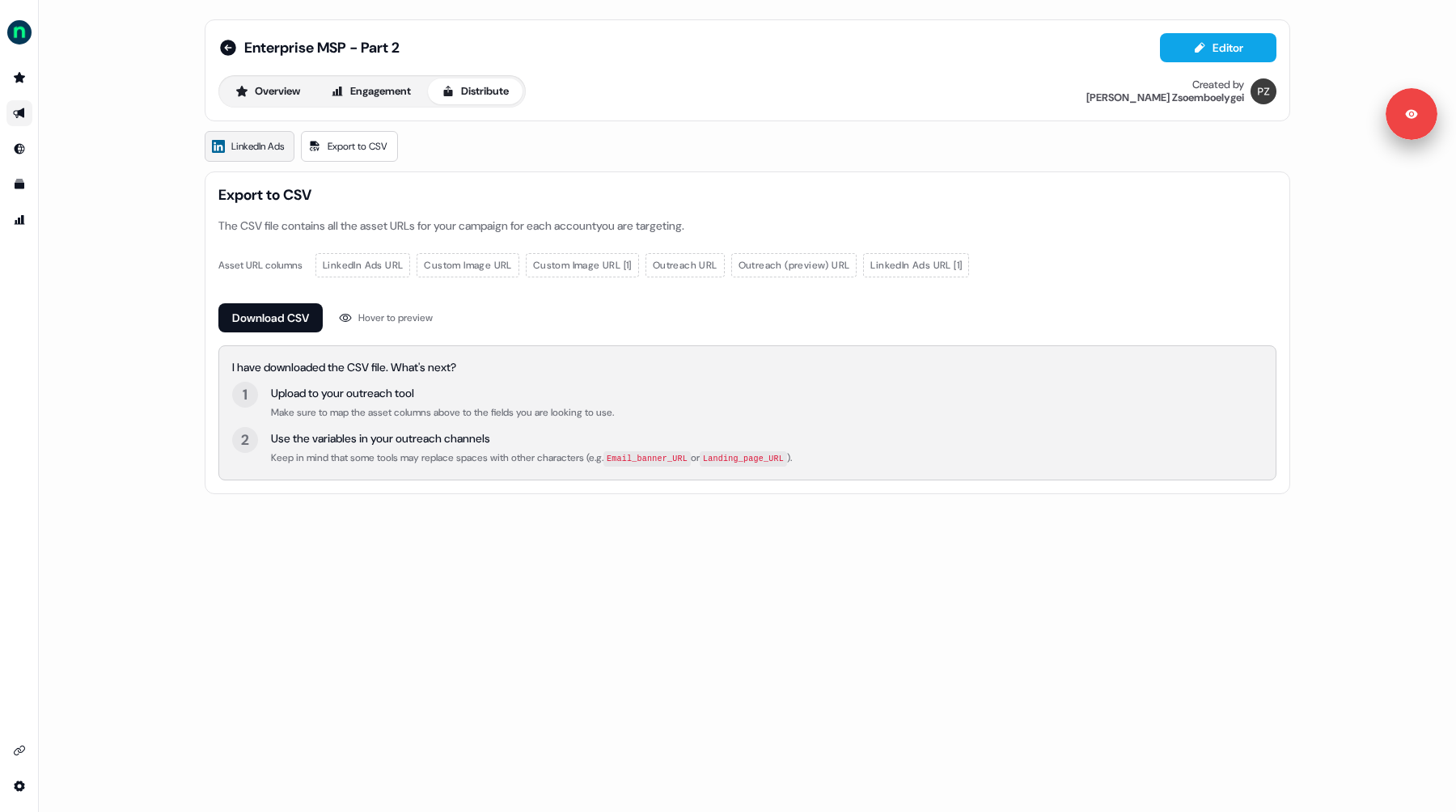
click at [268, 153] on span "LinkedIn Ads" at bounding box center [257, 146] width 53 height 16
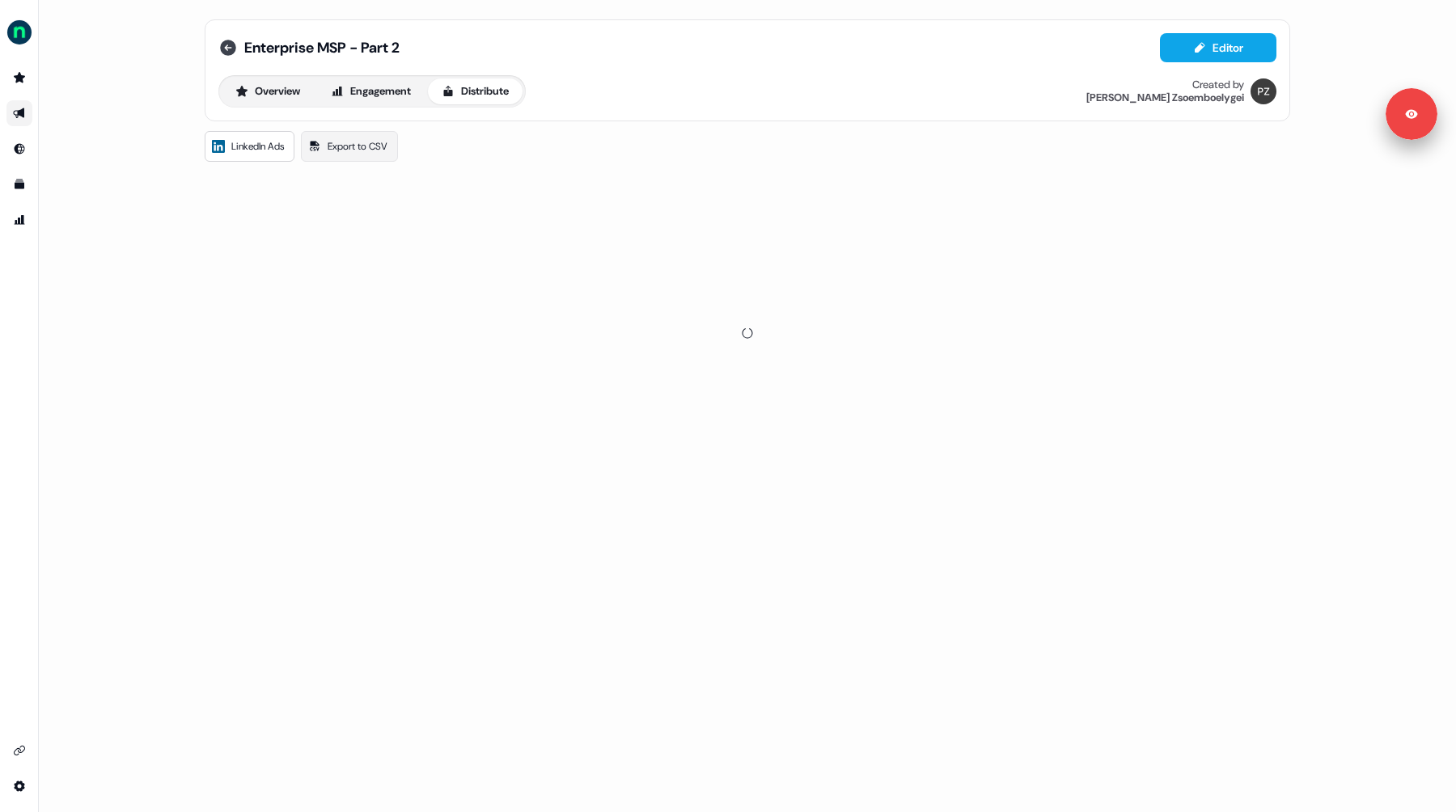
click at [225, 48] on icon at bounding box center [228, 48] width 19 height 19
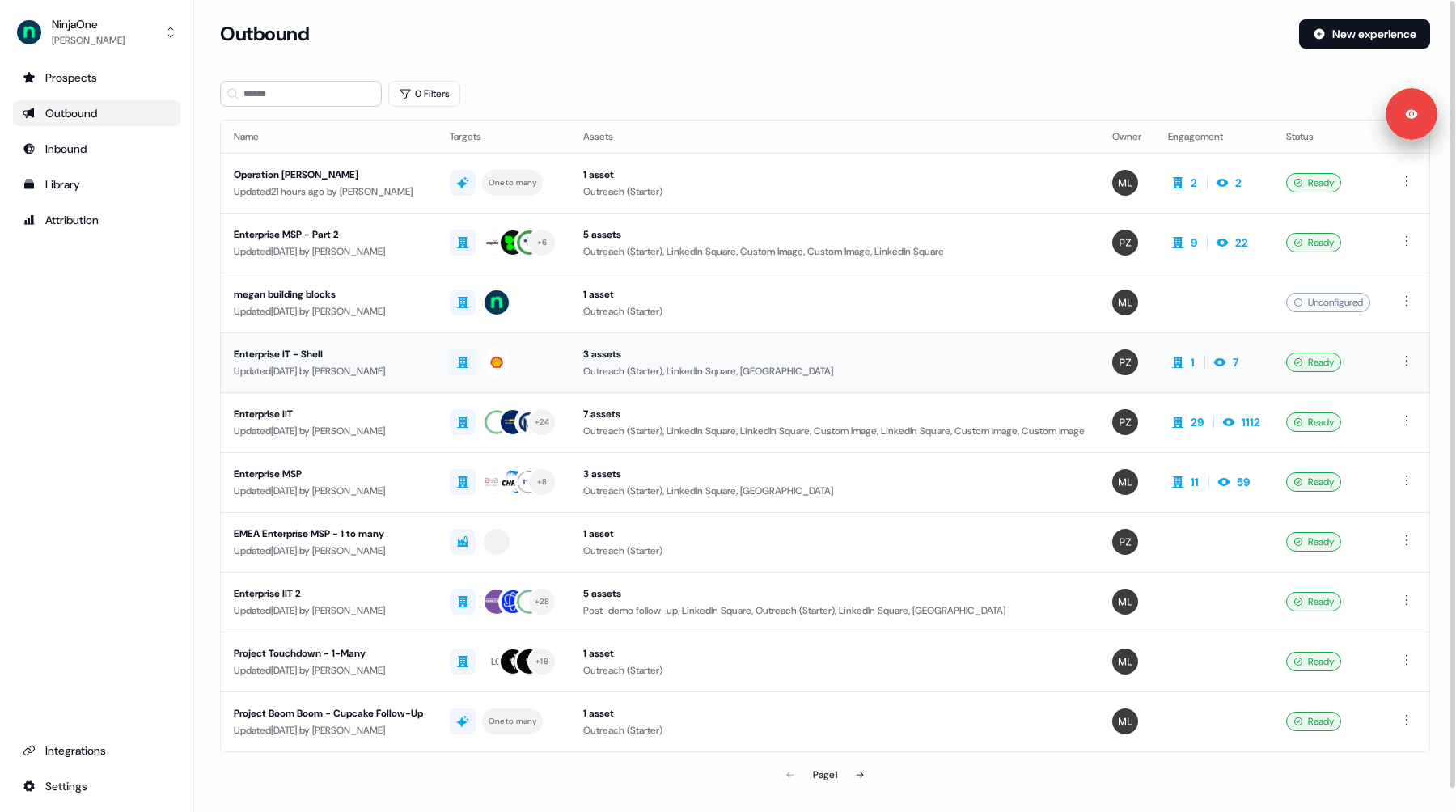
click at [349, 365] on div "Updated [DATE] by [PERSON_NAME]" at bounding box center [329, 371] width 190 height 16
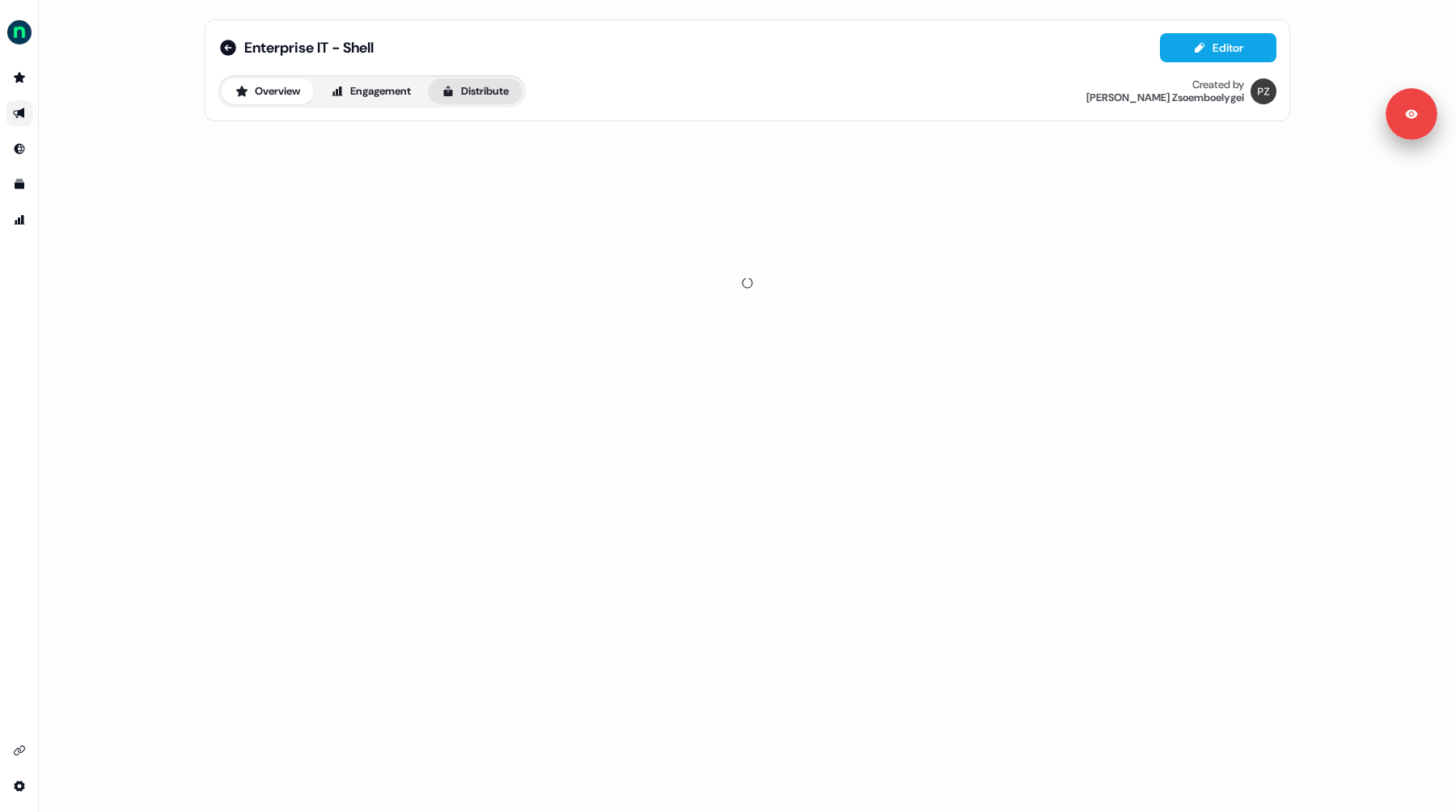
click at [479, 93] on button "Distribute" at bounding box center [475, 91] width 95 height 26
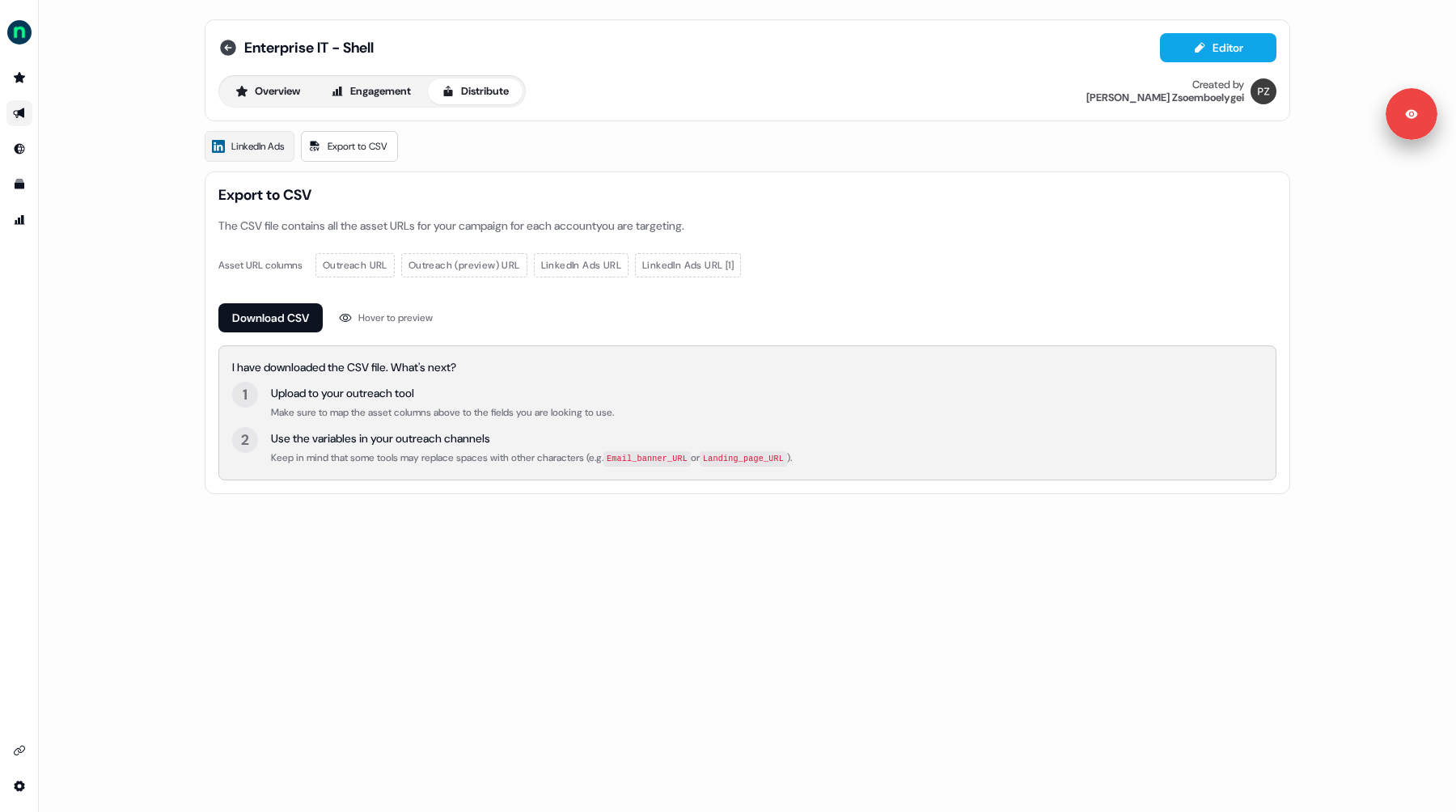
click at [230, 53] on icon at bounding box center [227, 47] width 16 height 16
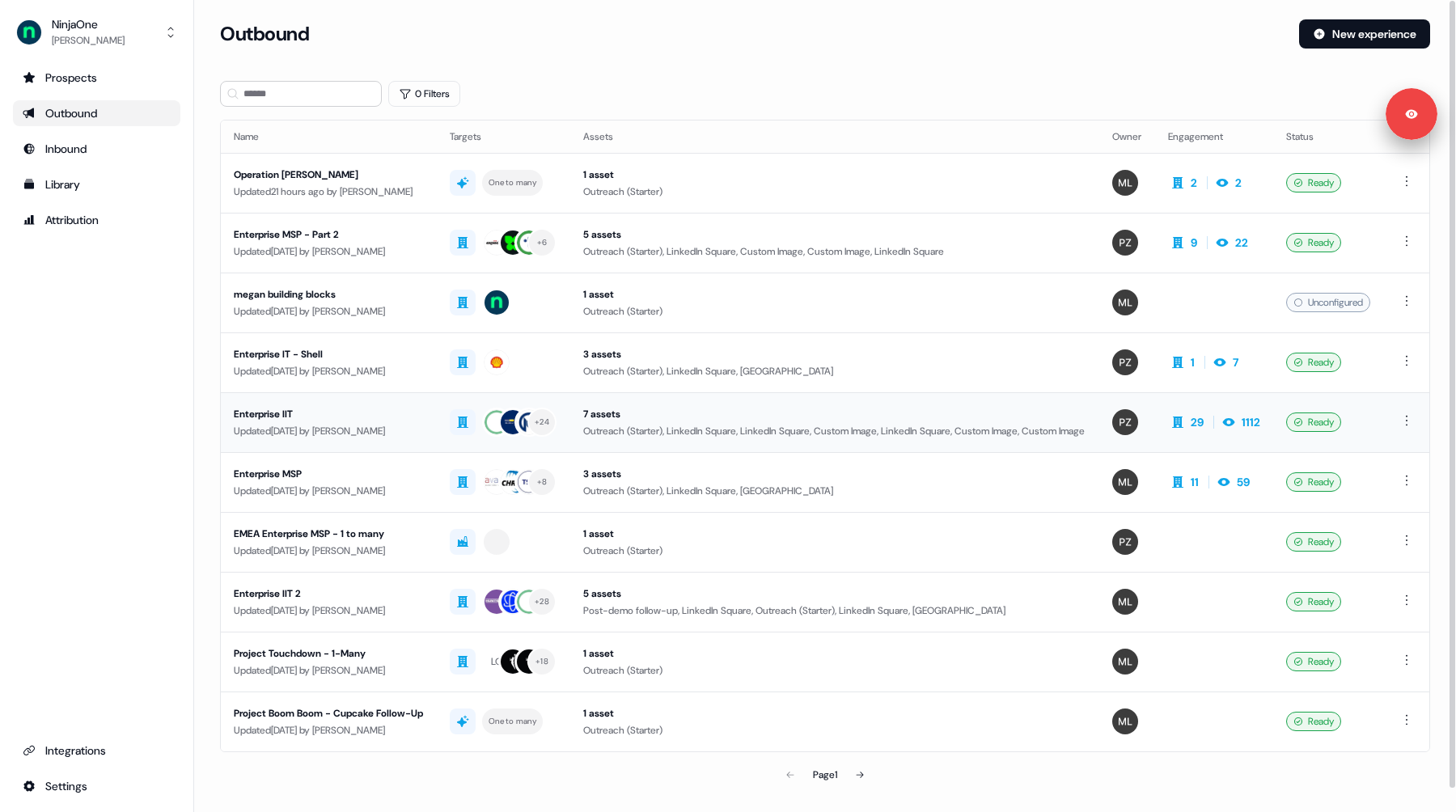
click at [365, 423] on div "Updated [DATE] by [PERSON_NAME]" at bounding box center [329, 431] width 190 height 16
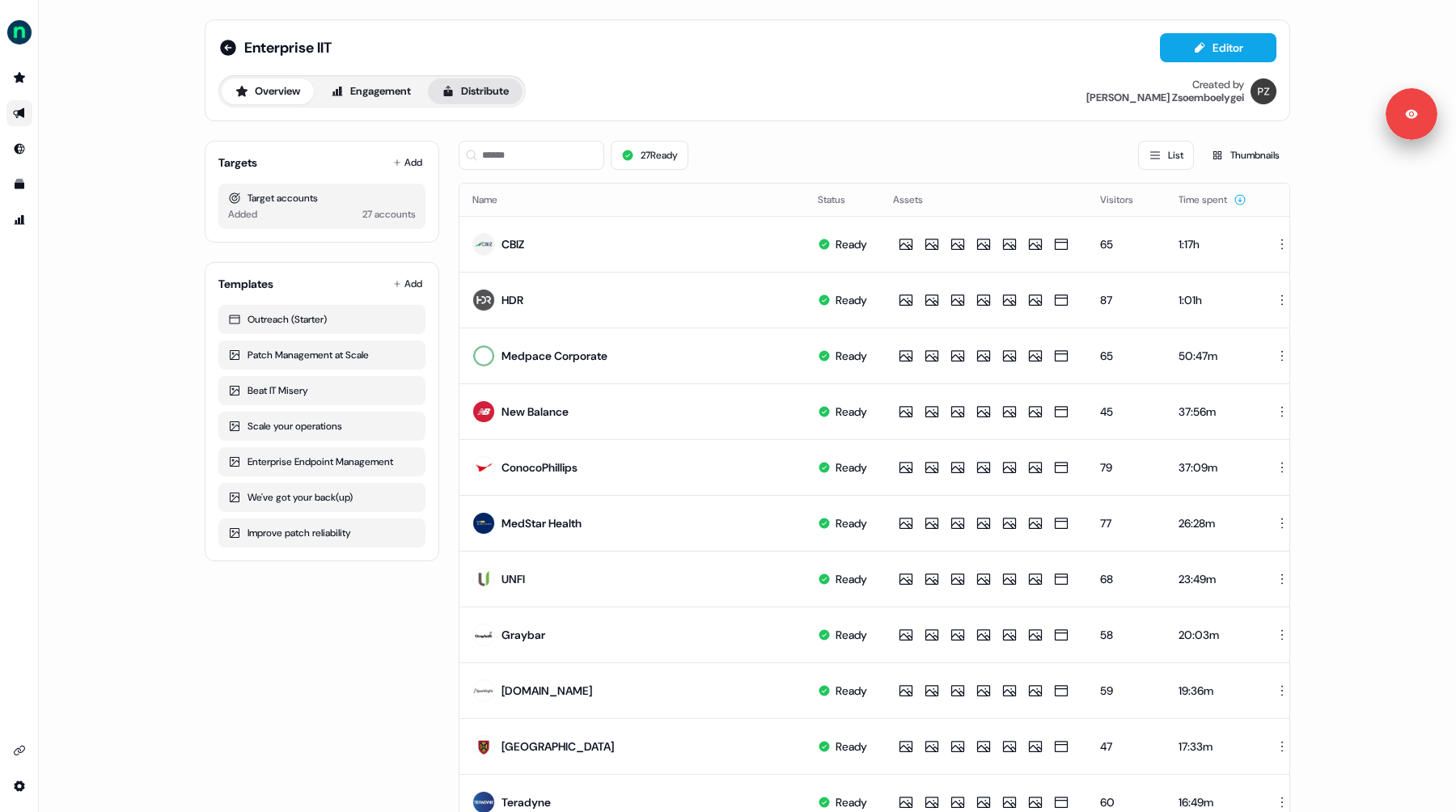
click at [500, 91] on button "Distribute" at bounding box center [475, 91] width 95 height 26
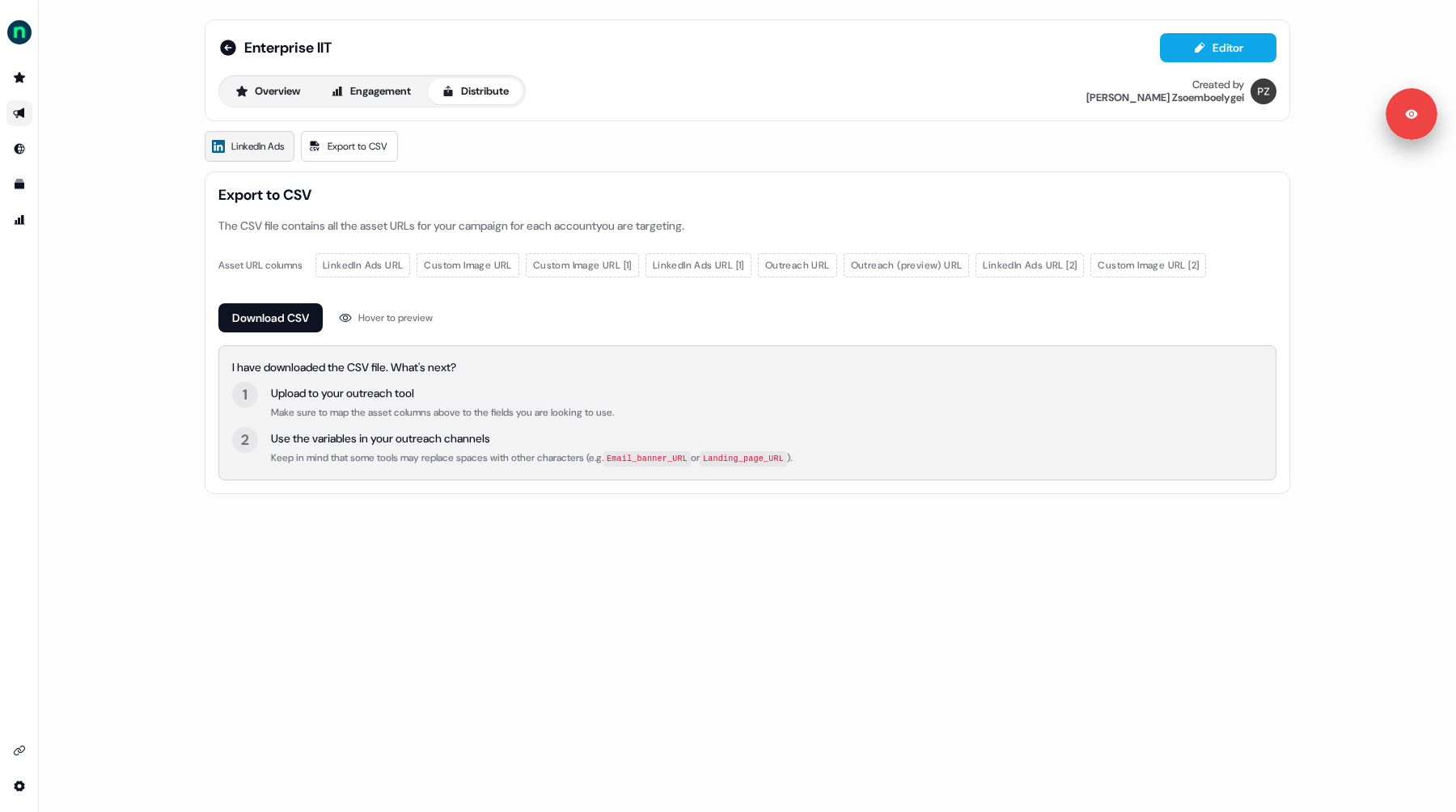
click at [245, 155] on link "LinkedIn Ads" at bounding box center [249, 146] width 90 height 31
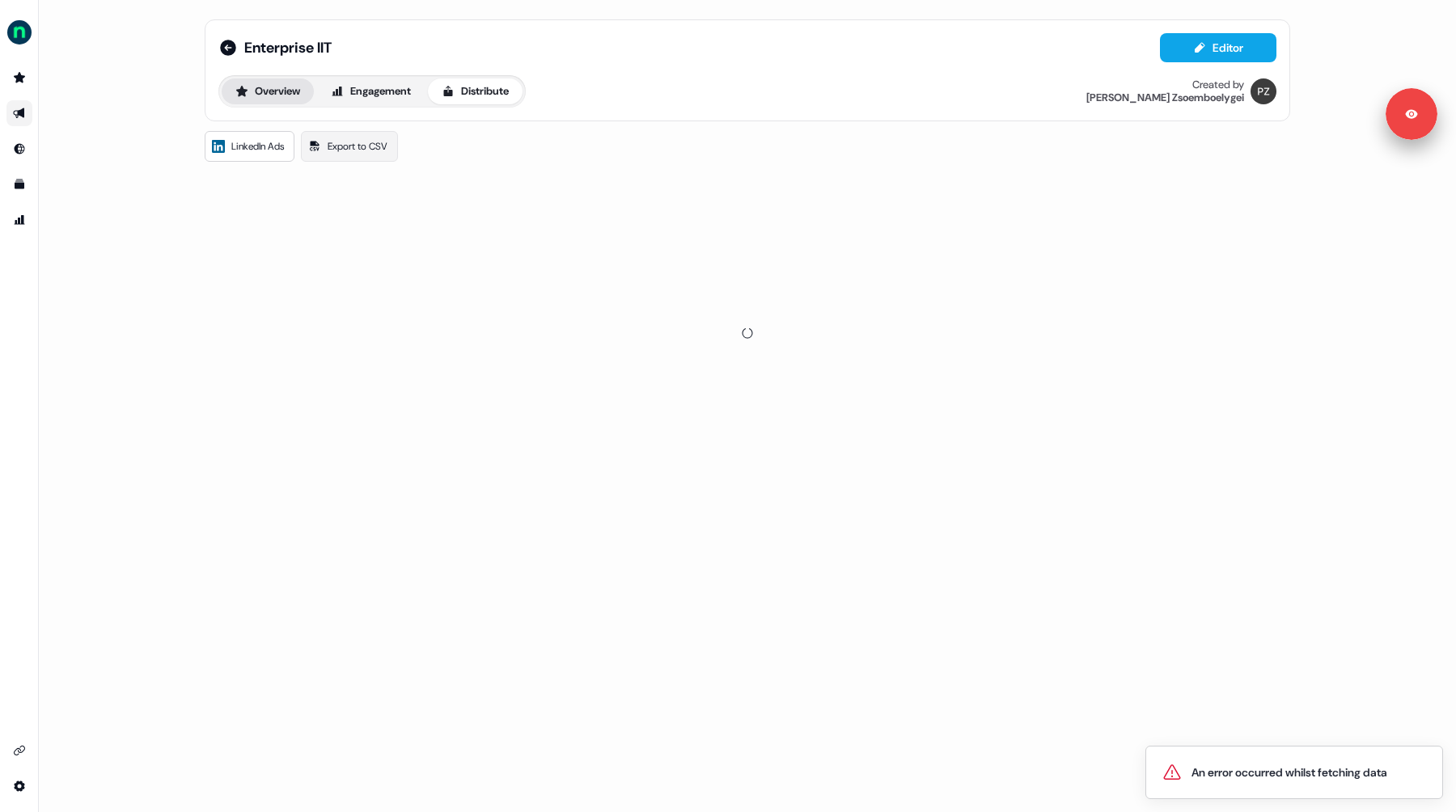
click at [273, 92] on button "Overview" at bounding box center [268, 91] width 93 height 26
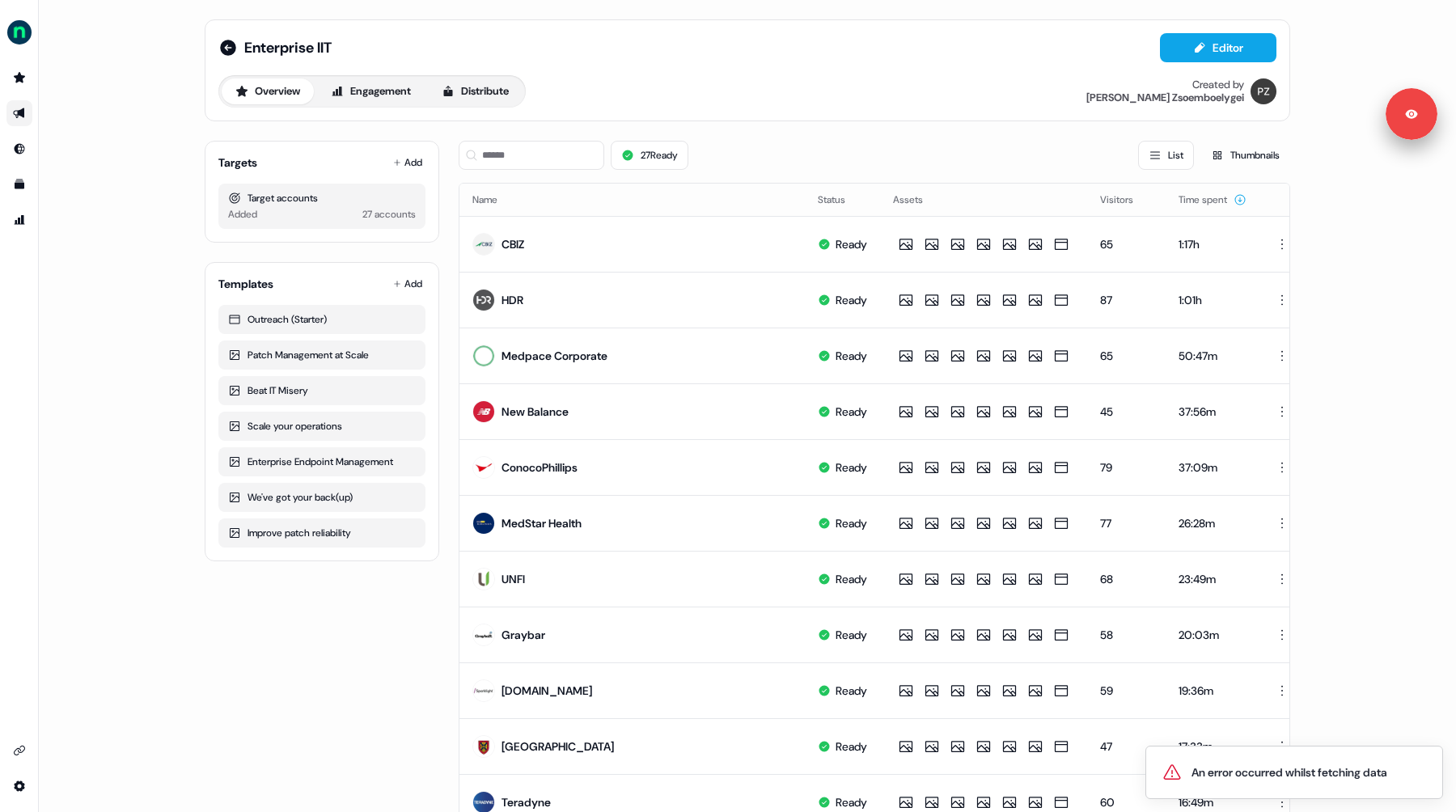
click at [118, 267] on div "Enterprise IIT Editor Overview Engagement Distribute Created by [PERSON_NAME] T…" at bounding box center [747, 406] width 1417 height 812
click at [455, 91] on icon at bounding box center [448, 92] width 13 height 13
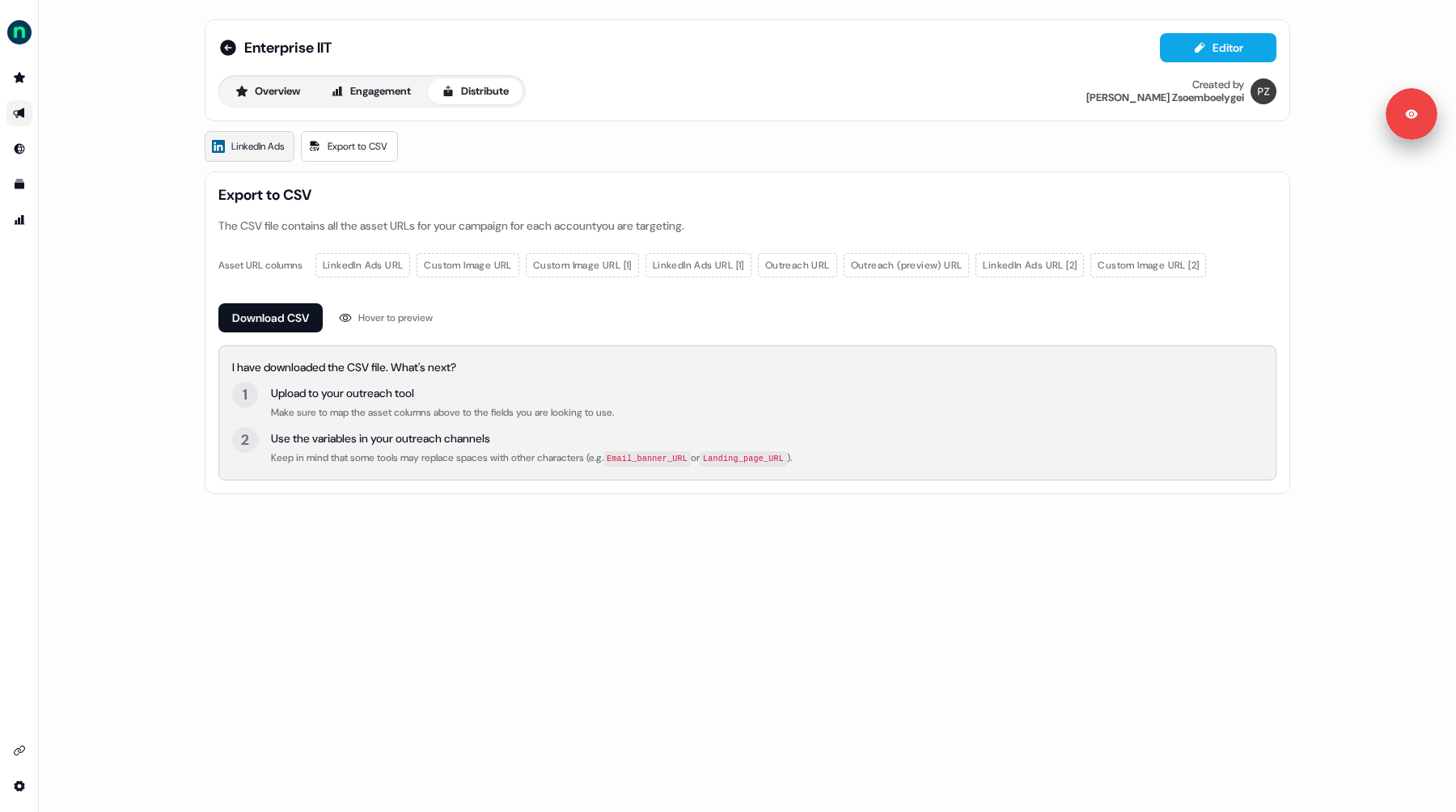
click at [271, 160] on link "LinkedIn Ads" at bounding box center [249, 146] width 90 height 31
click at [256, 146] on span "LinkedIn Ads" at bounding box center [257, 146] width 53 height 16
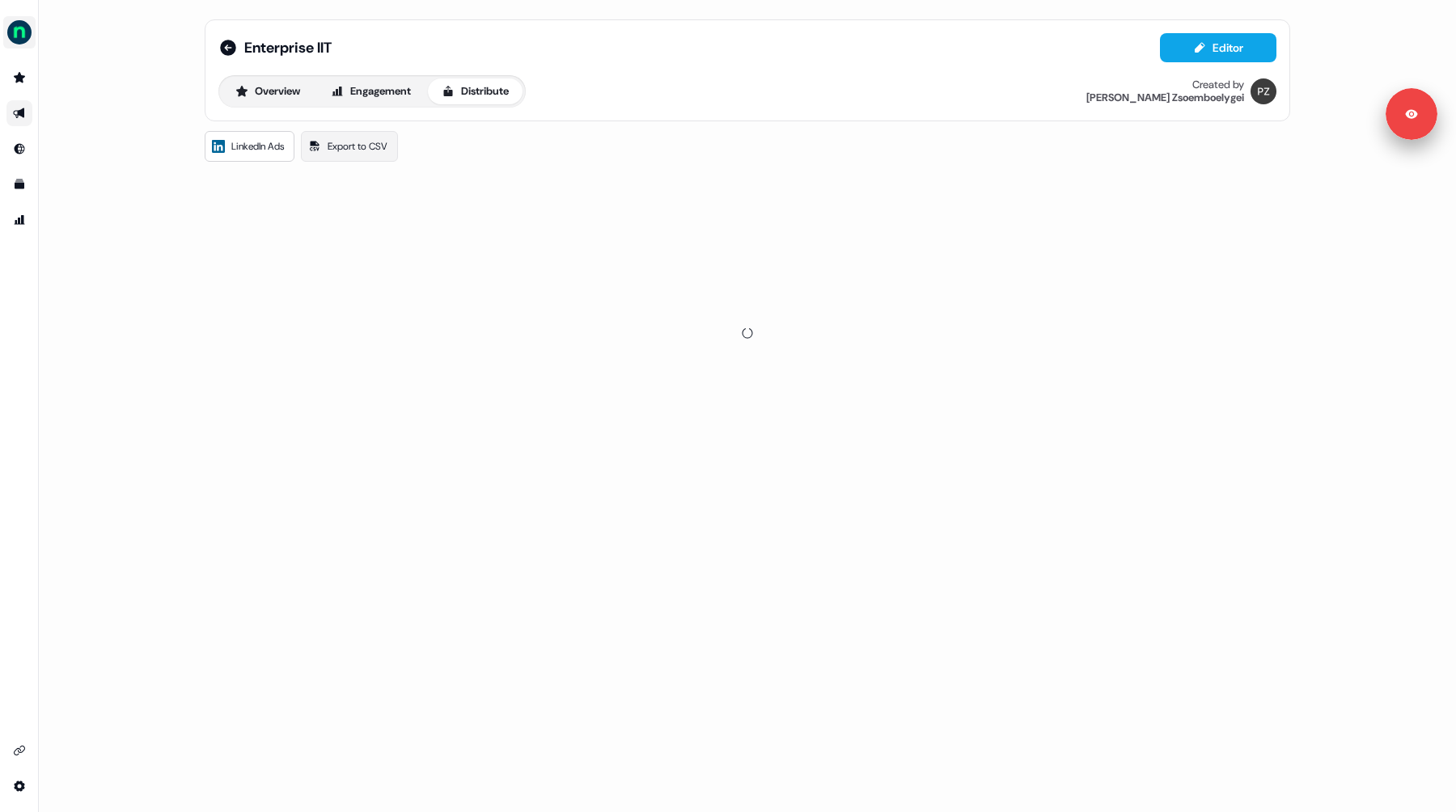
click at [22, 41] on img "side nav menu" at bounding box center [19, 32] width 26 height 26
click at [75, 140] on div "Logout" at bounding box center [83, 134] width 154 height 29
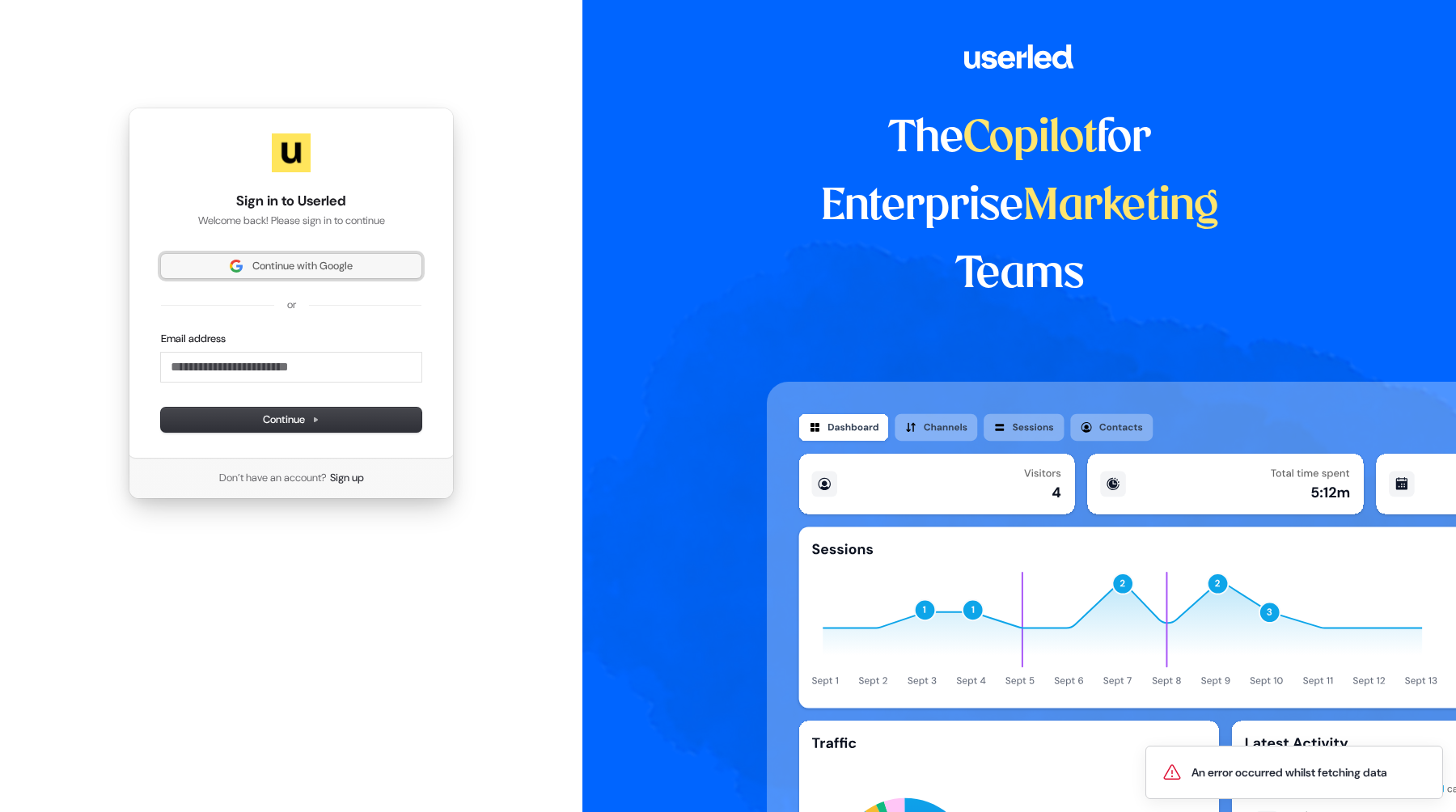
click at [273, 261] on span "Continue with Google" at bounding box center [302, 266] width 100 height 14
